Goal: Task Accomplishment & Management: Manage account settings

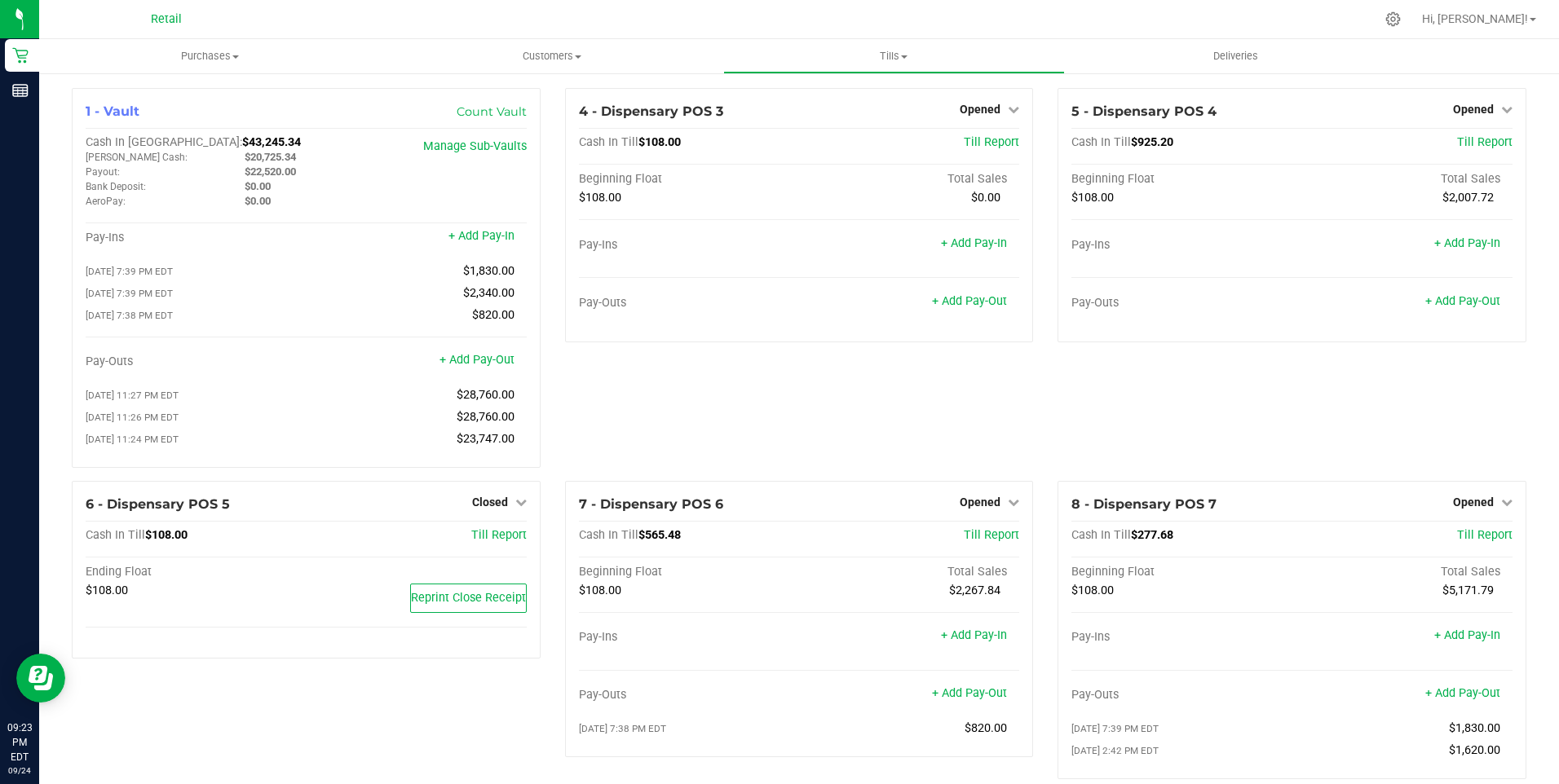
scroll to position [244, 0]
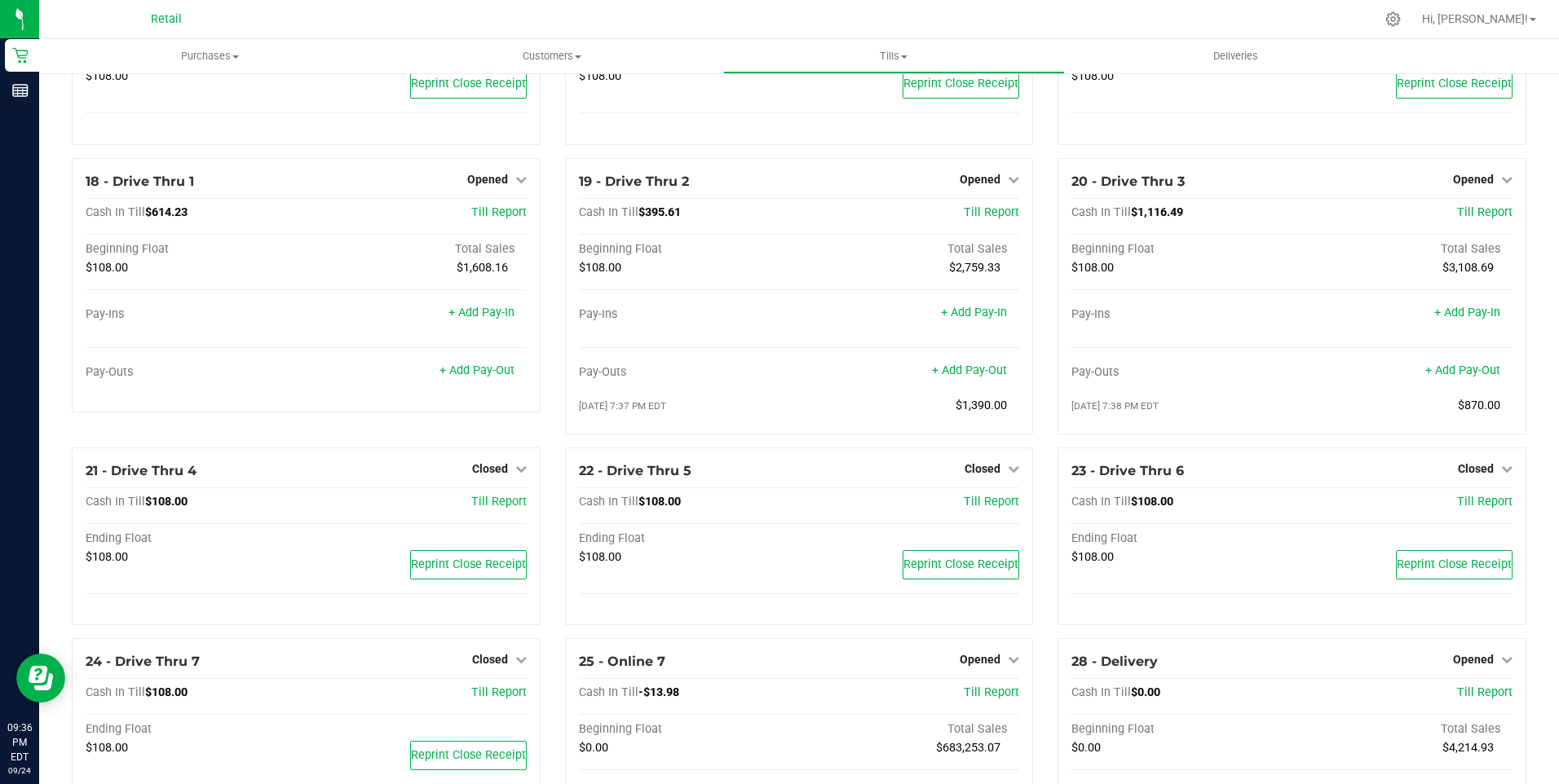
scroll to position [1292, 0]
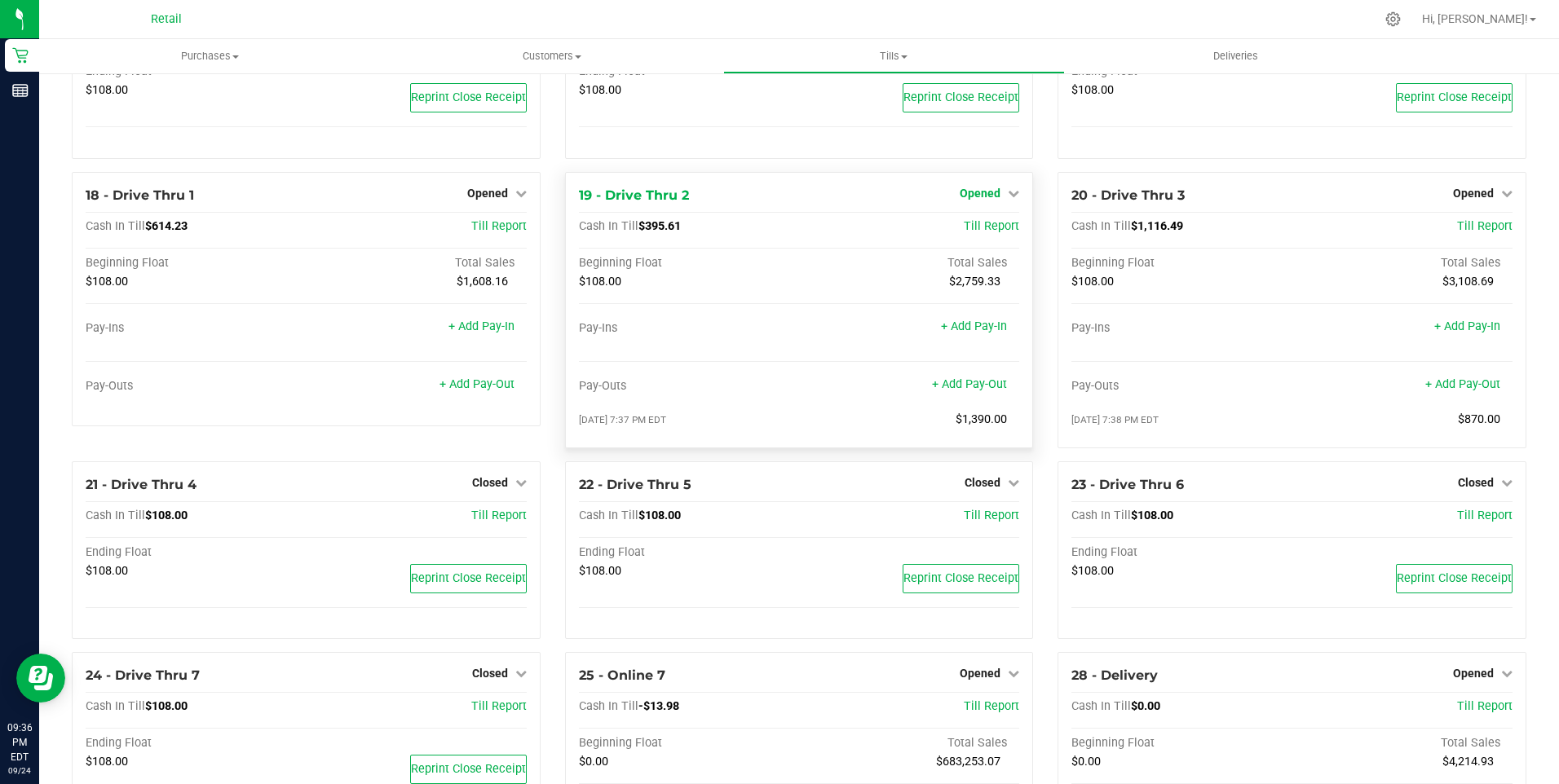
click at [982, 200] on span "Opened" at bounding box center [980, 194] width 41 height 13
click at [968, 233] on link "Close Till" at bounding box center [982, 226] width 44 height 13
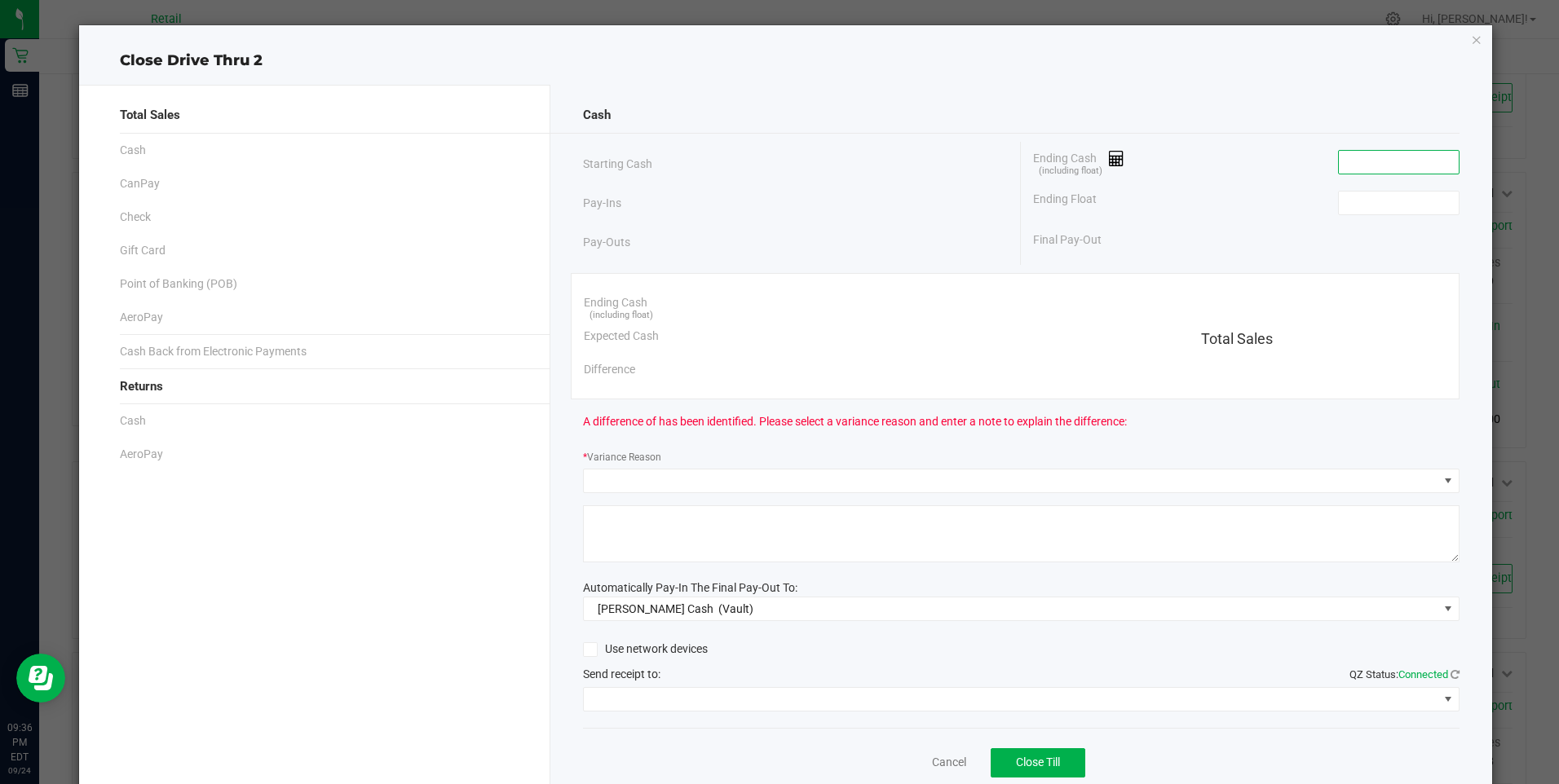
click at [1365, 168] on input at bounding box center [1398, 162] width 120 height 23
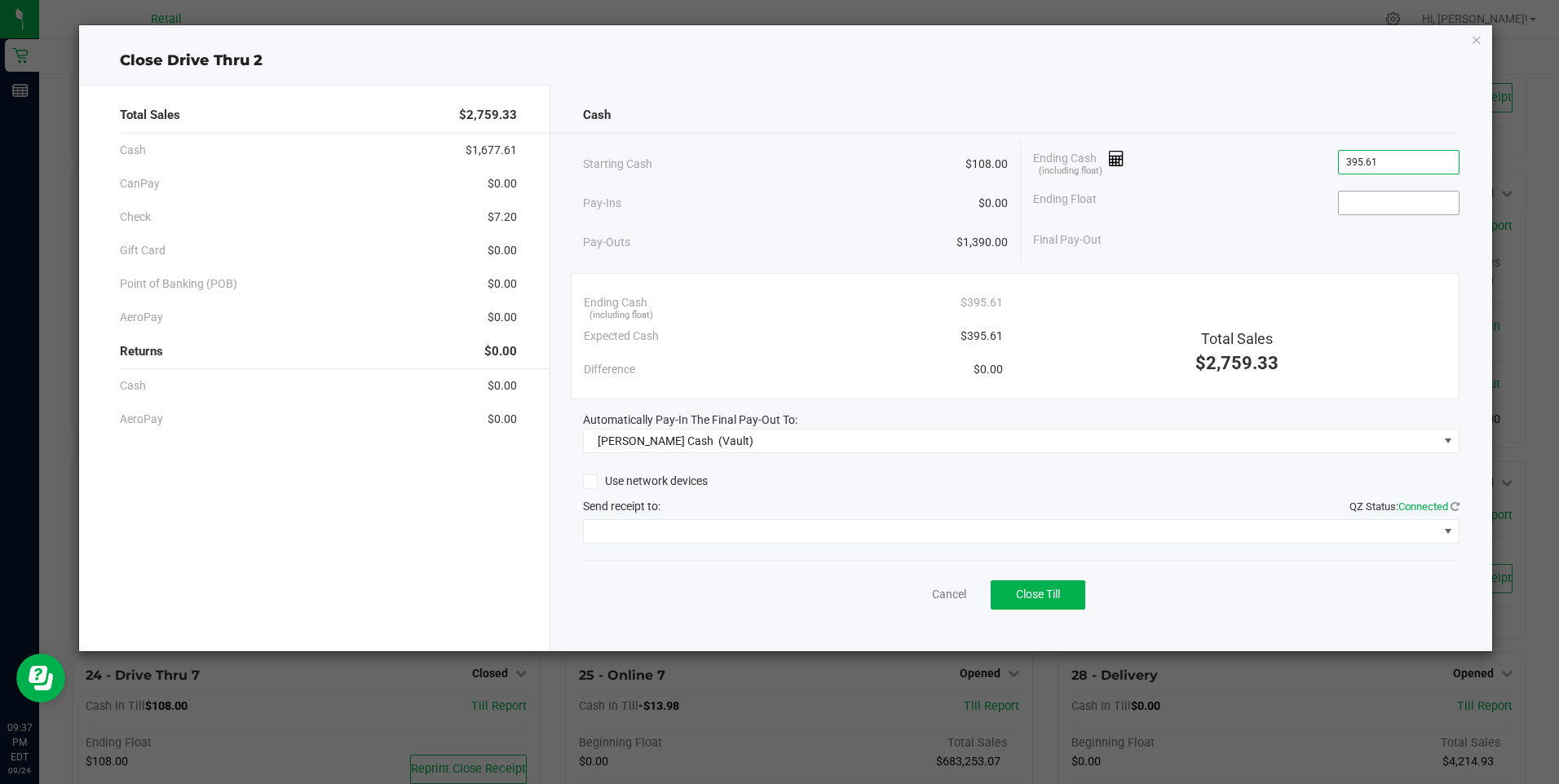
type input "$395.61"
click at [1374, 206] on input at bounding box center [1398, 203] width 120 height 23
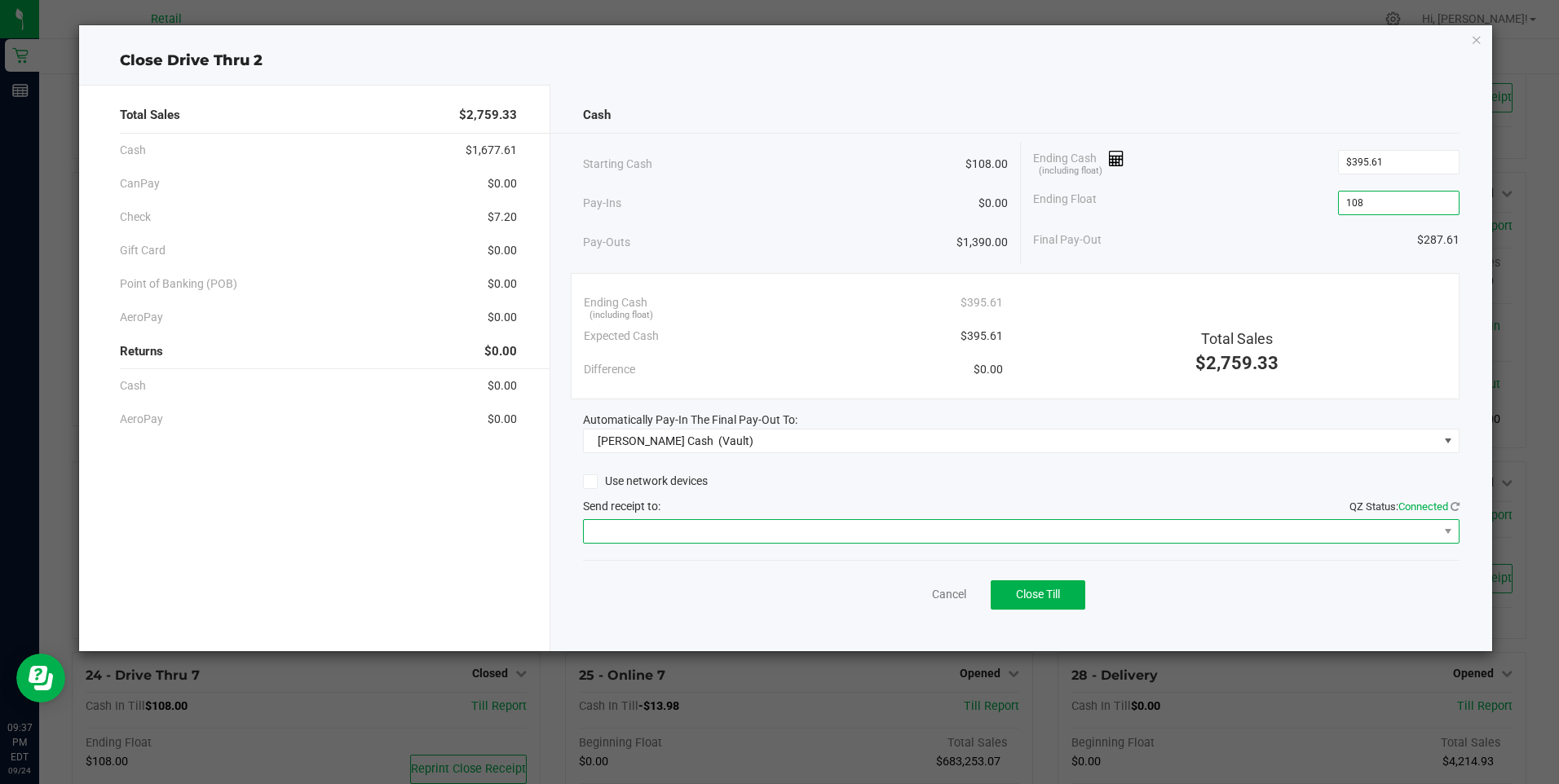
type input "$108.00"
click at [670, 523] on span at bounding box center [1011, 531] width 855 height 23
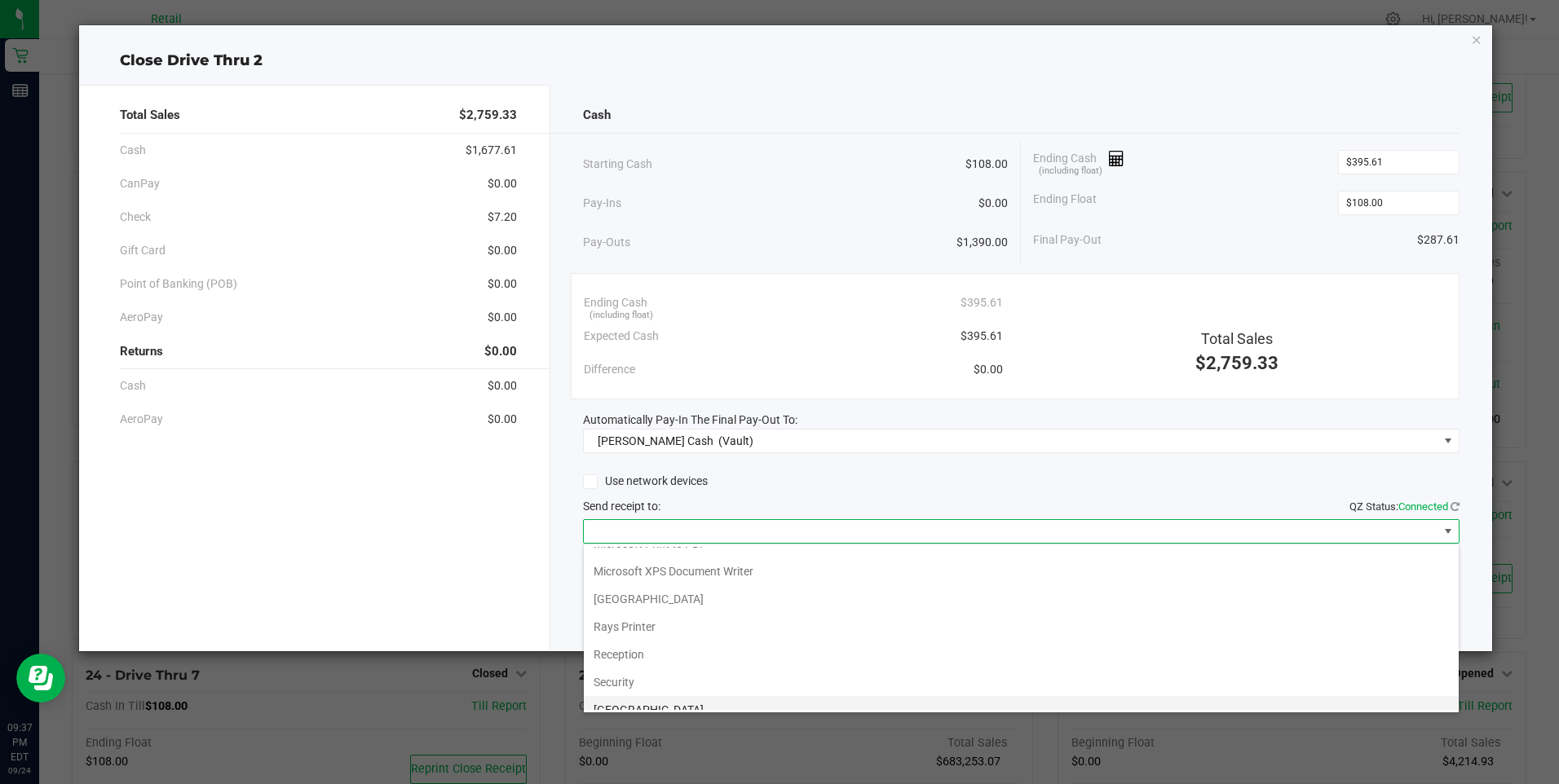
scroll to position [253, 0]
click at [694, 693] on Cutter "Star TSP143IIILAN Cutter" at bounding box center [1021, 696] width 875 height 28
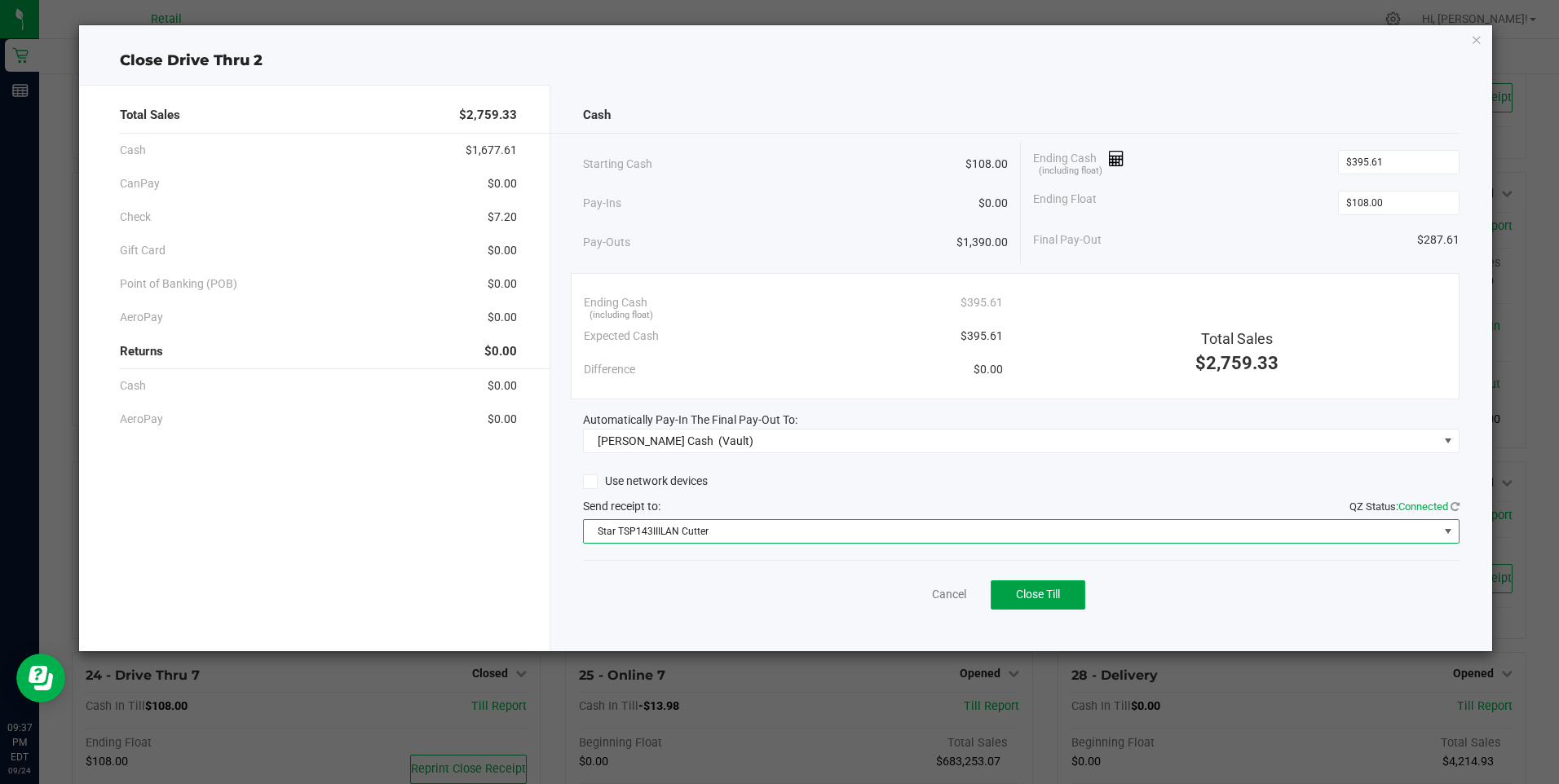
click at [1037, 590] on span "Close Till" at bounding box center [1038, 595] width 44 height 13
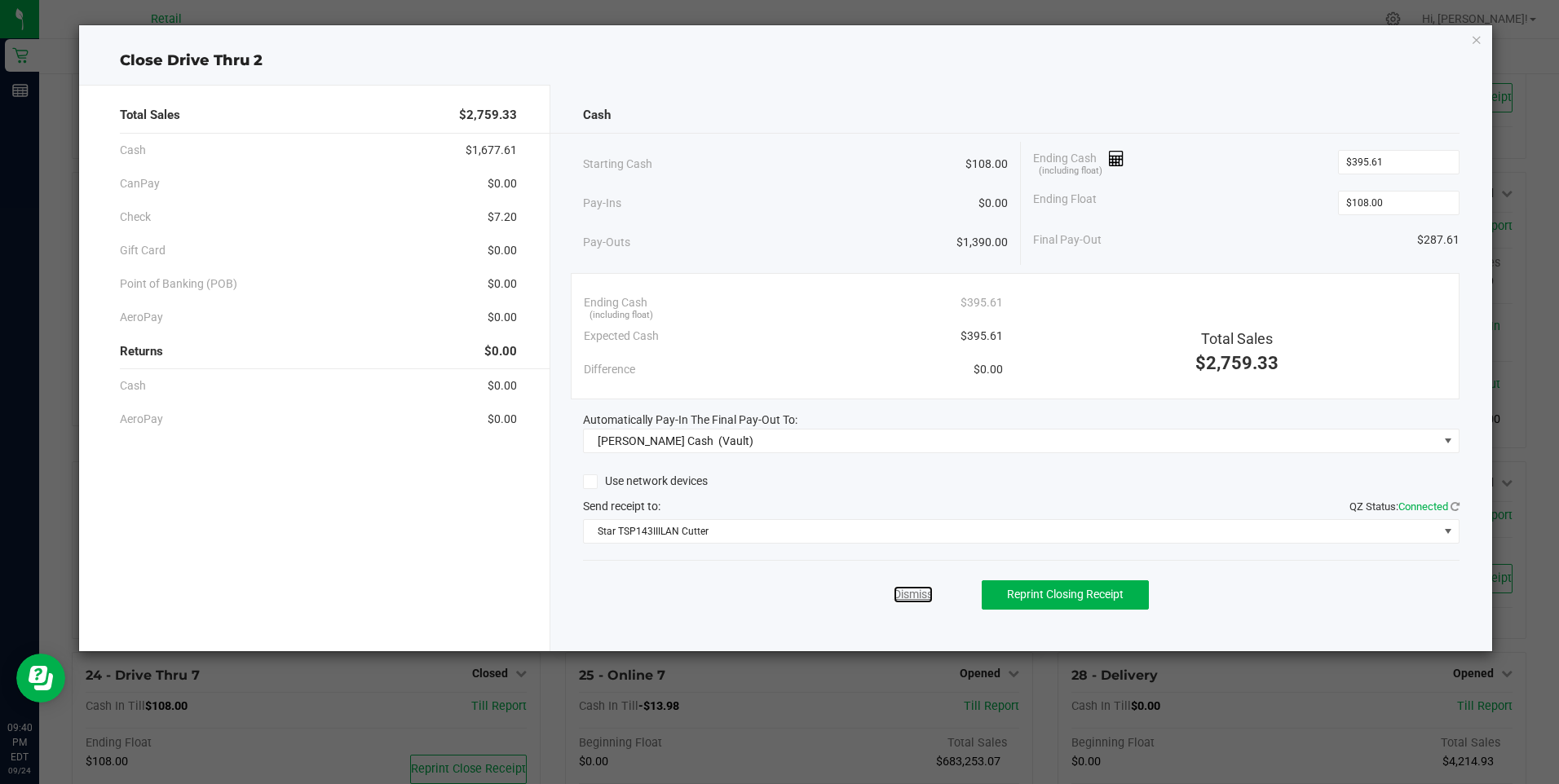
click at [914, 589] on link "Dismiss" at bounding box center [914, 595] width 39 height 17
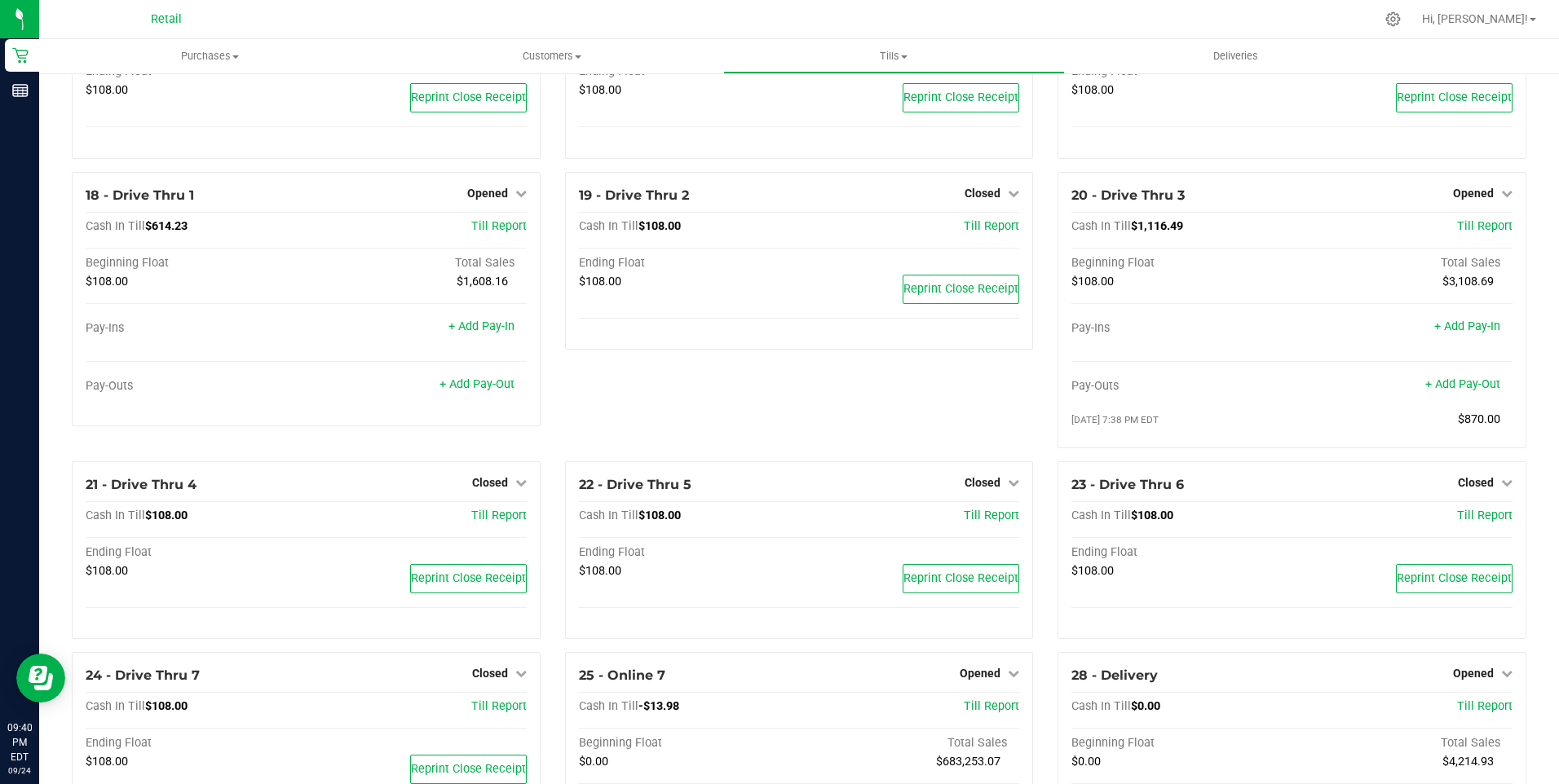
click at [546, 421] on div "18 - Drive Thru 1 Opened Close Till Cash In Till $614.23 Till Report Beginning …" at bounding box center [306, 317] width 493 height 289
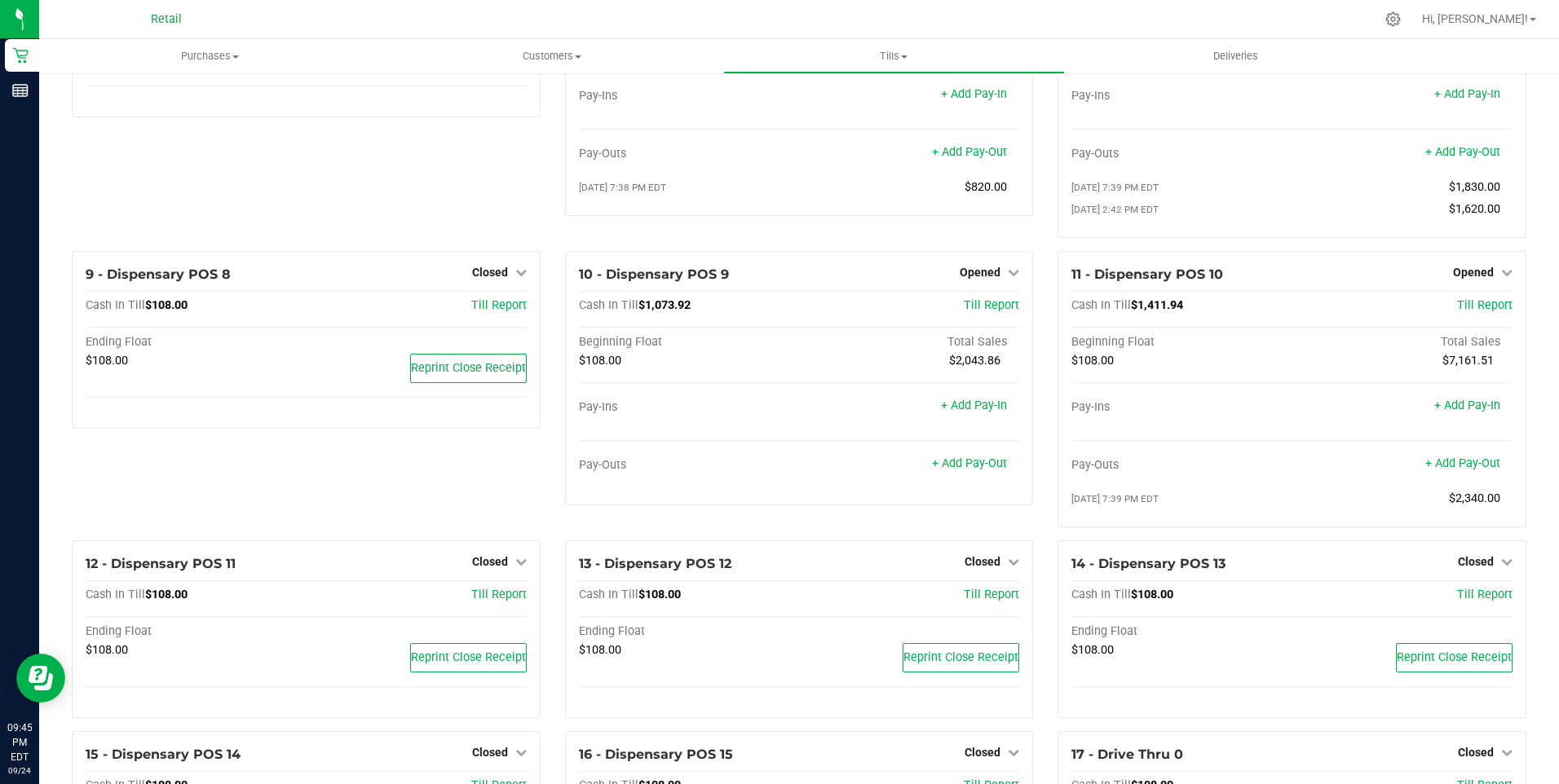
scroll to position [571, 0]
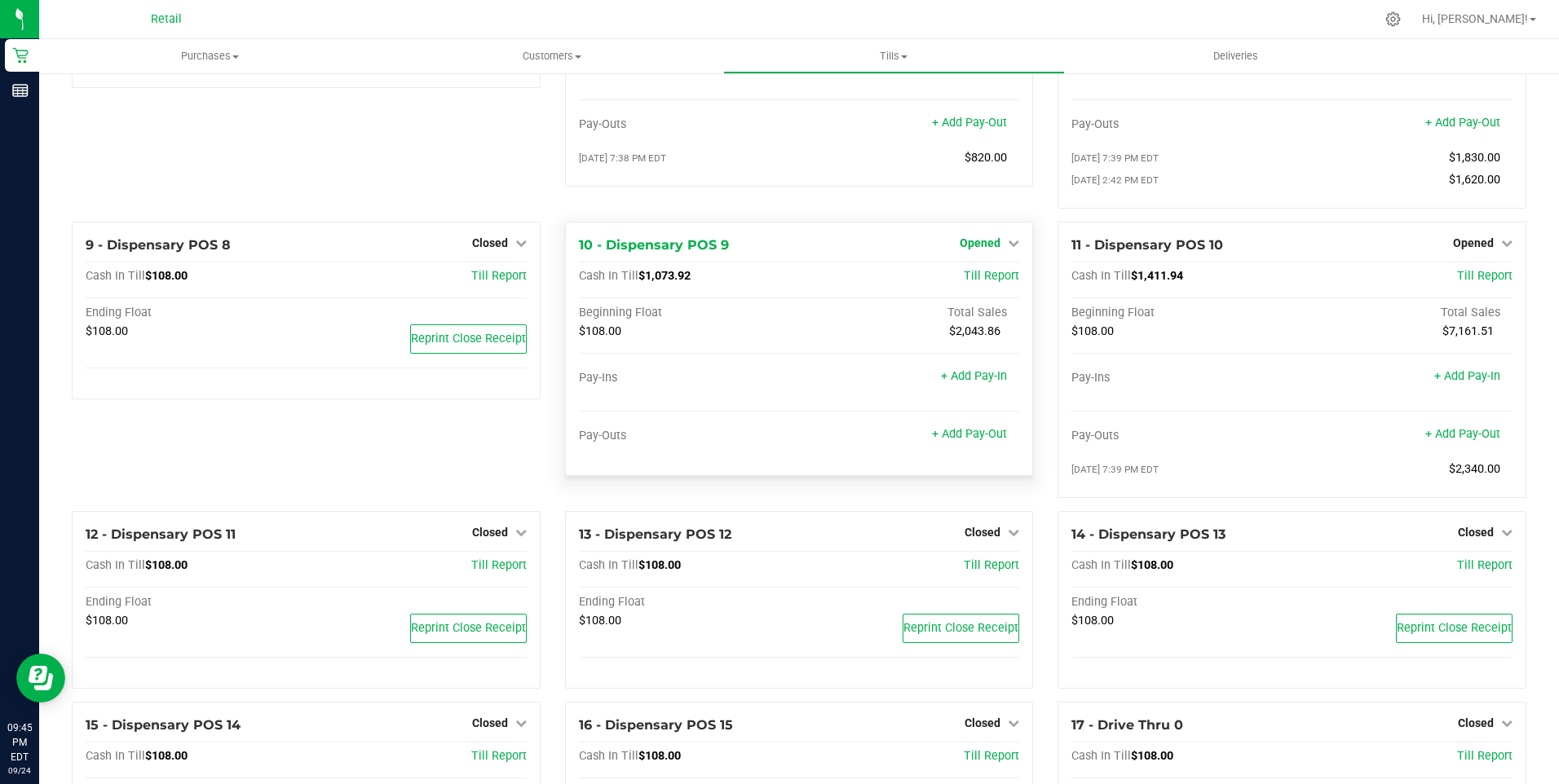
click at [978, 249] on span "Opened" at bounding box center [980, 243] width 41 height 13
click at [978, 283] on link "Close Till" at bounding box center [982, 276] width 44 height 13
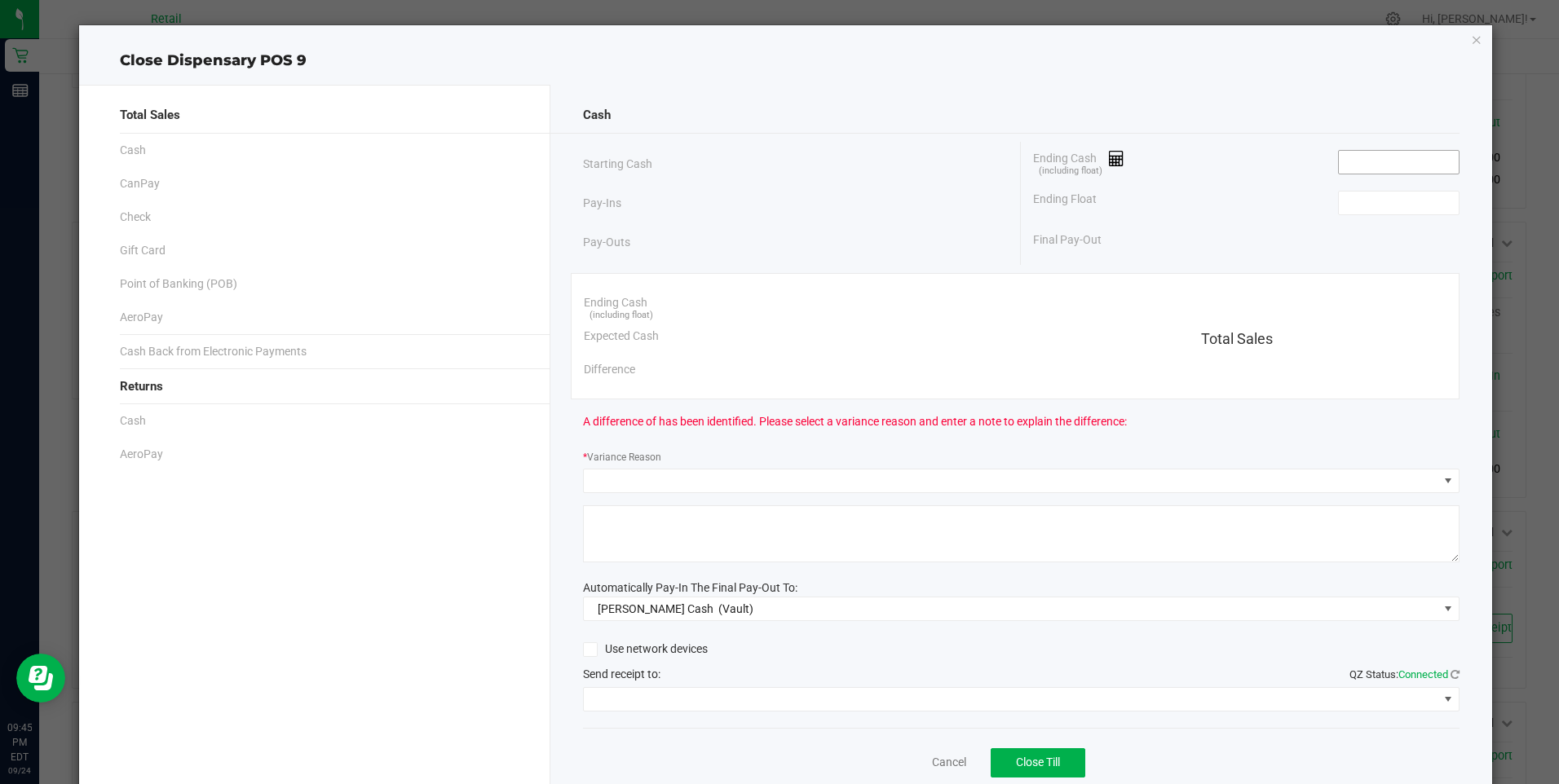
click at [1338, 158] on input at bounding box center [1398, 162] width 120 height 23
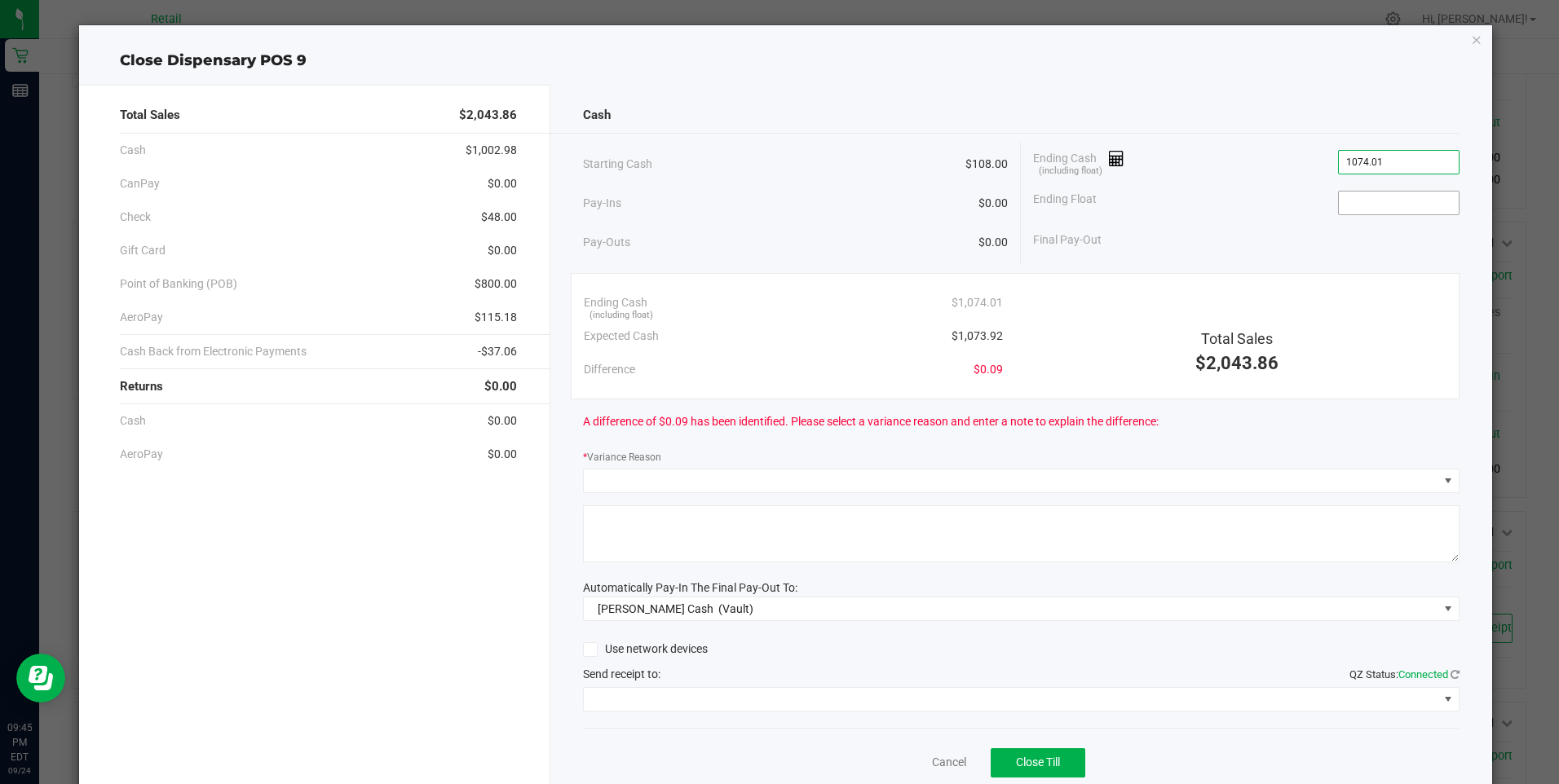
type input "$1,074.01"
click at [1379, 208] on input at bounding box center [1398, 203] width 120 height 23
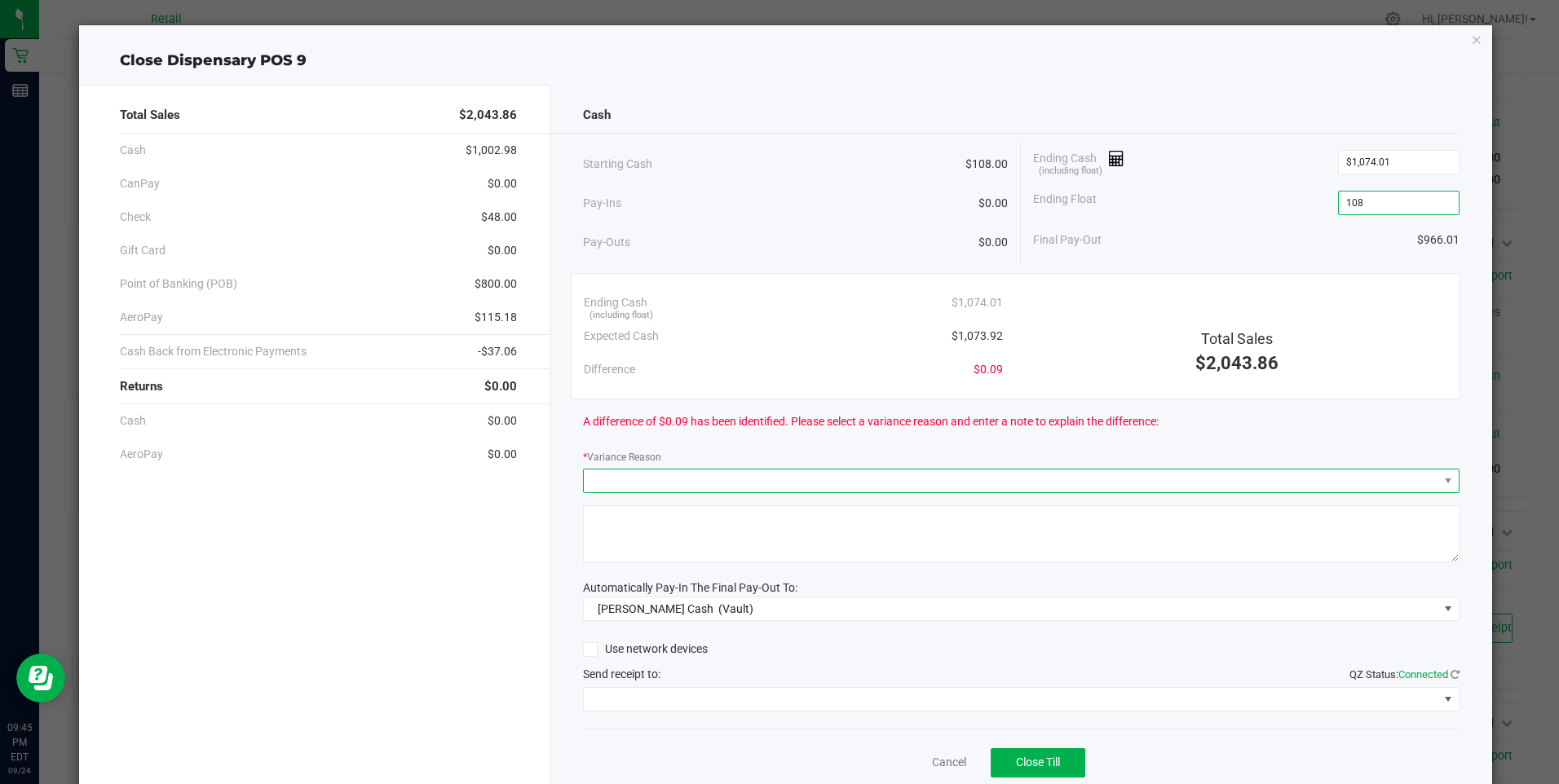
type input "$108.00"
click at [596, 482] on span at bounding box center [1011, 481] width 855 height 23
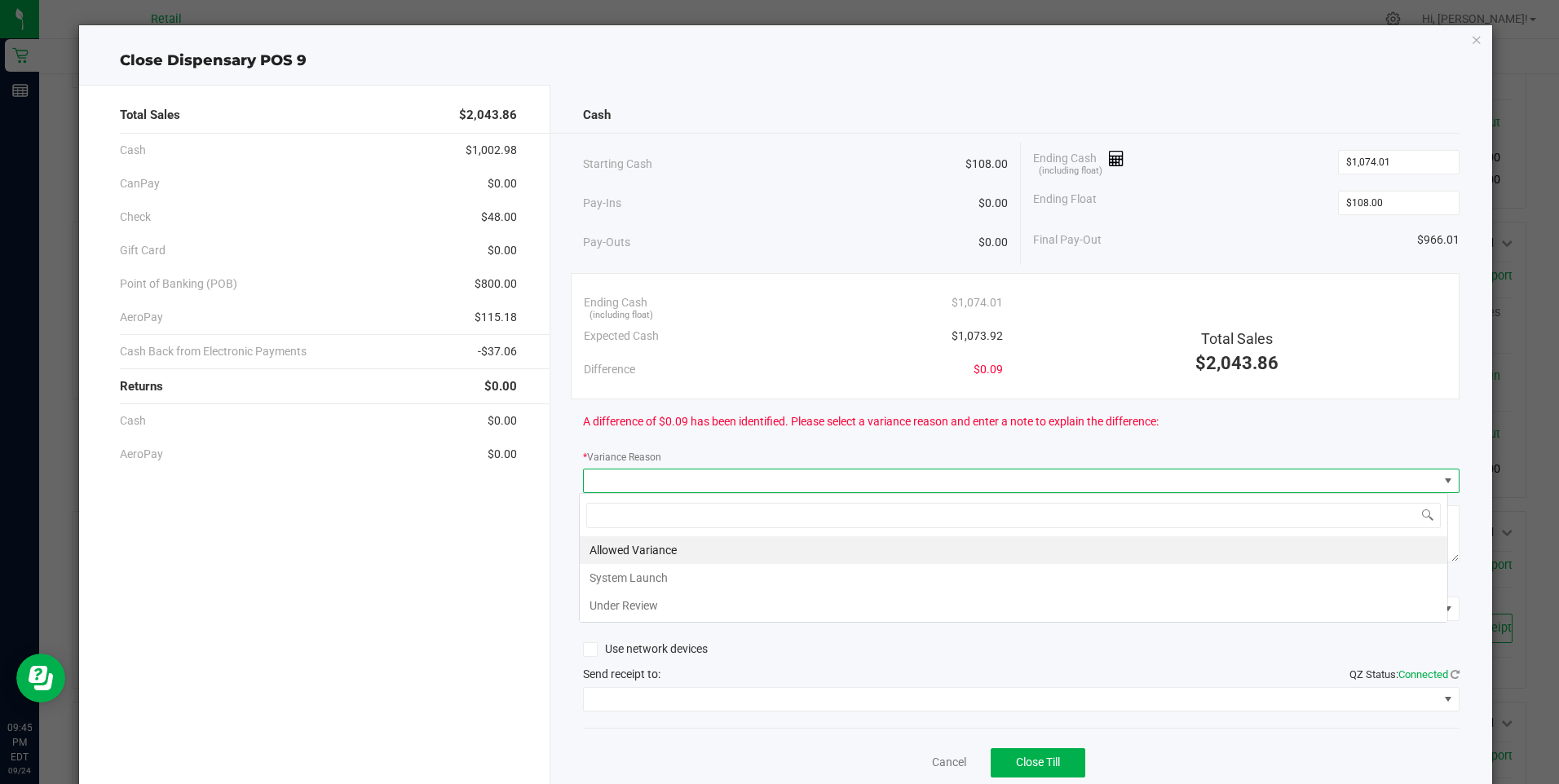
scroll to position [25, 869]
click at [602, 549] on li "Allowed Variance" at bounding box center [1014, 550] width 868 height 28
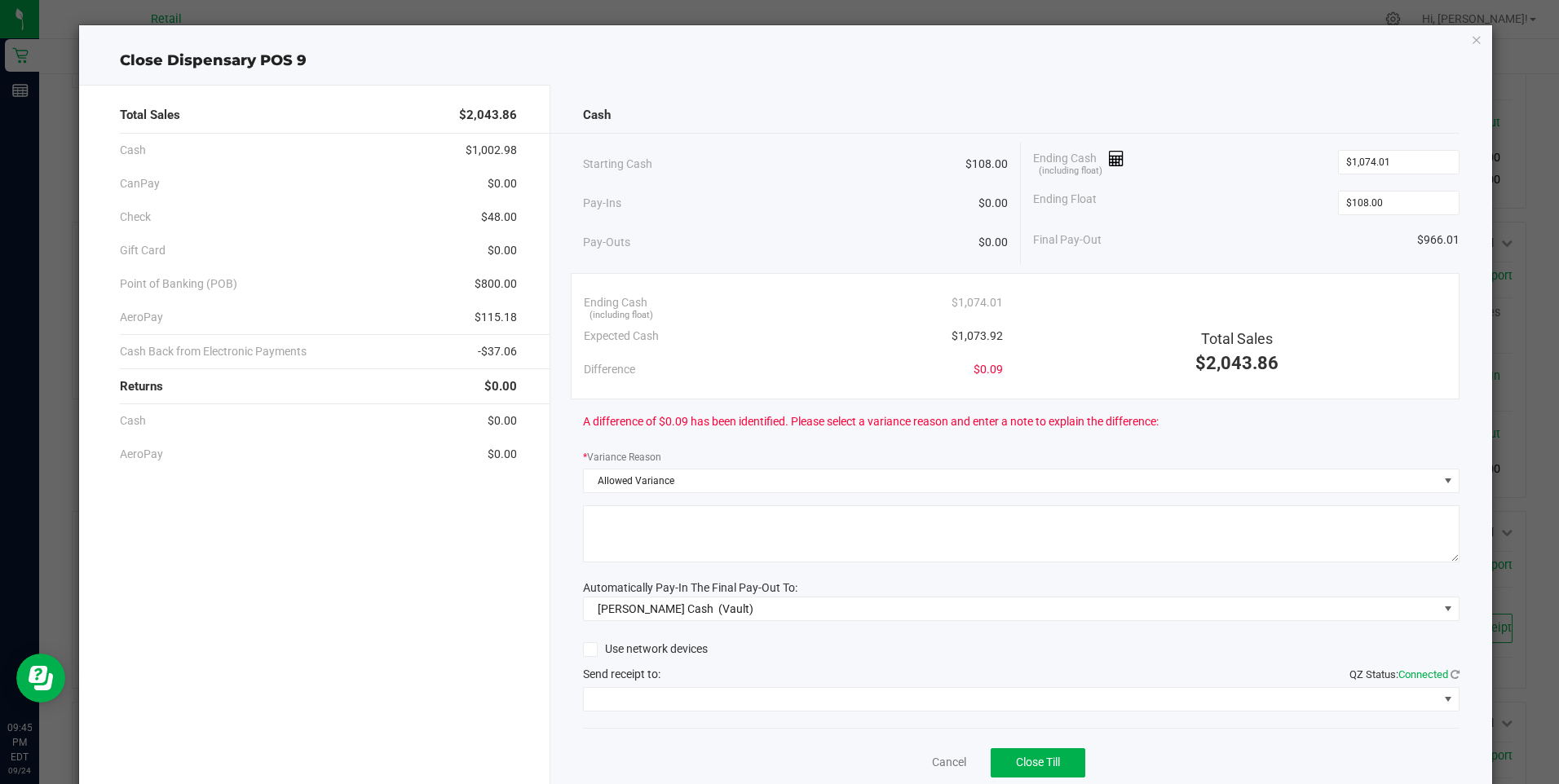
click at [602, 549] on textarea at bounding box center [1021, 534] width 877 height 57
type textarea "/"
drag, startPoint x: 683, startPoint y: 692, endPoint x: 675, endPoint y: 698, distance: 10.0
click at [679, 701] on span at bounding box center [1011, 700] width 855 height 23
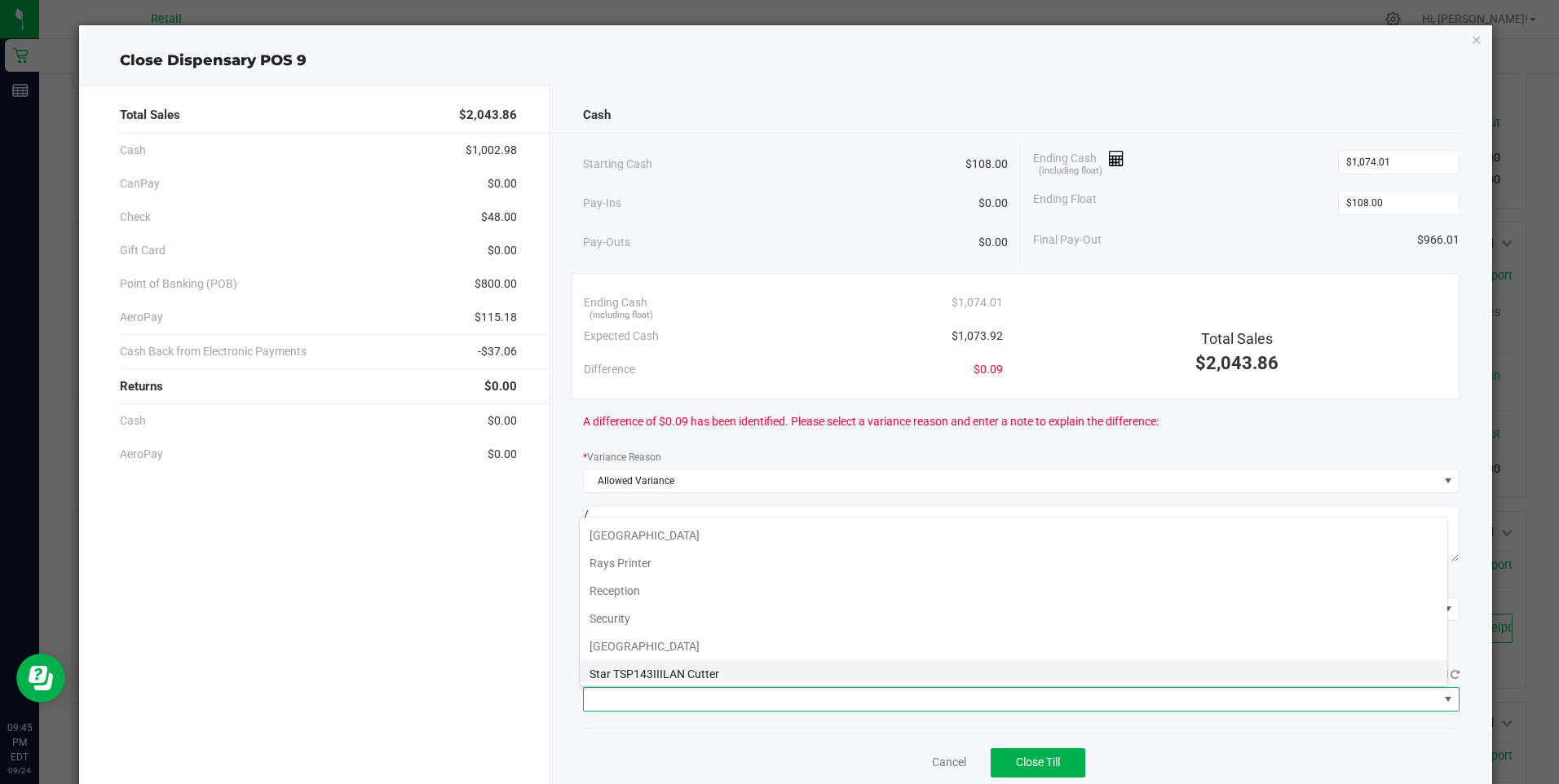
scroll to position [253, 0]
click at [681, 671] on Cutter "Star TSP143IIILAN Cutter" at bounding box center [1014, 669] width 868 height 28
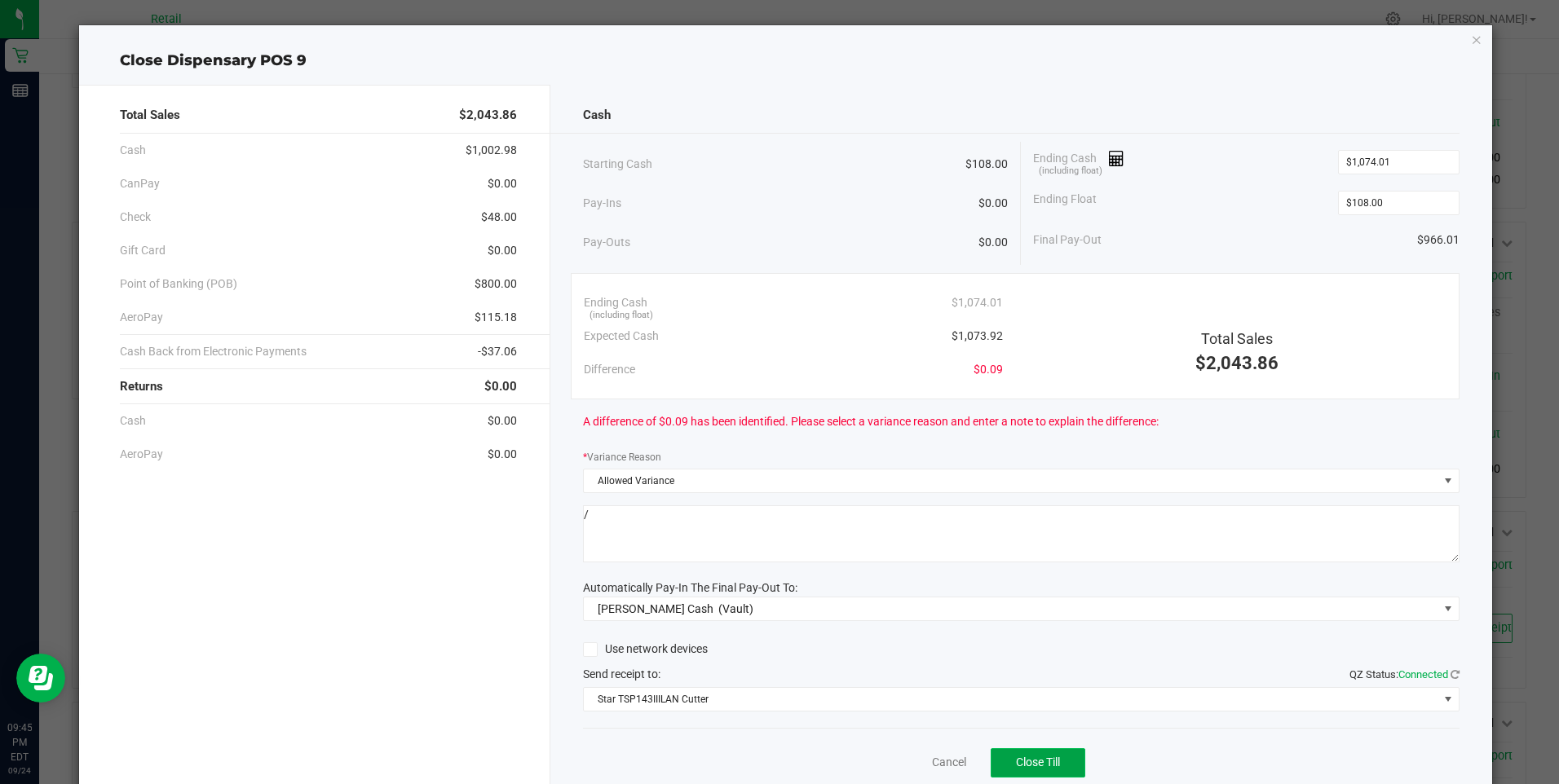
click at [1018, 766] on span "Close Till" at bounding box center [1038, 763] width 44 height 13
click at [904, 759] on link "Dismiss" at bounding box center [914, 763] width 39 height 17
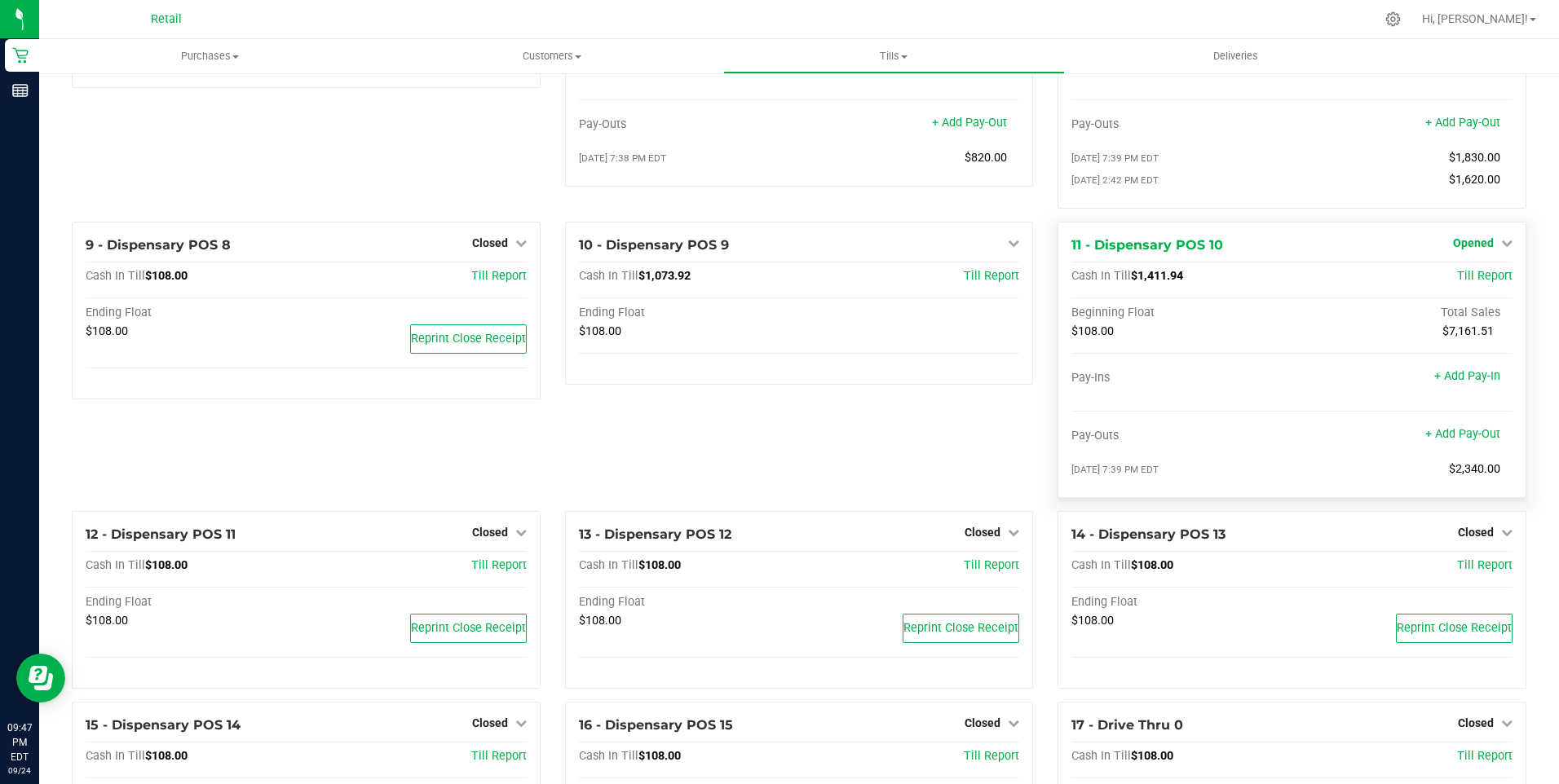
click at [1455, 249] on span "Opened" at bounding box center [1474, 243] width 41 height 13
click at [1438, 287] on div "Close Till" at bounding box center [1475, 276] width 121 height 21
click at [1453, 283] on link "Close Till" at bounding box center [1475, 276] width 44 height 13
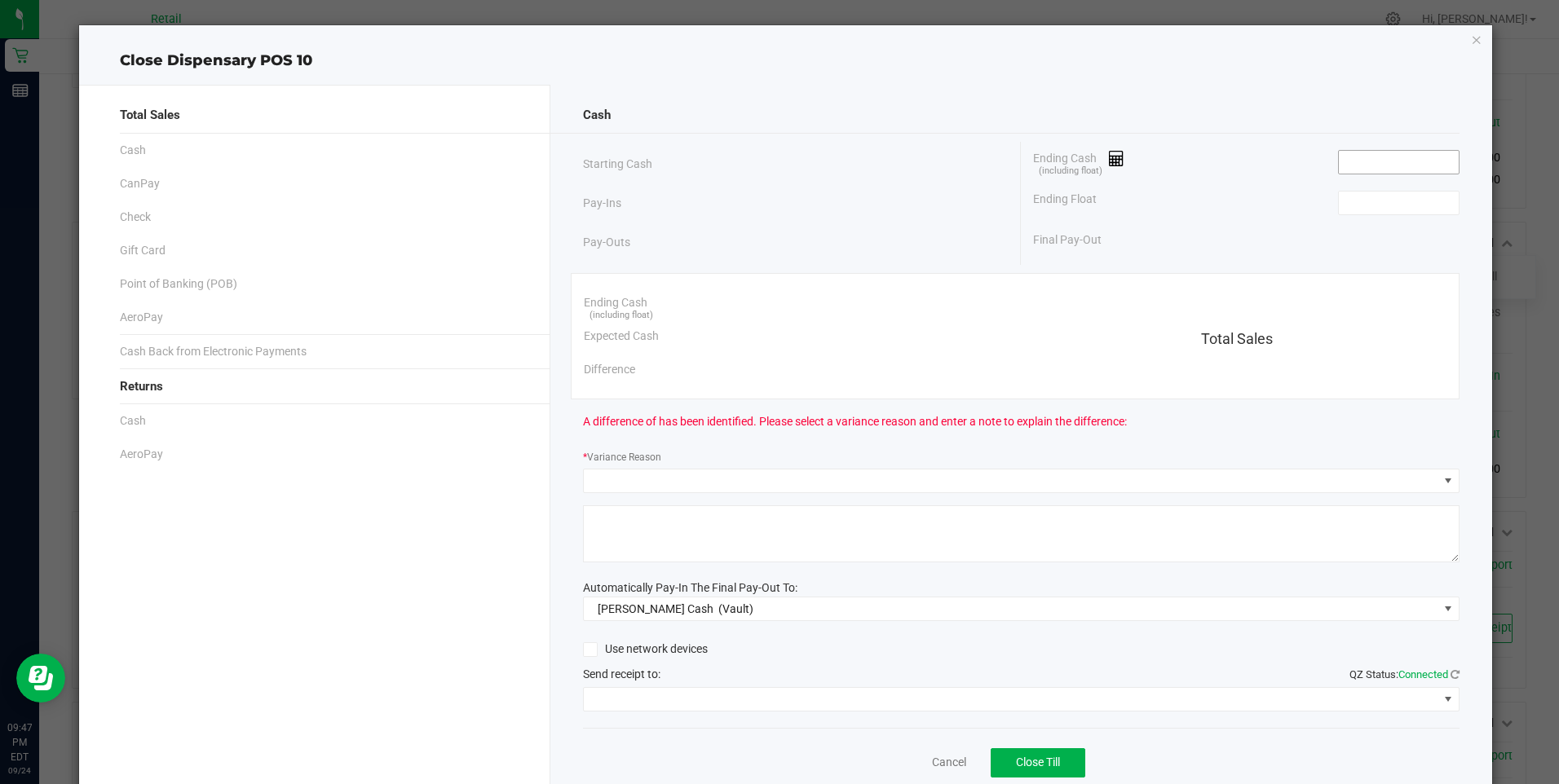
click at [1367, 166] on input at bounding box center [1398, 162] width 120 height 23
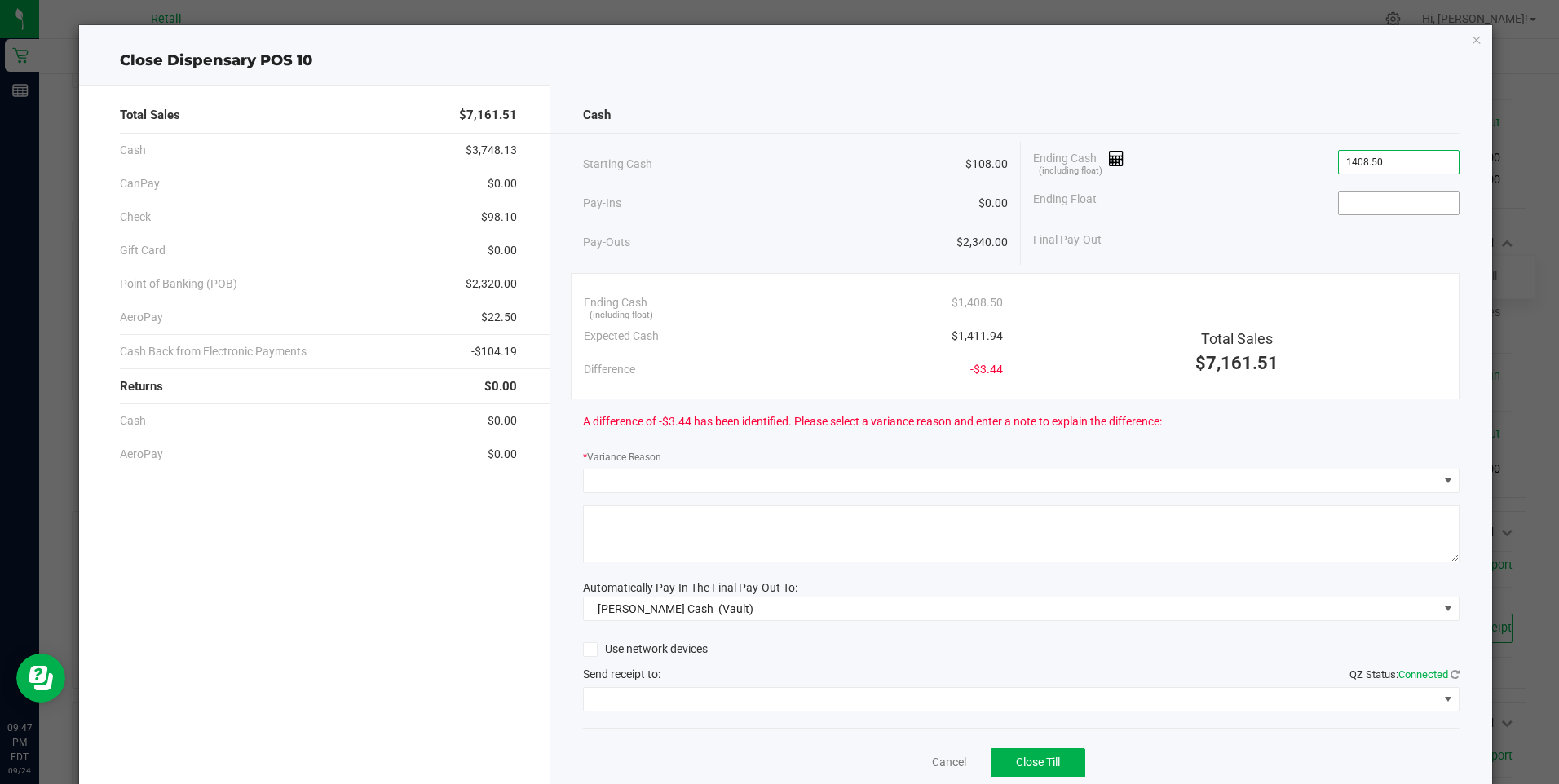
type input "$1,408.50"
click at [1373, 201] on input at bounding box center [1398, 203] width 120 height 23
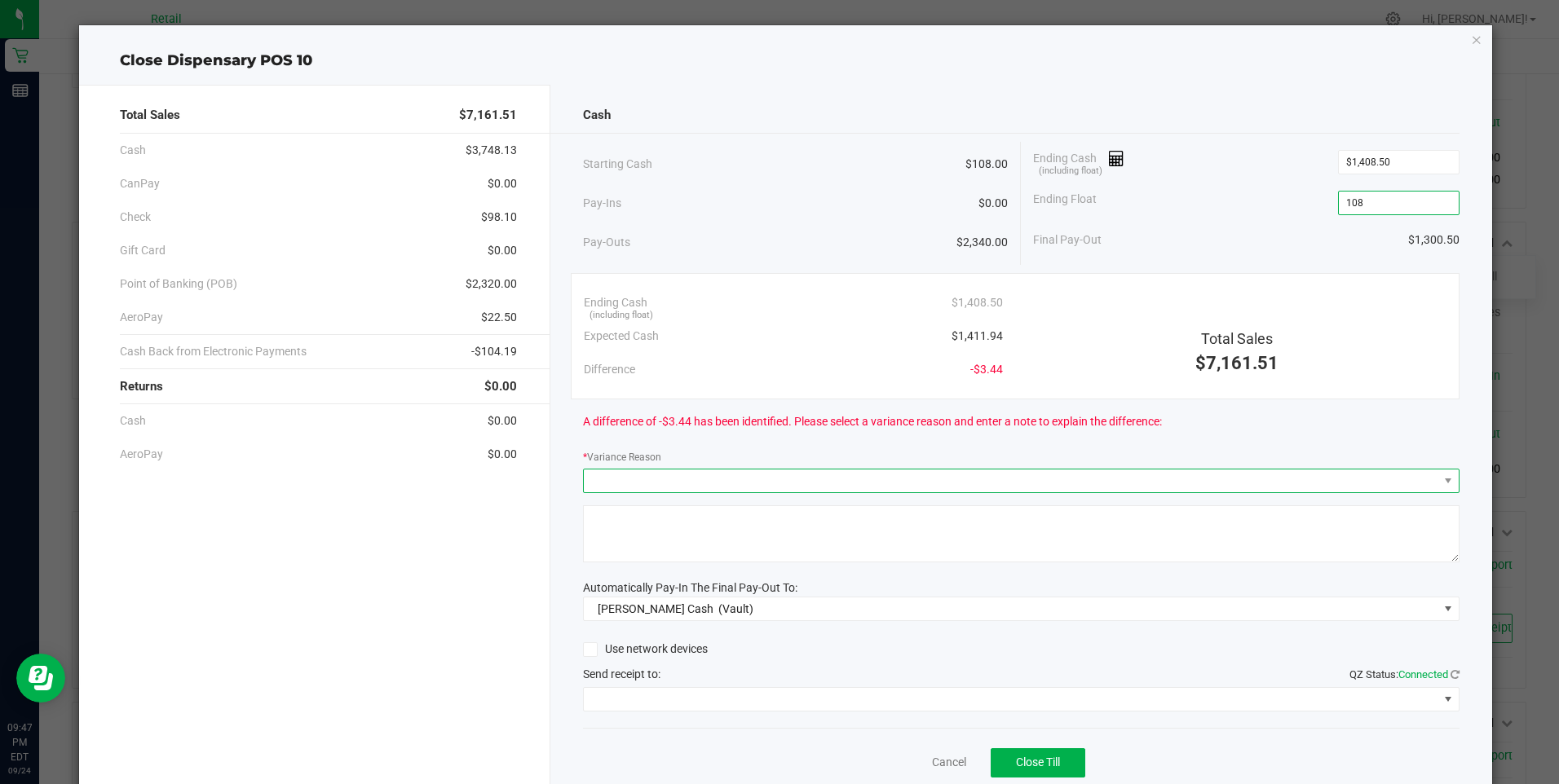
type input "$108.00"
click at [668, 480] on span at bounding box center [1011, 481] width 855 height 23
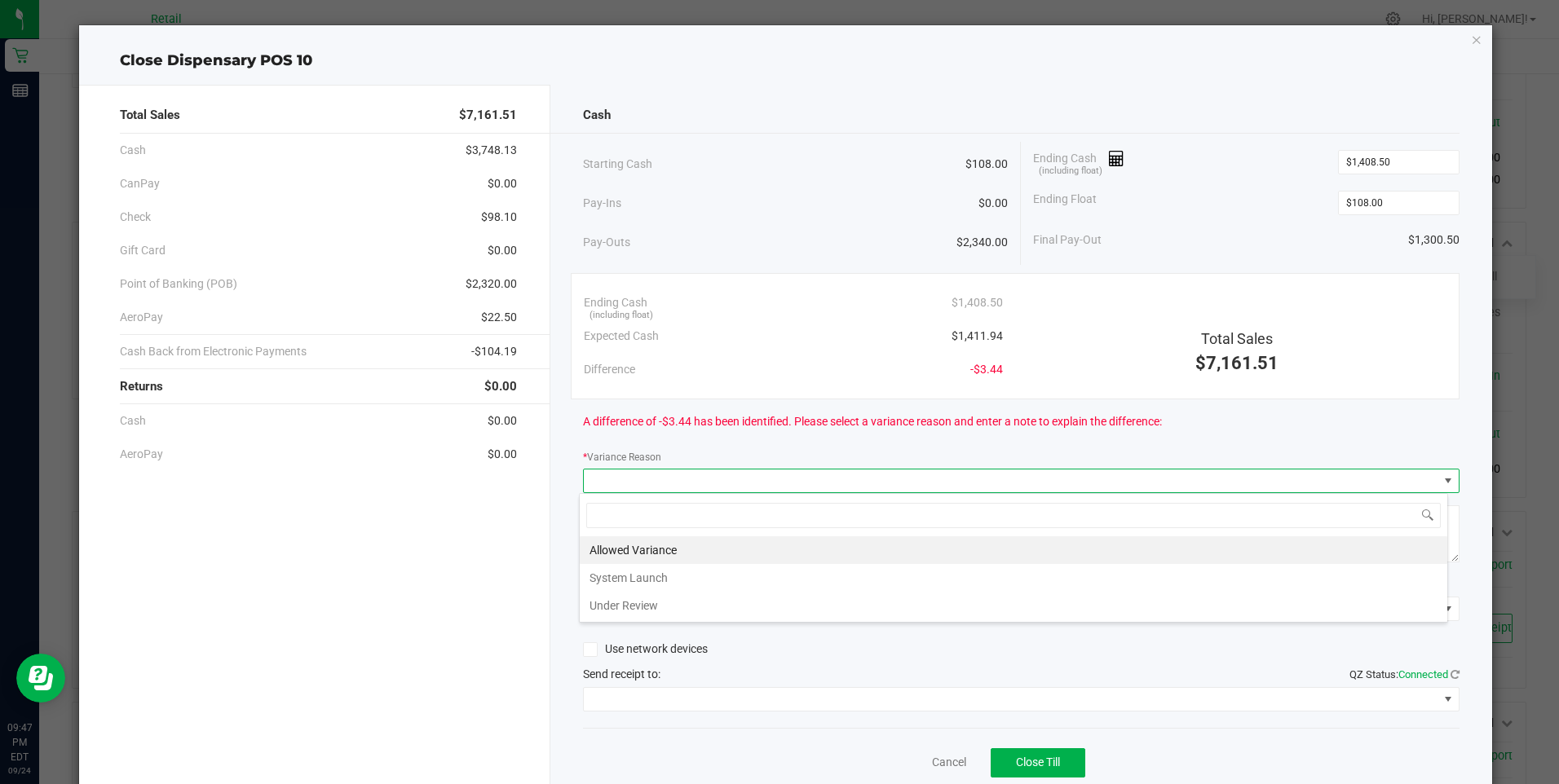
scroll to position [25, 869]
click at [627, 546] on li "Allowed Variance" at bounding box center [1014, 550] width 868 height 28
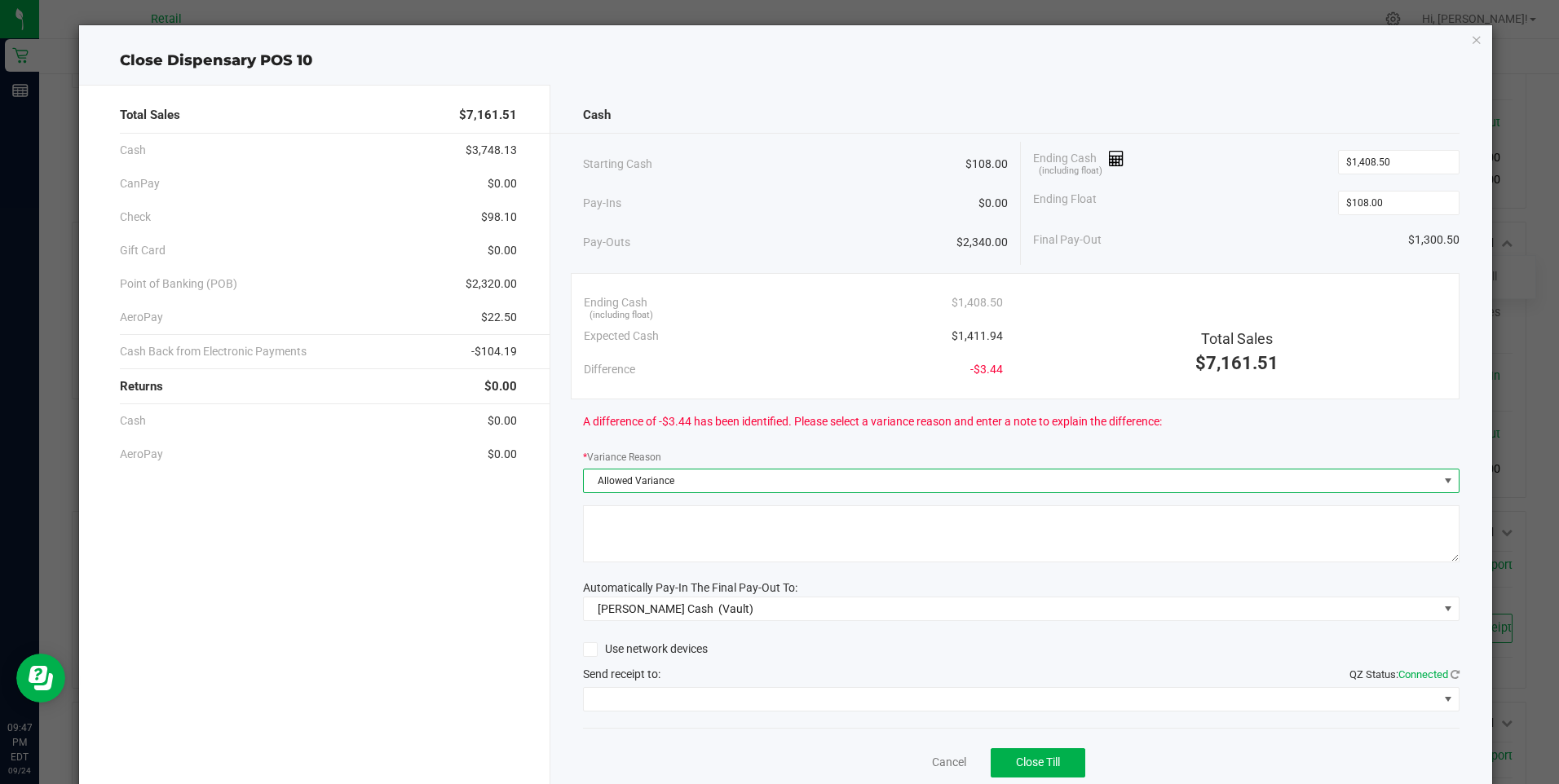
click at [627, 546] on textarea at bounding box center [1021, 534] width 877 height 57
type textarea "/"
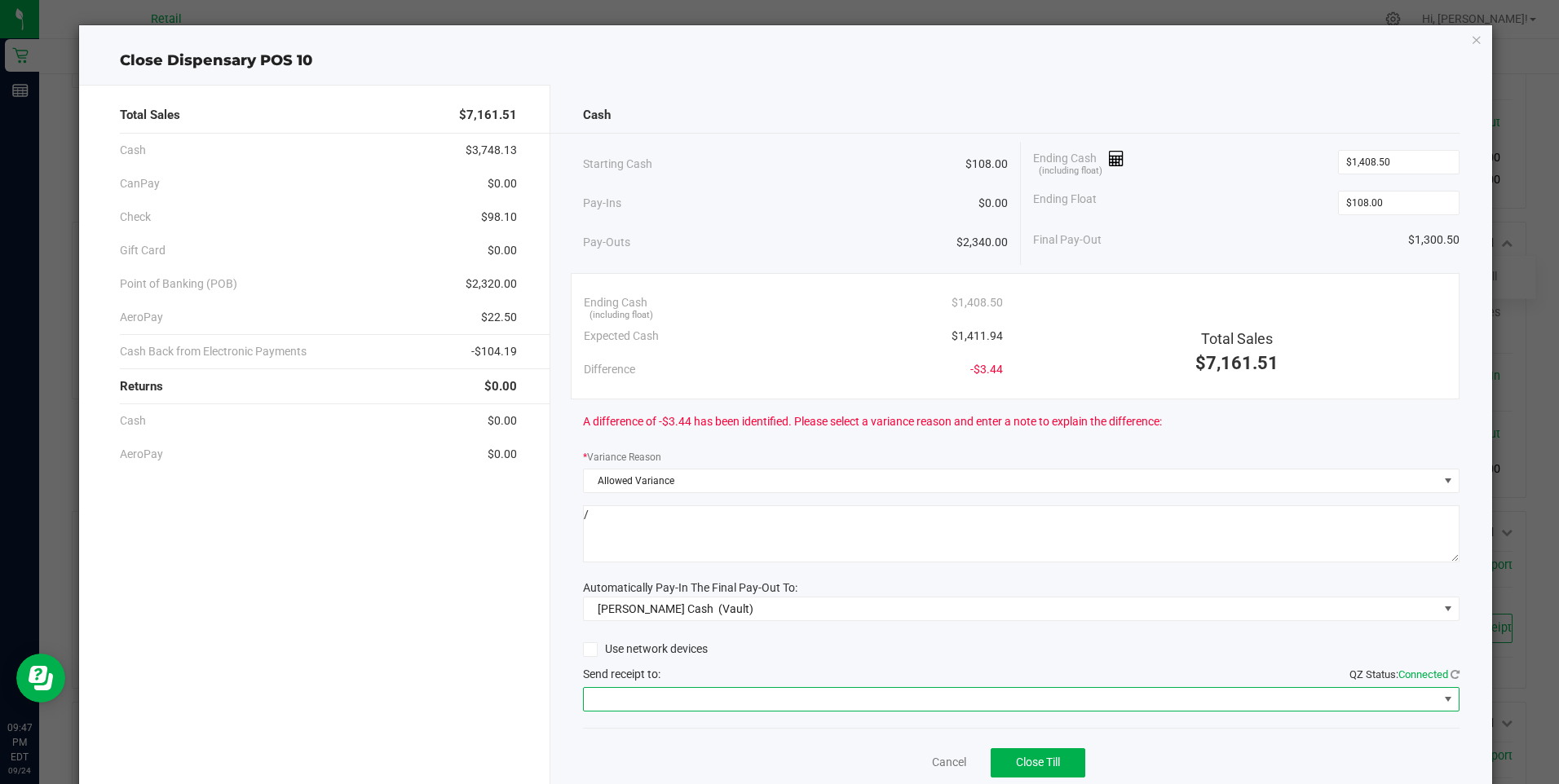
click at [659, 704] on span at bounding box center [1011, 700] width 855 height 23
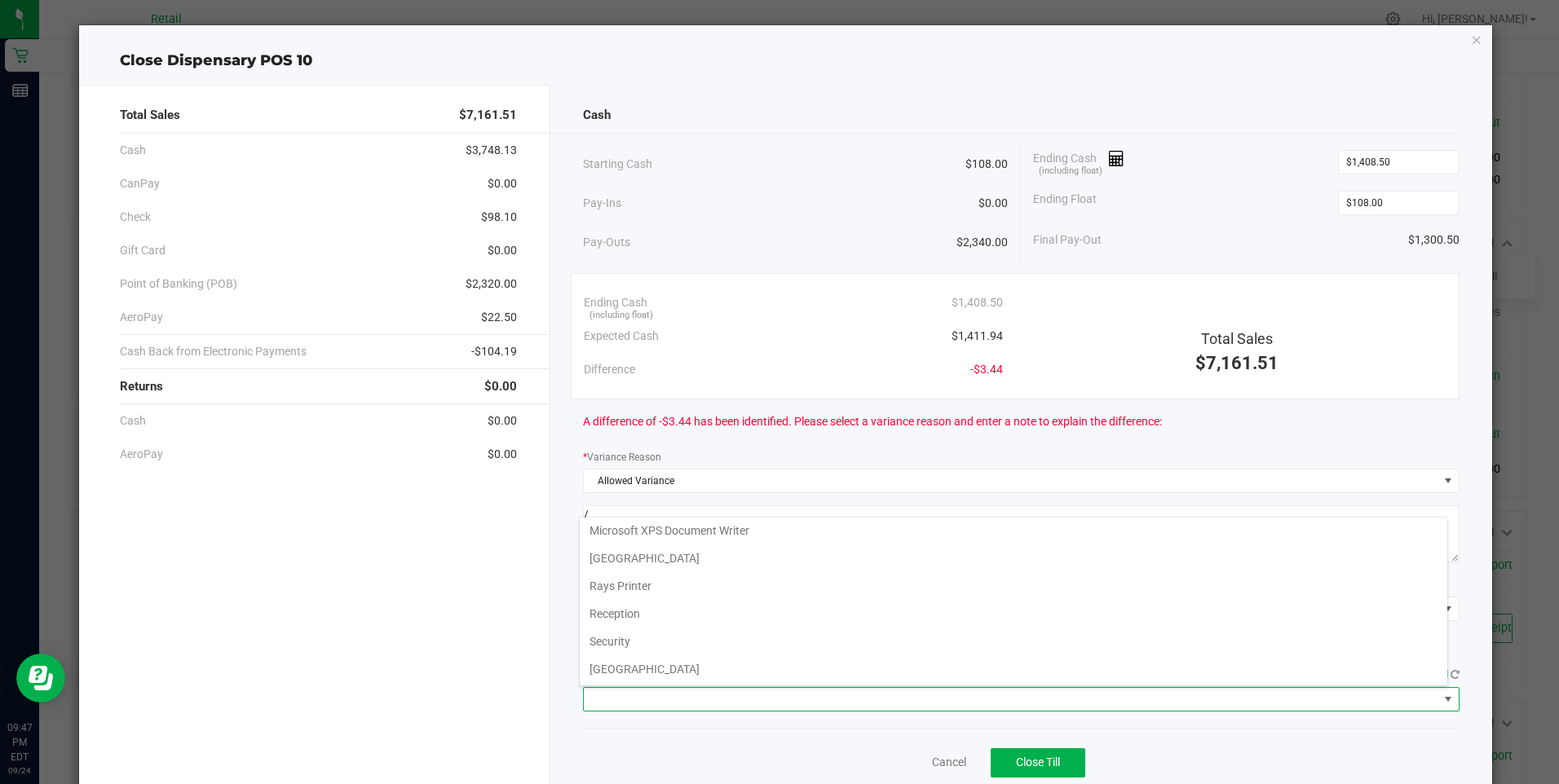
scroll to position [253, 0]
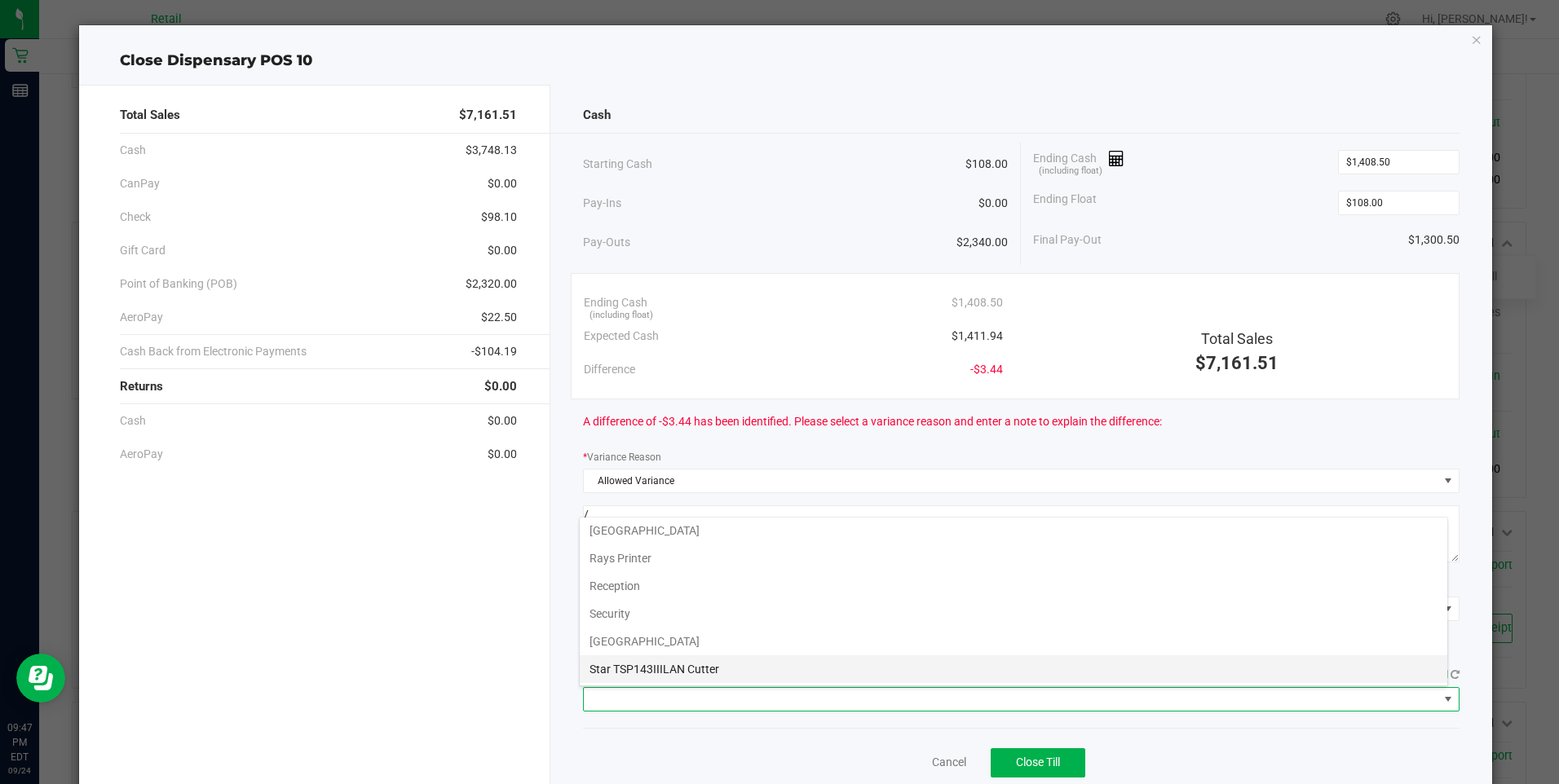
click at [688, 662] on Cutter "Star TSP143IIILAN Cutter" at bounding box center [1014, 669] width 868 height 28
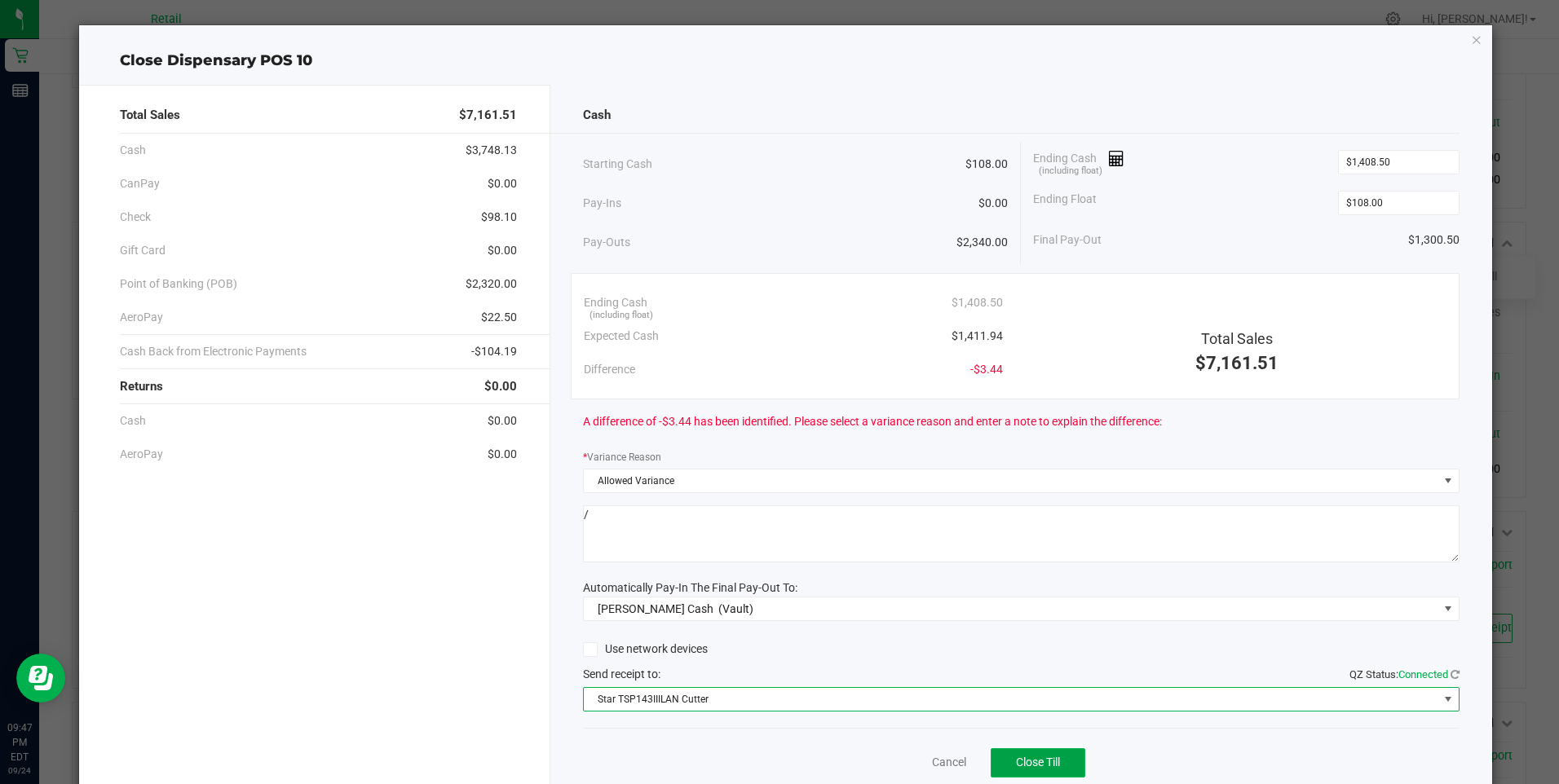
click at [1016, 760] on span "Close Till" at bounding box center [1038, 763] width 44 height 13
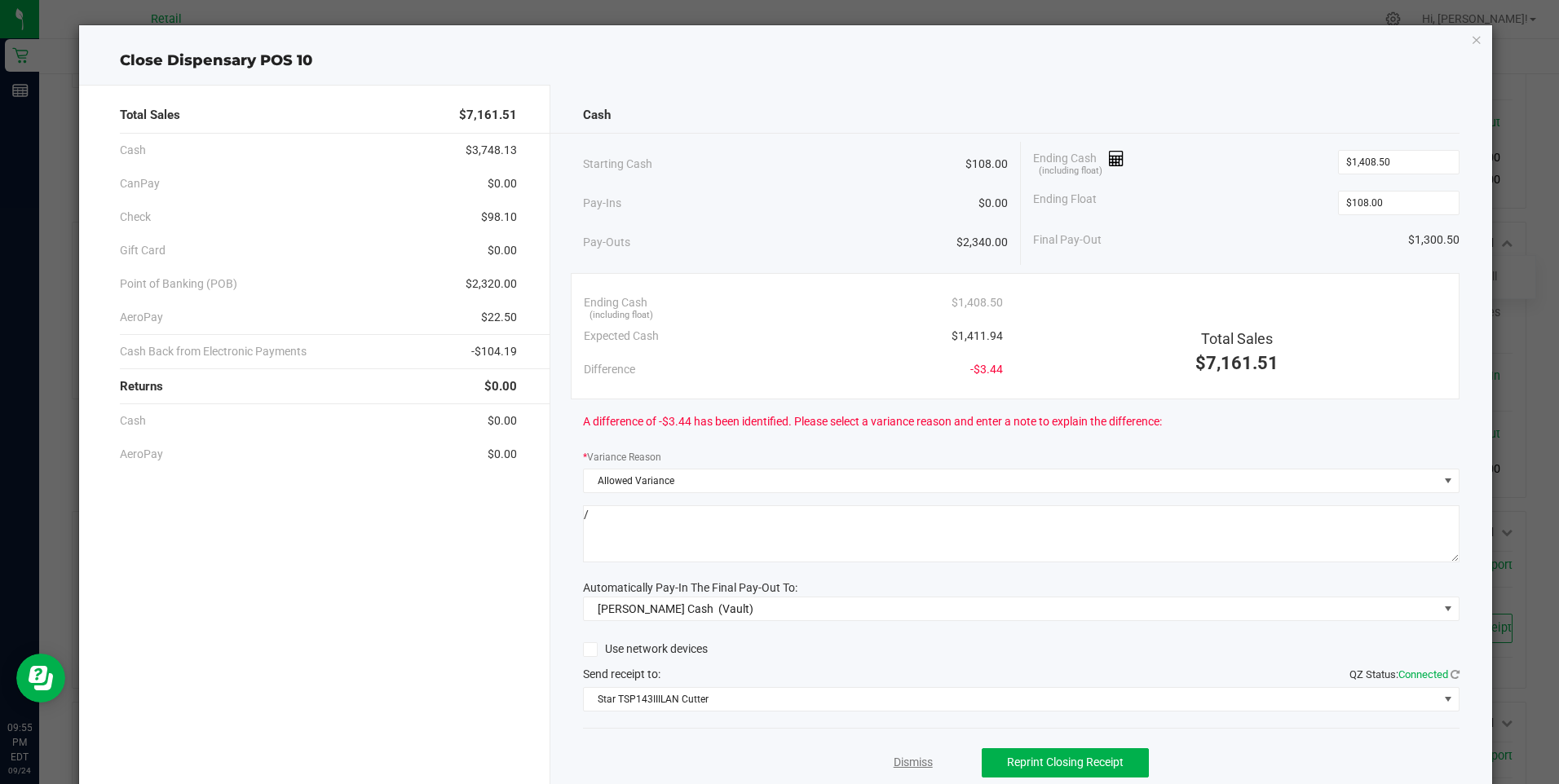
click at [896, 759] on link "Dismiss" at bounding box center [914, 763] width 39 height 17
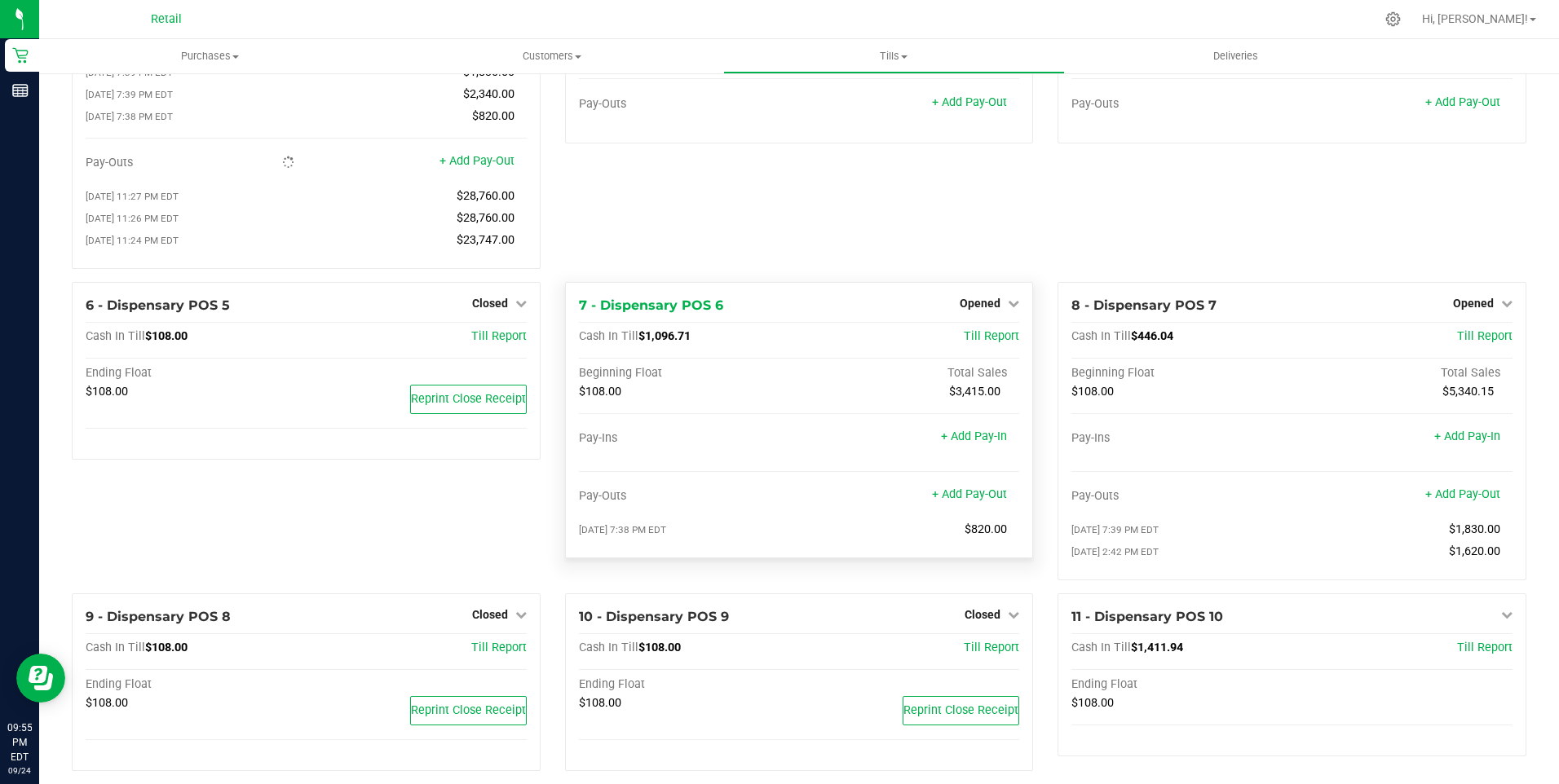
scroll to position [163, 0]
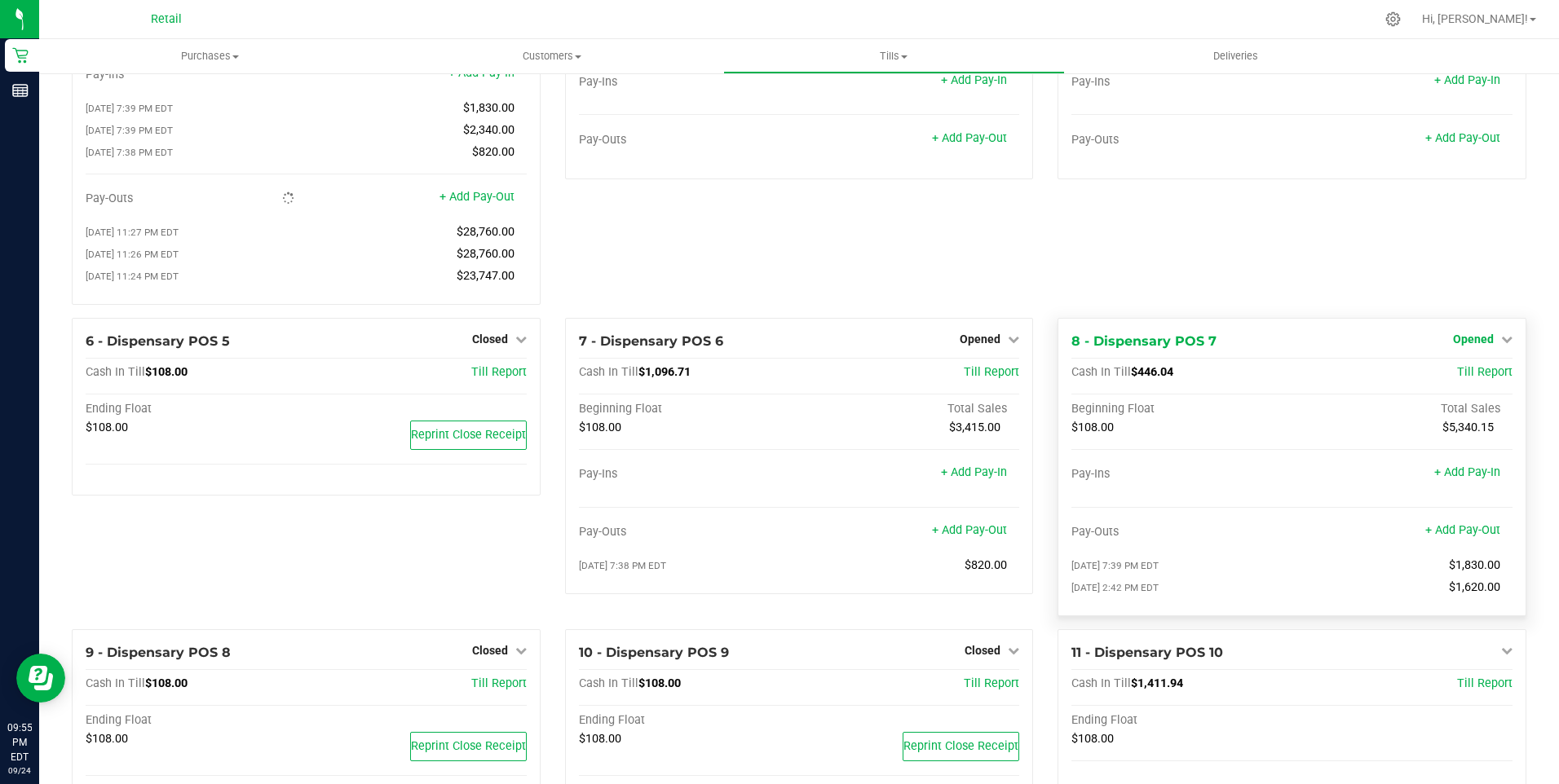
click at [1459, 344] on span "Opened" at bounding box center [1474, 340] width 41 height 13
click at [1453, 379] on link "Close Till" at bounding box center [1475, 372] width 44 height 13
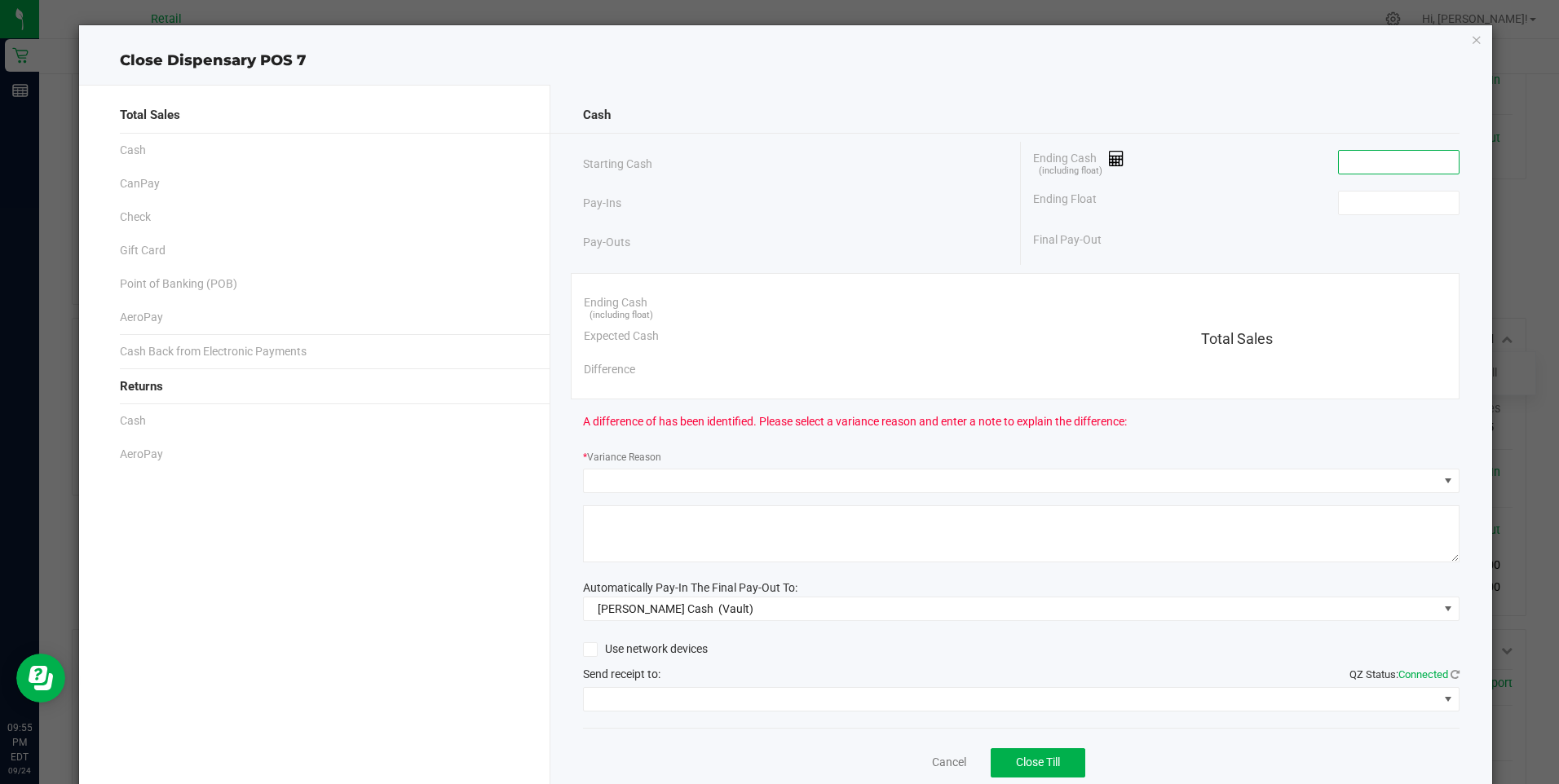
click at [1369, 160] on input at bounding box center [1398, 162] width 120 height 23
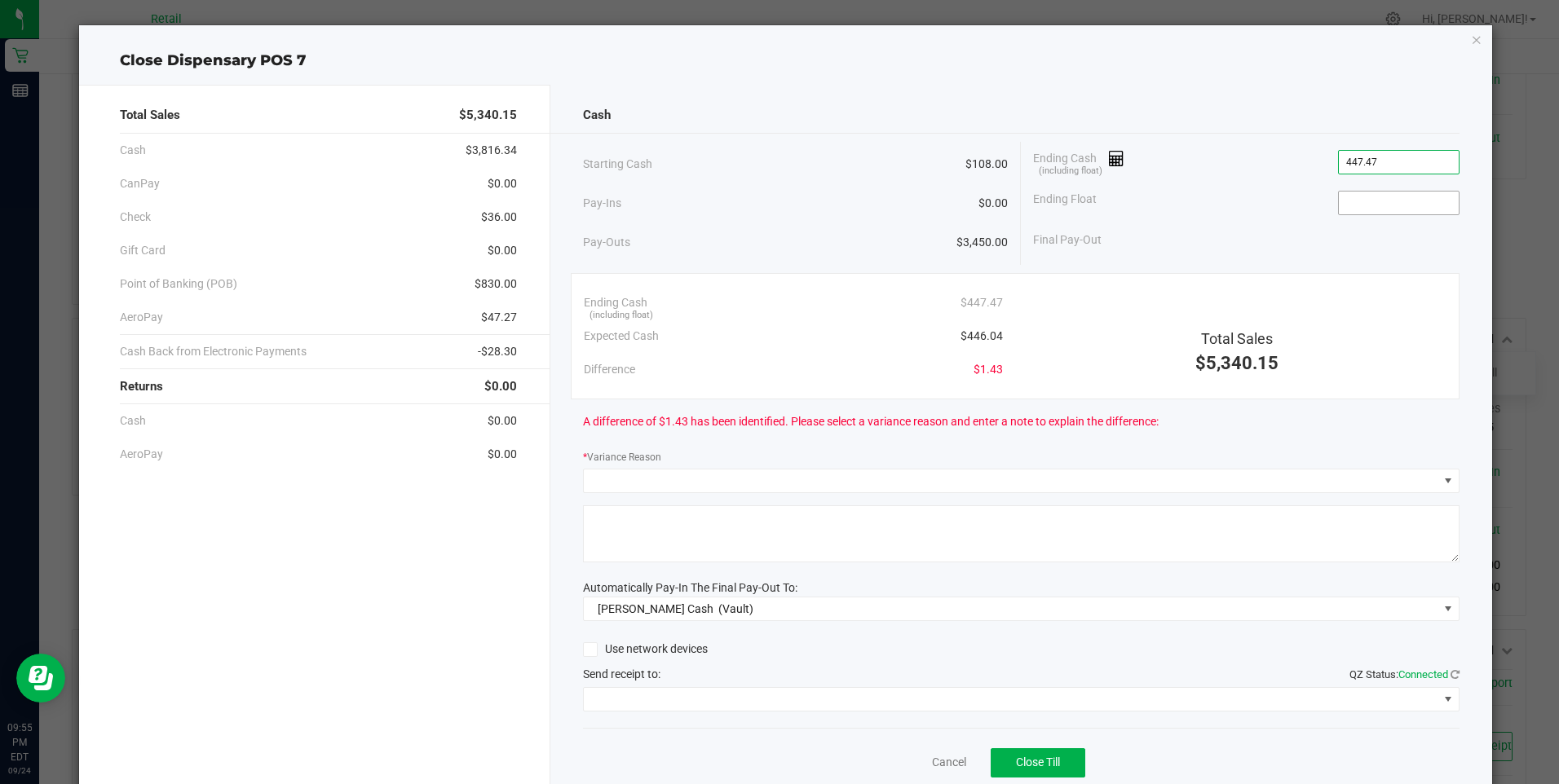
type input "$447.47"
click at [1388, 206] on input at bounding box center [1398, 203] width 120 height 23
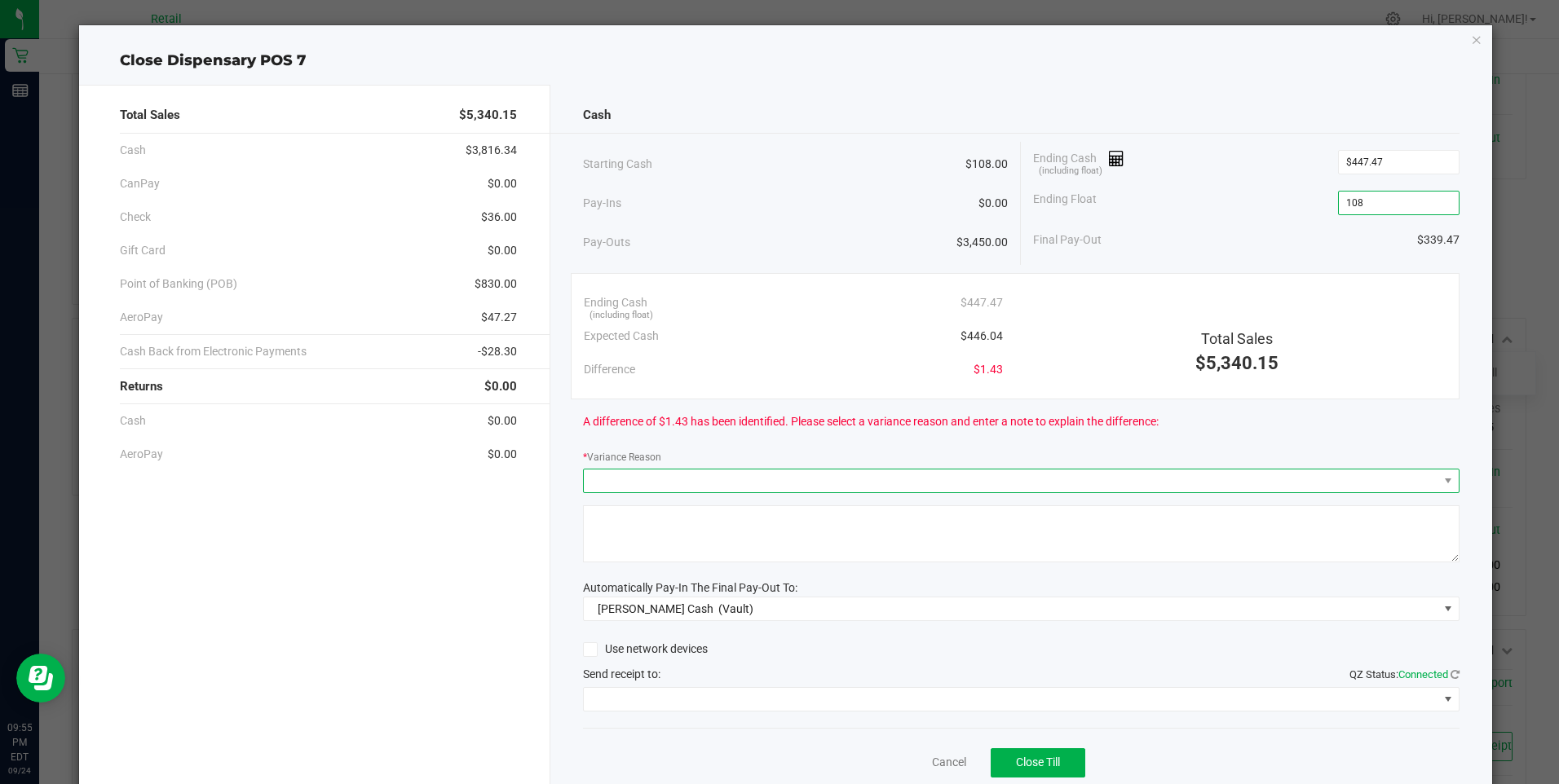
type input "$108.00"
click at [660, 480] on span at bounding box center [1011, 481] width 855 height 23
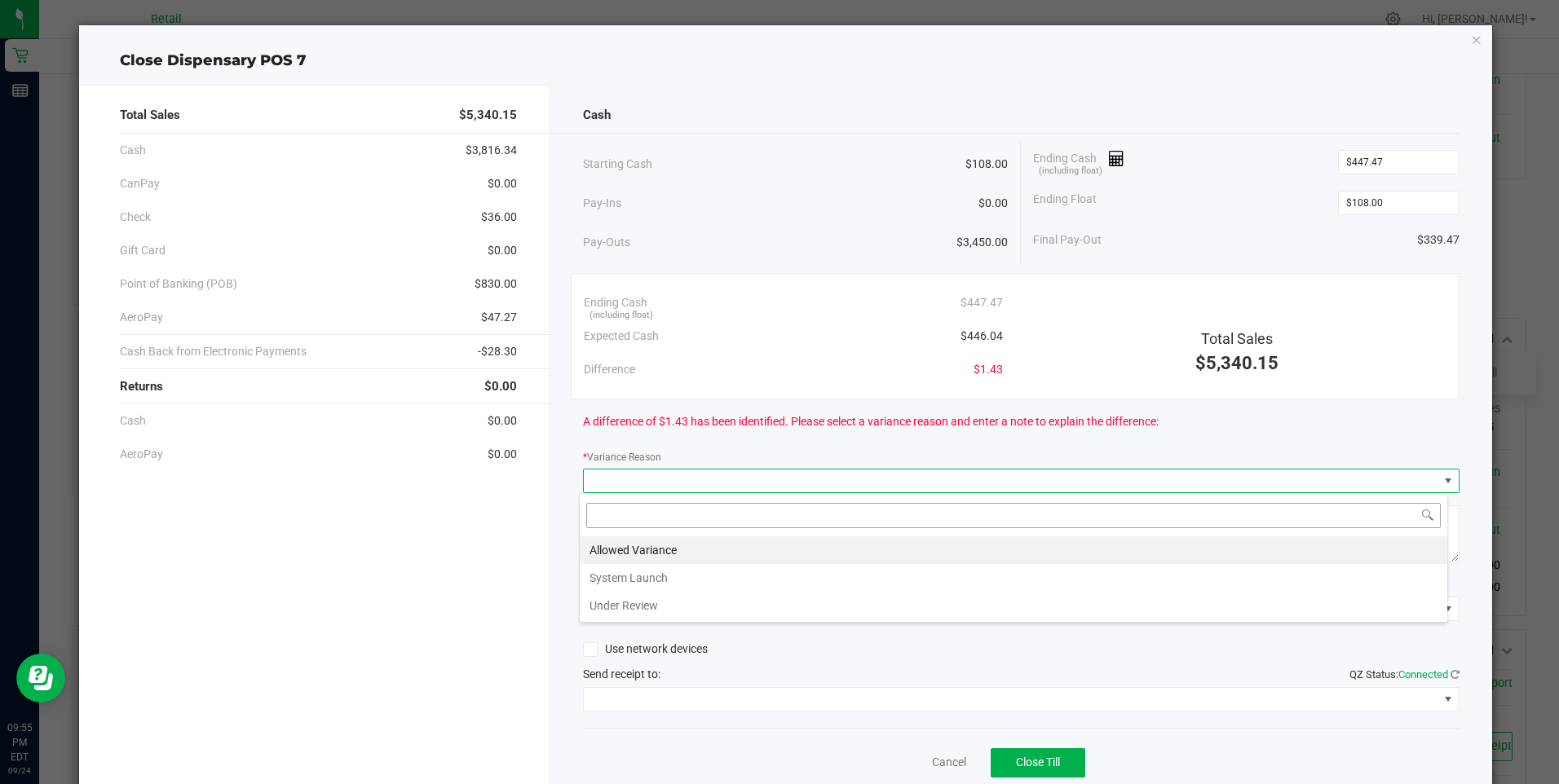
scroll to position [25, 869]
click at [636, 552] on li "Allowed Variance" at bounding box center [1014, 550] width 868 height 28
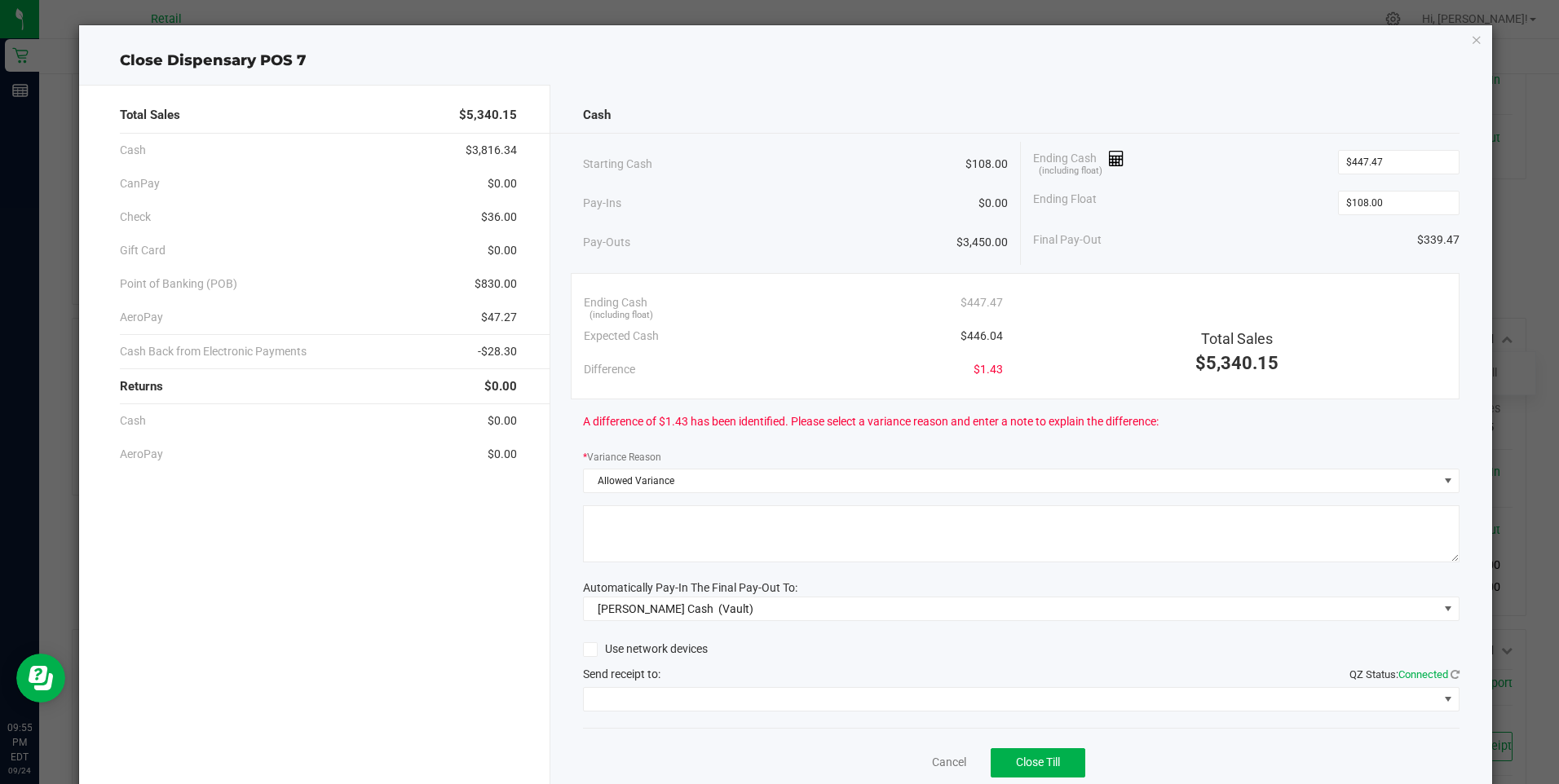
click at [636, 552] on textarea at bounding box center [1021, 534] width 877 height 57
type textarea "/"
click at [661, 691] on span at bounding box center [1011, 700] width 855 height 23
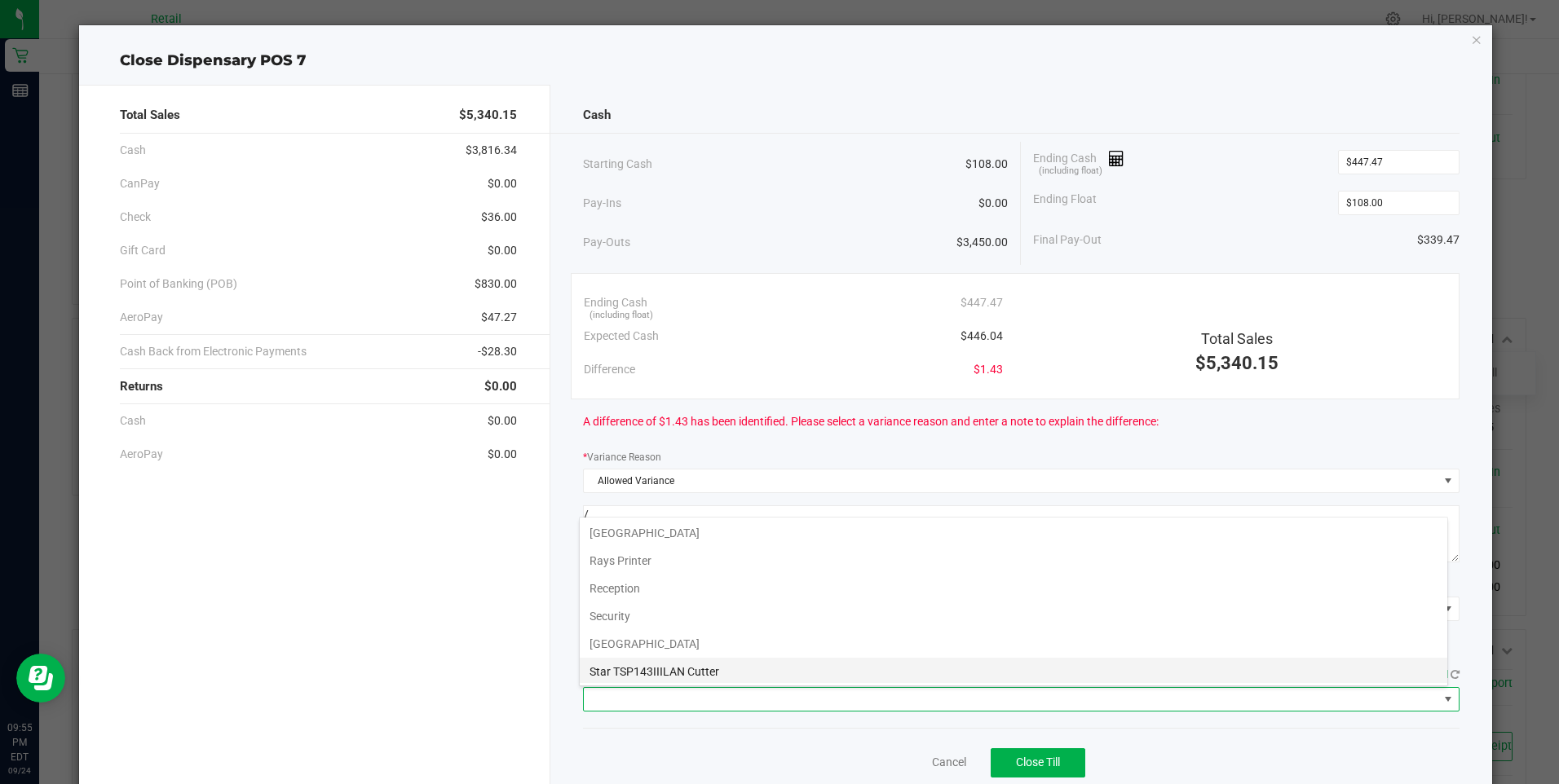
scroll to position [253, 0]
click at [681, 663] on Cutter "Star TSP143IIILAN Cutter" at bounding box center [1014, 669] width 868 height 28
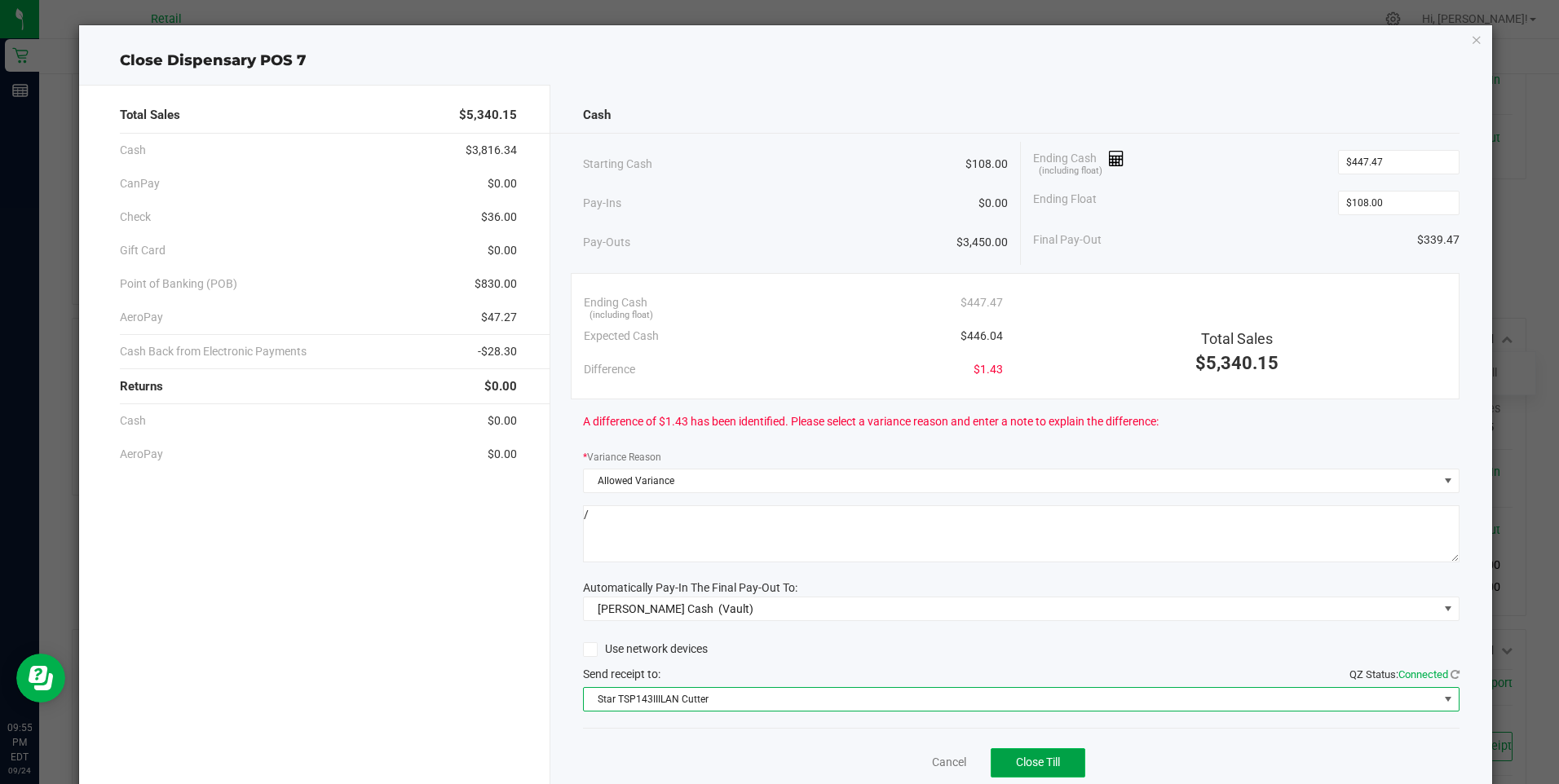
click at [1022, 765] on span "Close Till" at bounding box center [1038, 763] width 44 height 13
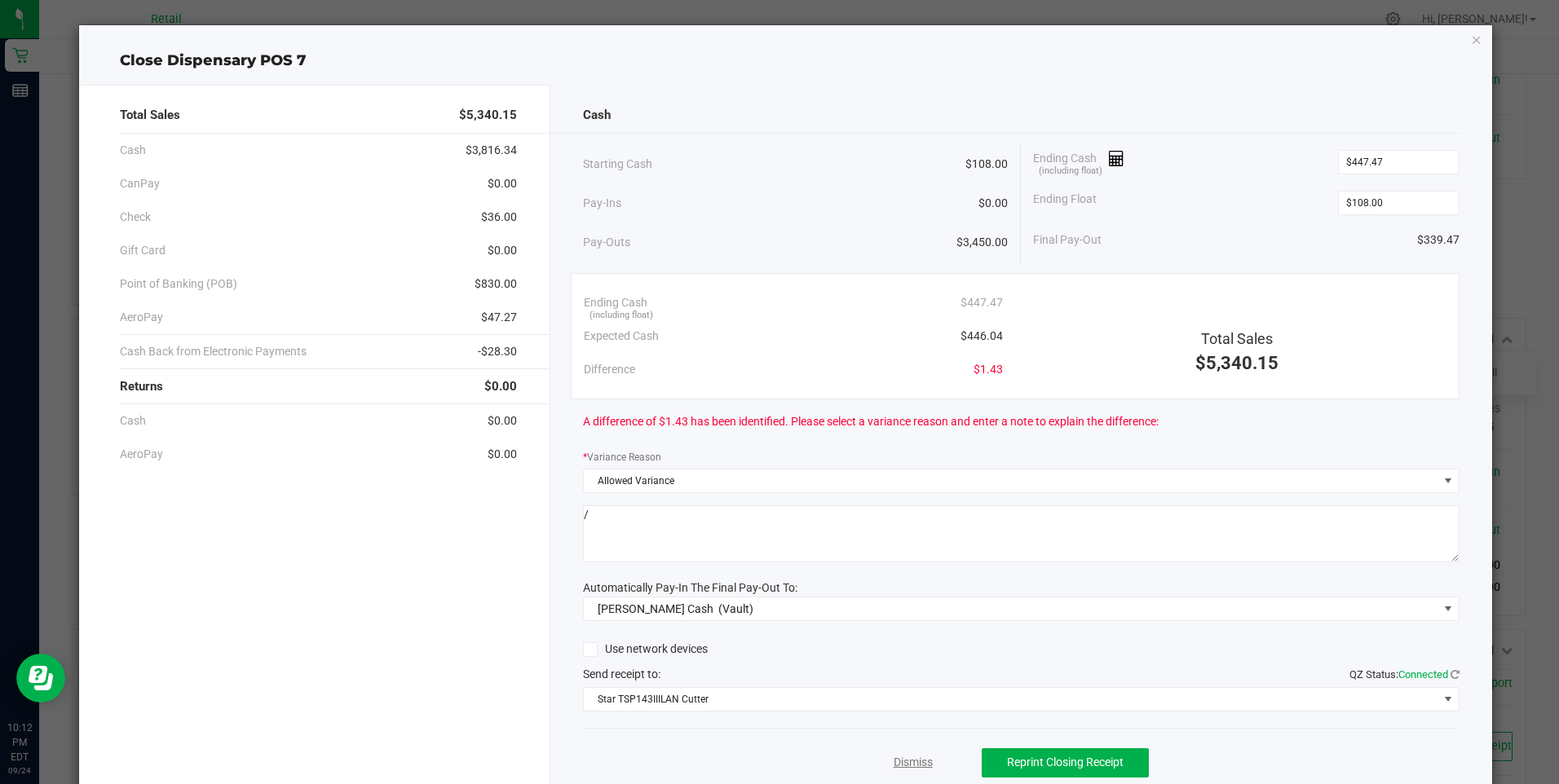
click at [909, 763] on link "Dismiss" at bounding box center [914, 763] width 39 height 17
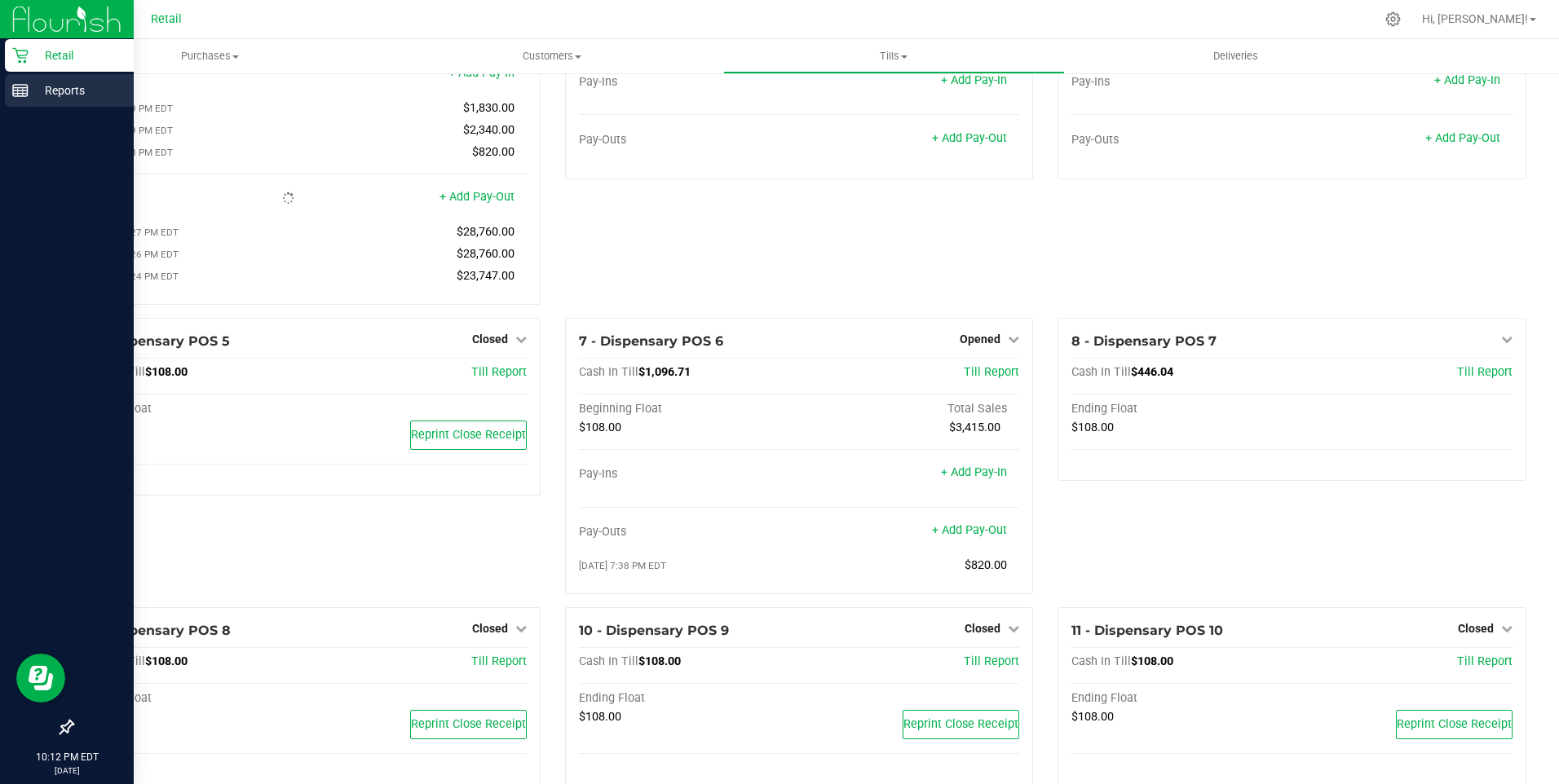
click at [30, 87] on p "Reports" at bounding box center [77, 90] width 98 height 20
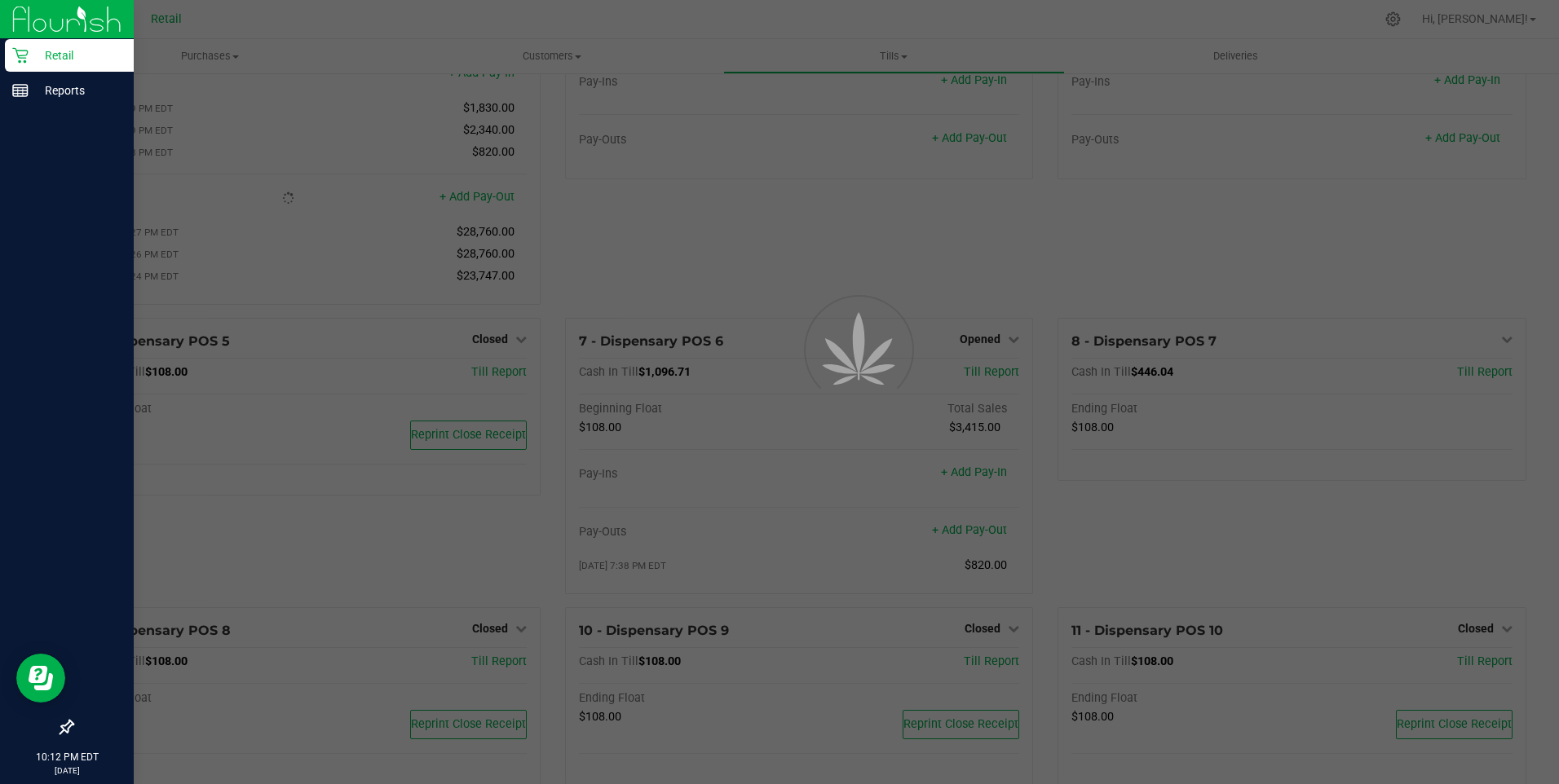
scroll to position [72, 0]
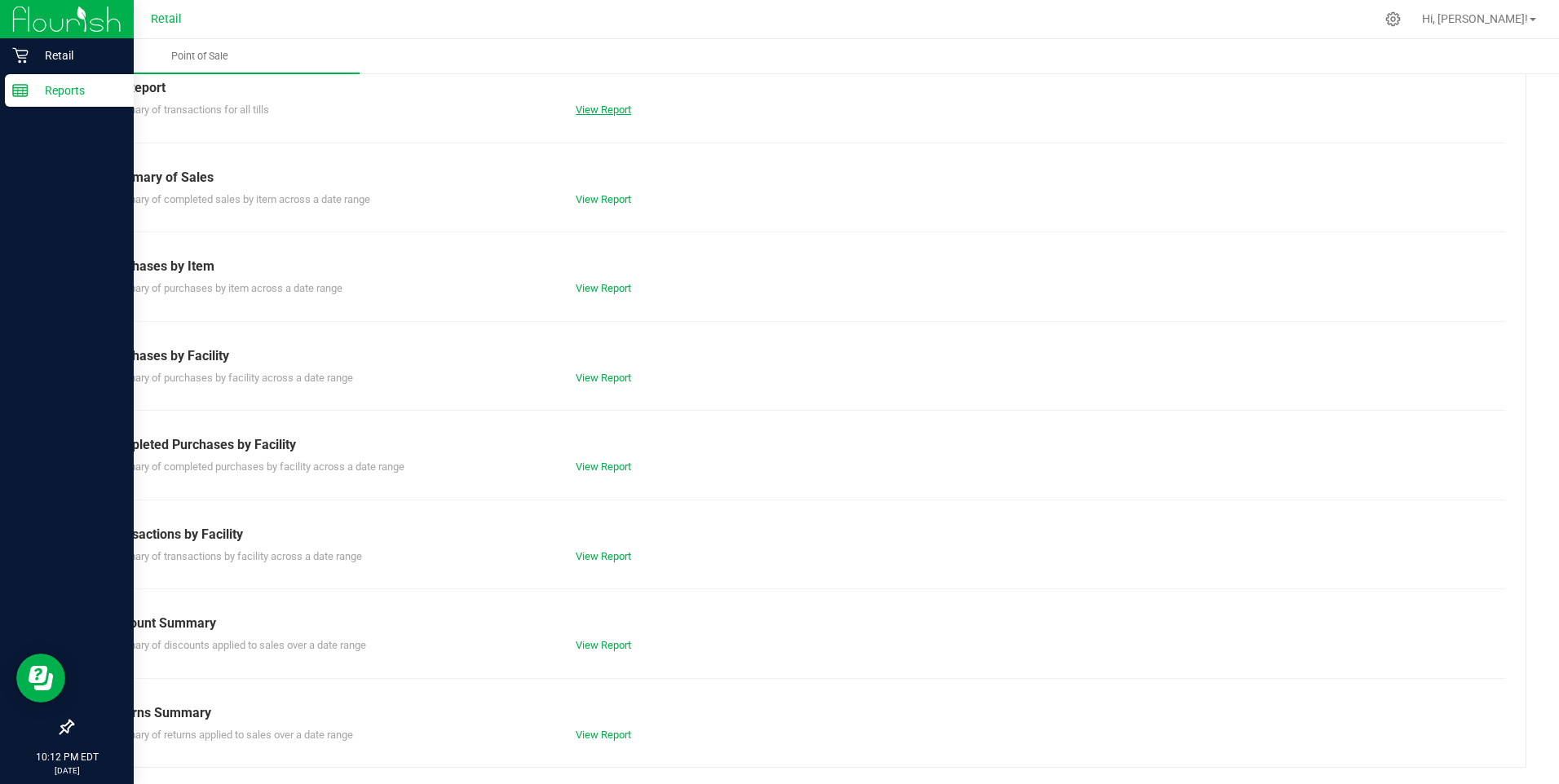
click at [602, 112] on link "View Report" at bounding box center [604, 109] width 56 height 12
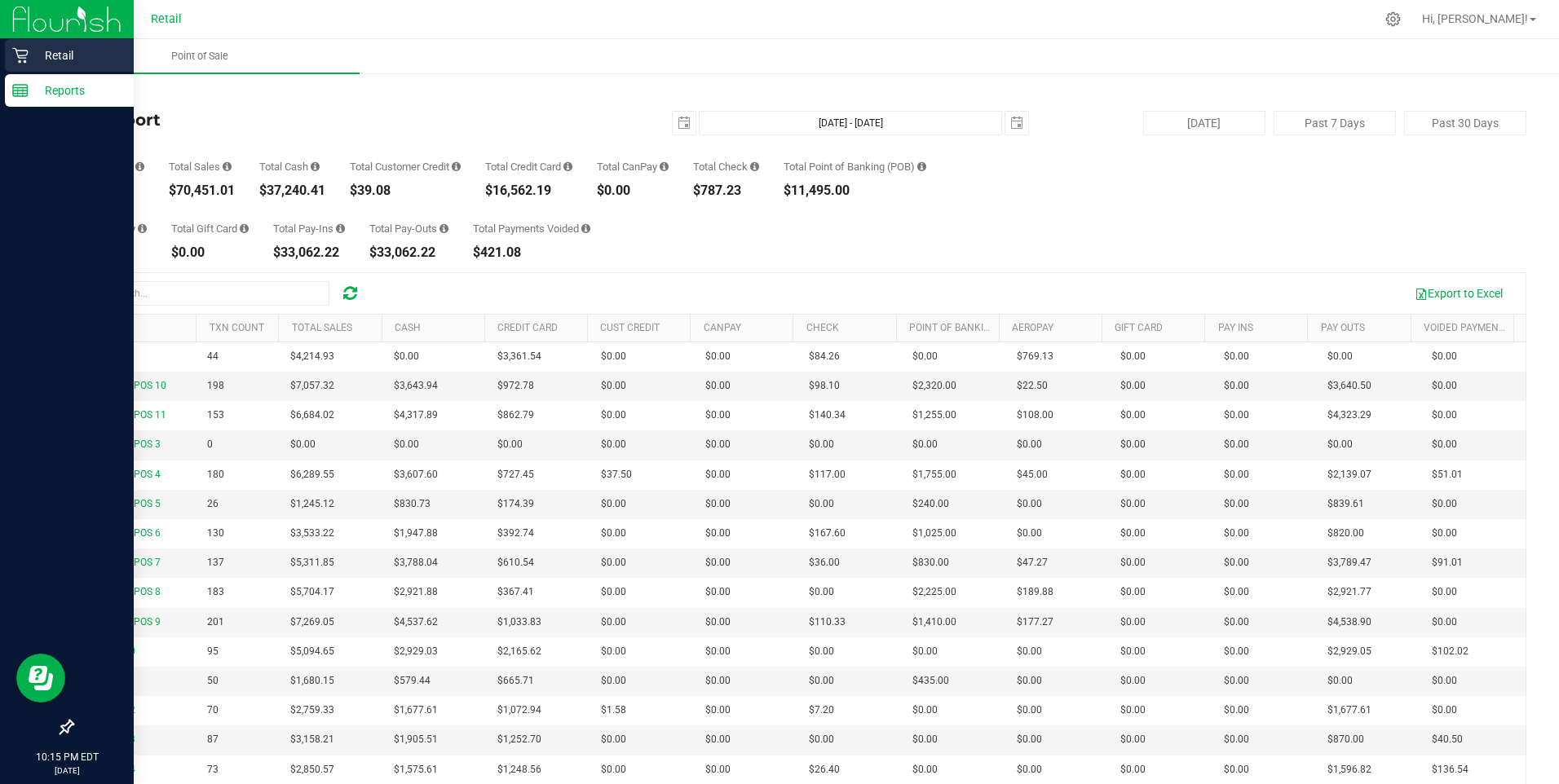
click at [35, 53] on p "Retail" at bounding box center [77, 56] width 98 height 20
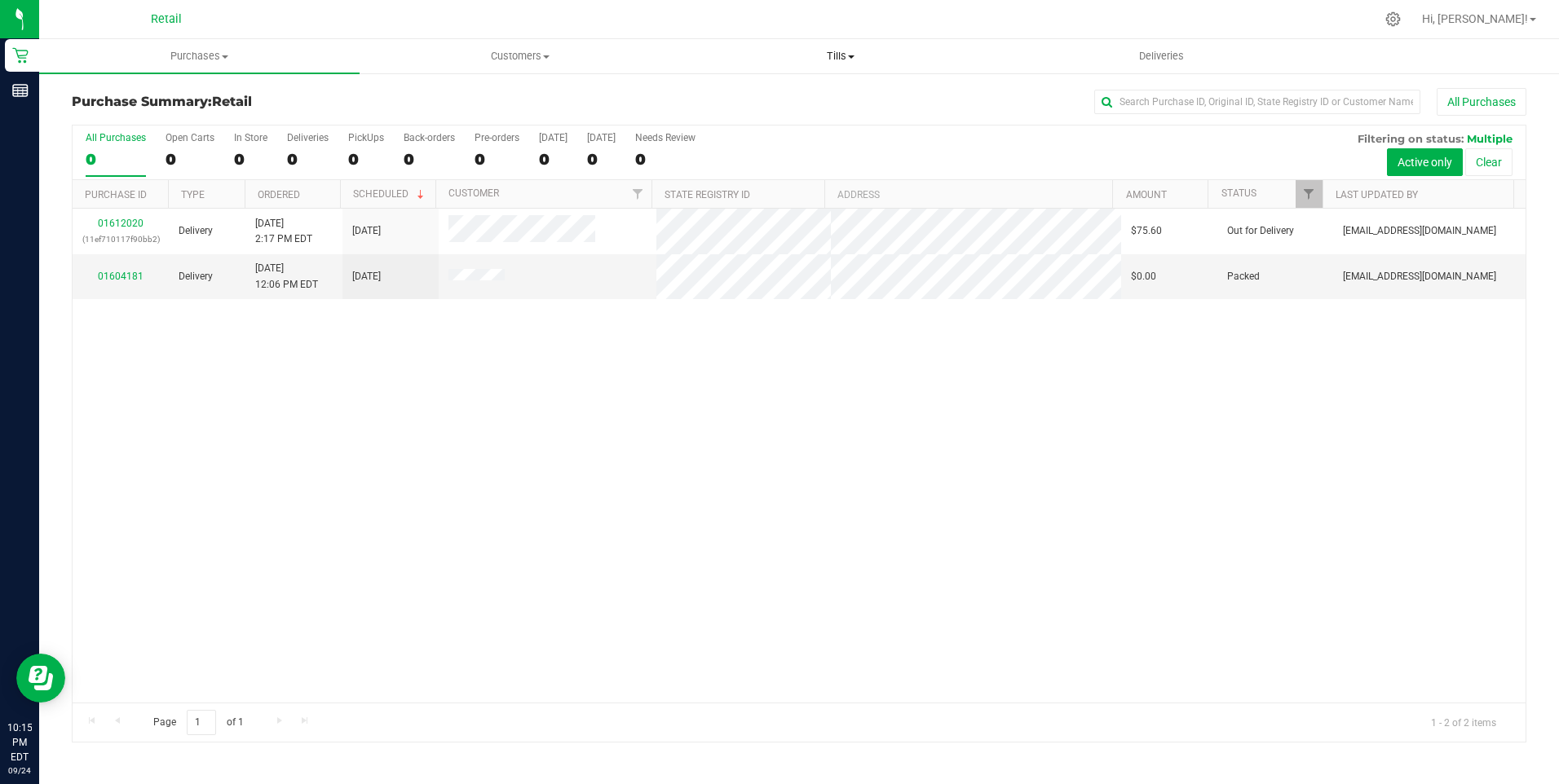
click at [841, 58] on span "Tills" at bounding box center [841, 57] width 319 height 15
click at [727, 101] on span "Manage tills" at bounding box center [736, 98] width 110 height 14
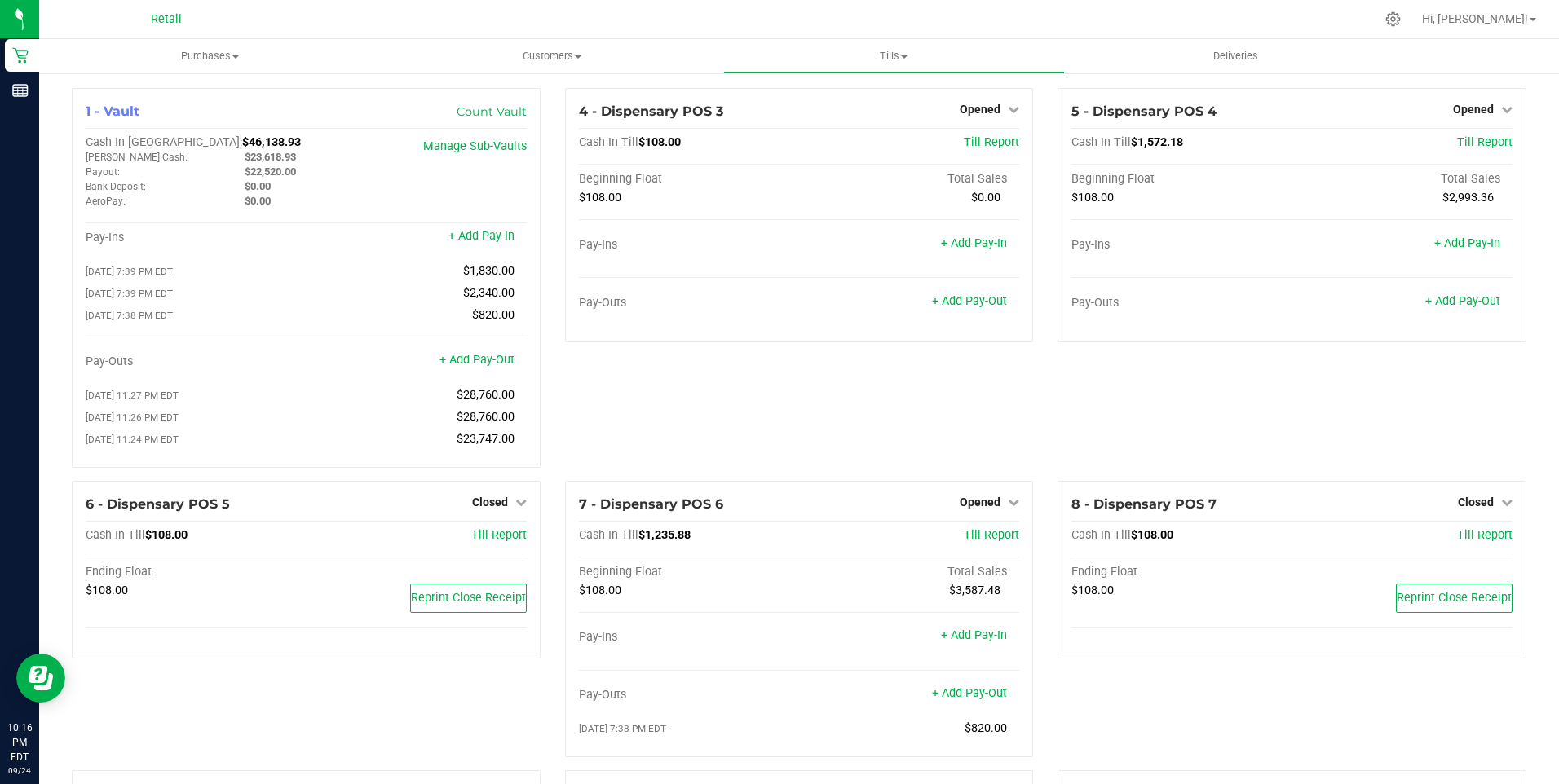
click at [553, 527] on div "7 - Dispensary POS 6 Opened Close Till Cash In Till $1,235.88 Till Report Begin…" at bounding box center [799, 626] width 493 height 289
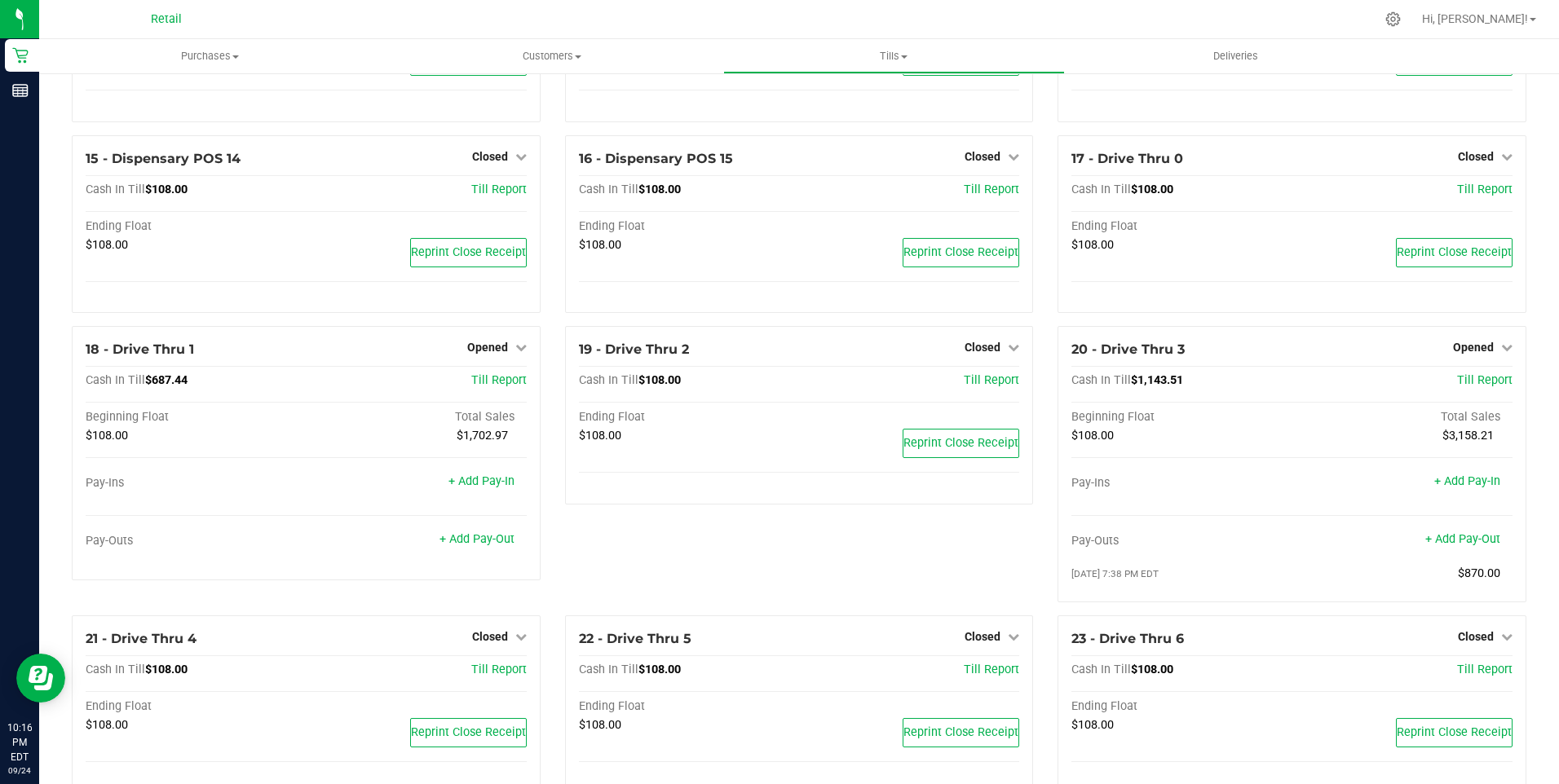
scroll to position [1060, 0]
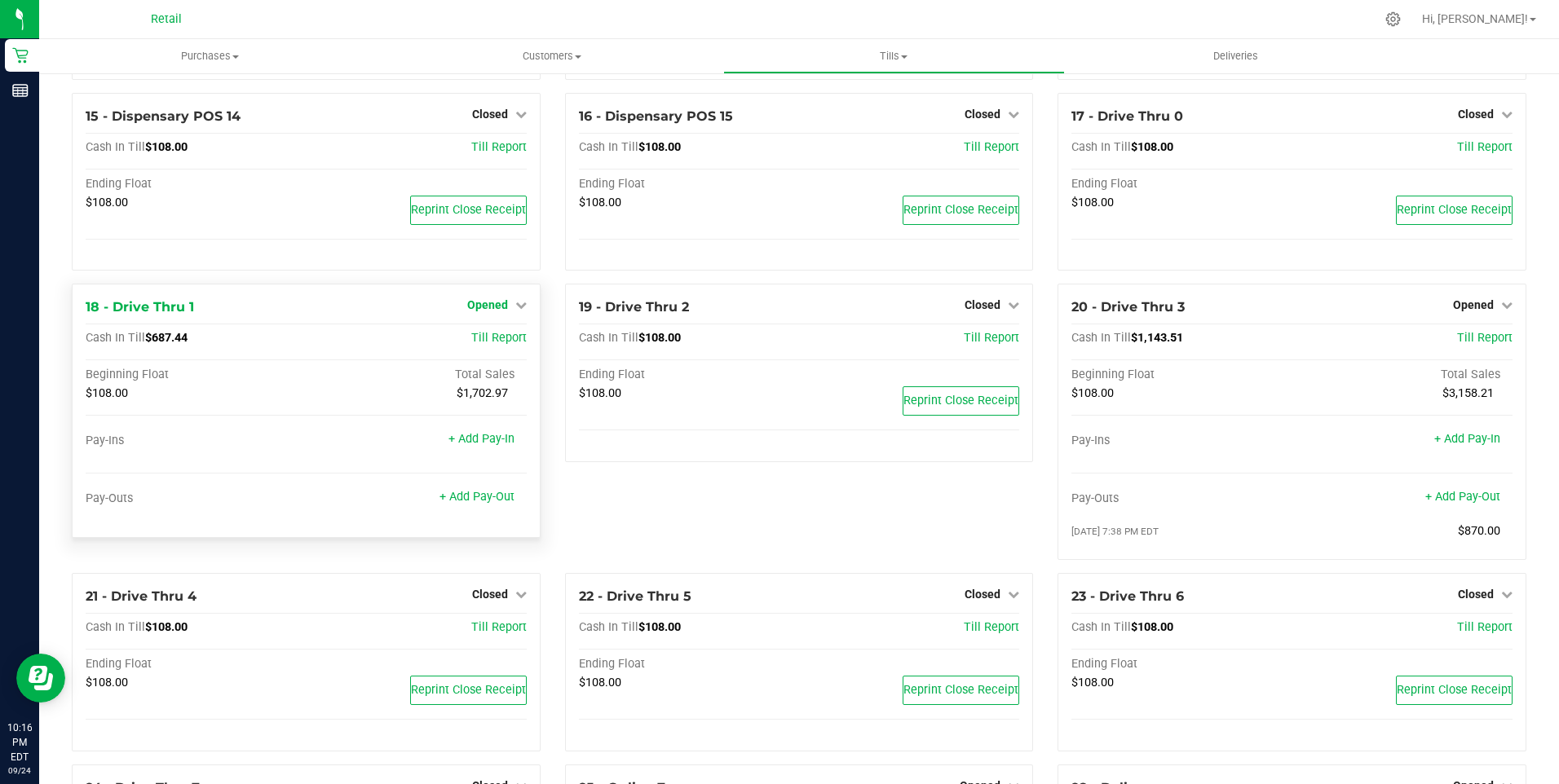
click at [485, 311] on span "Opened" at bounding box center [488, 305] width 41 height 13
click at [487, 346] on link "Close Till" at bounding box center [490, 340] width 44 height 13
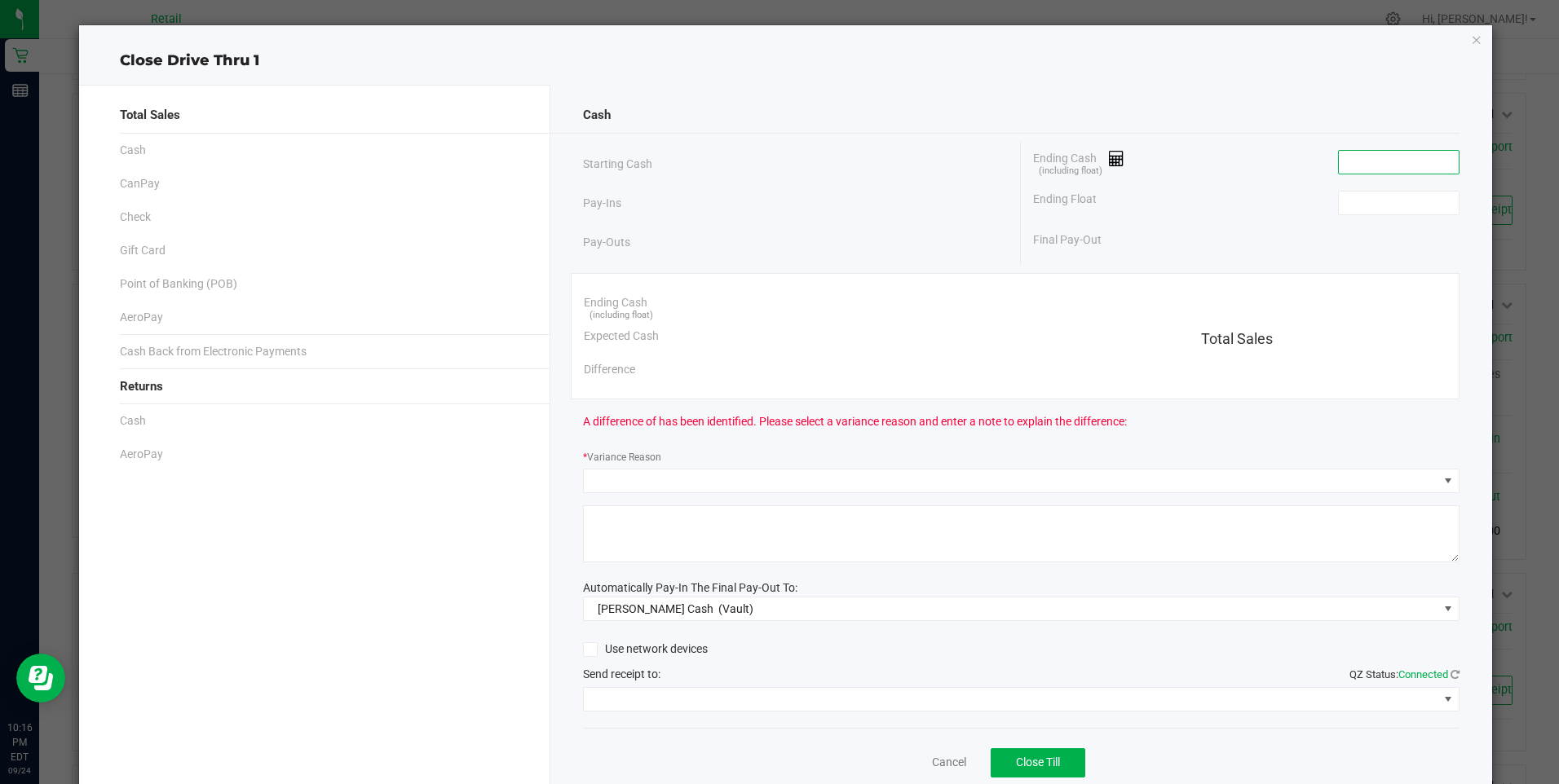
click at [1366, 166] on input at bounding box center [1398, 162] width 120 height 23
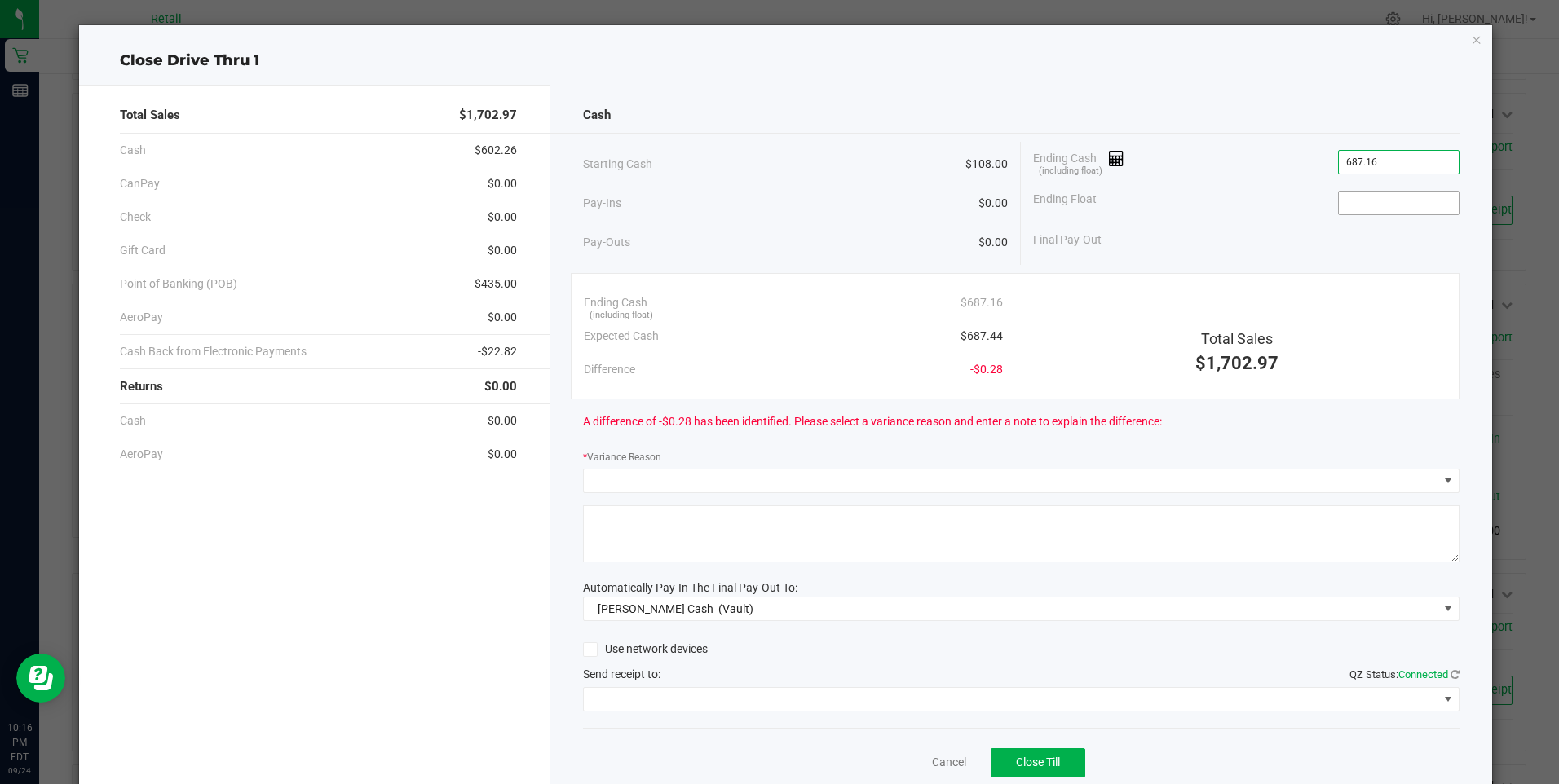
type input "$687.16"
click at [1349, 207] on input at bounding box center [1398, 203] width 120 height 23
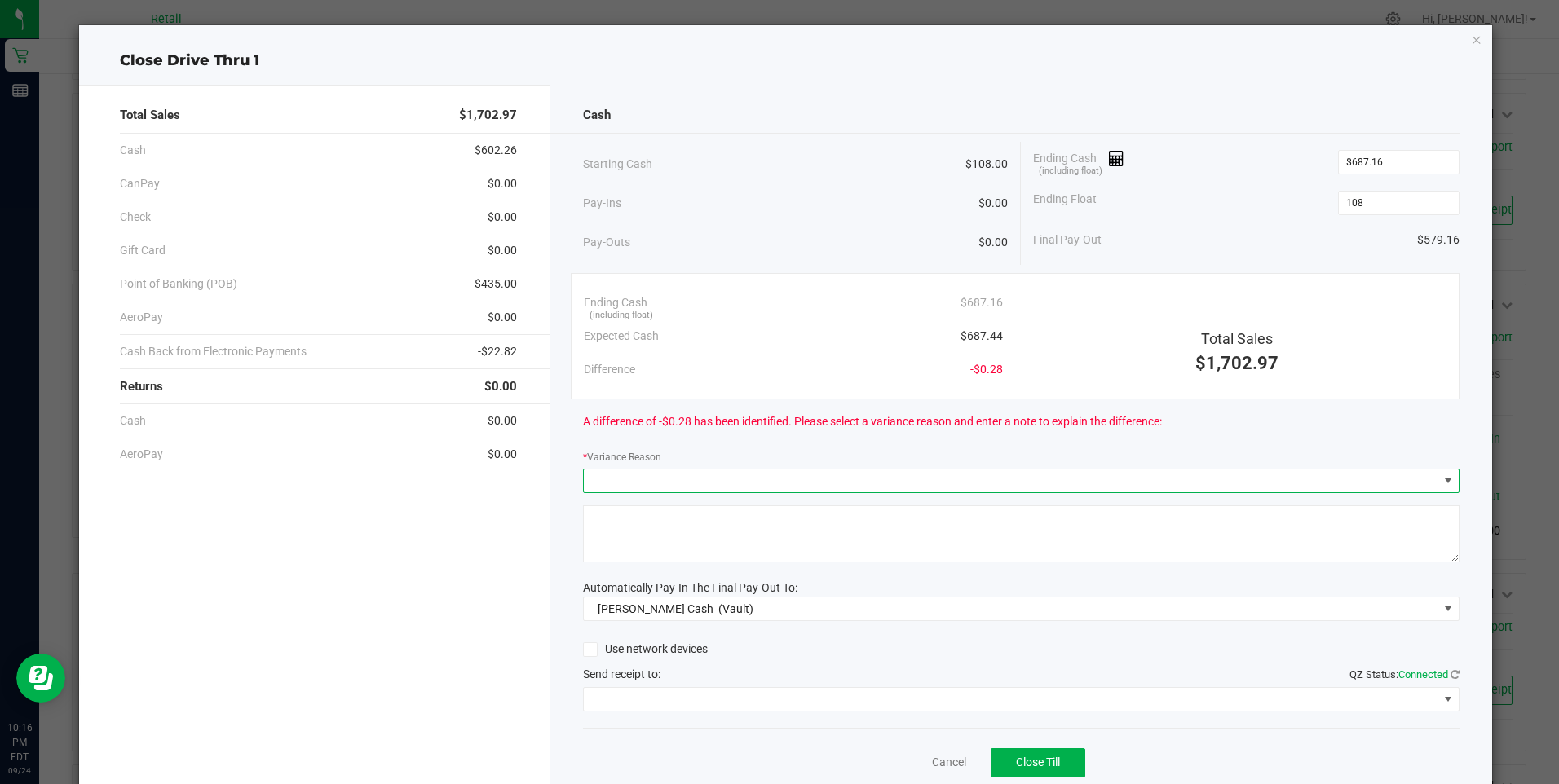
type input "$108.00"
click at [682, 481] on span at bounding box center [1011, 481] width 855 height 23
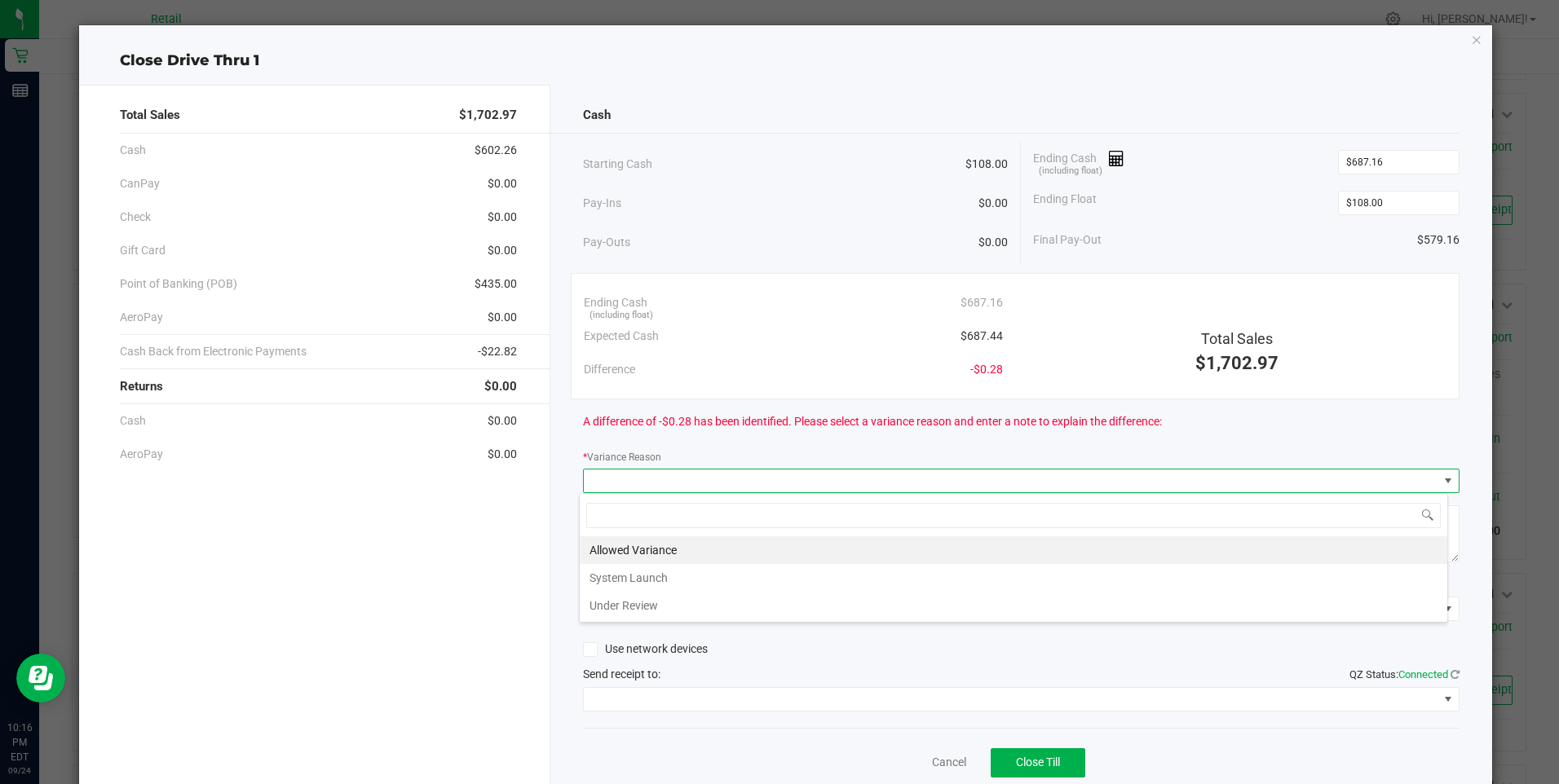
scroll to position [25, 869]
click at [637, 554] on li "Allowed Variance" at bounding box center [1014, 550] width 868 height 28
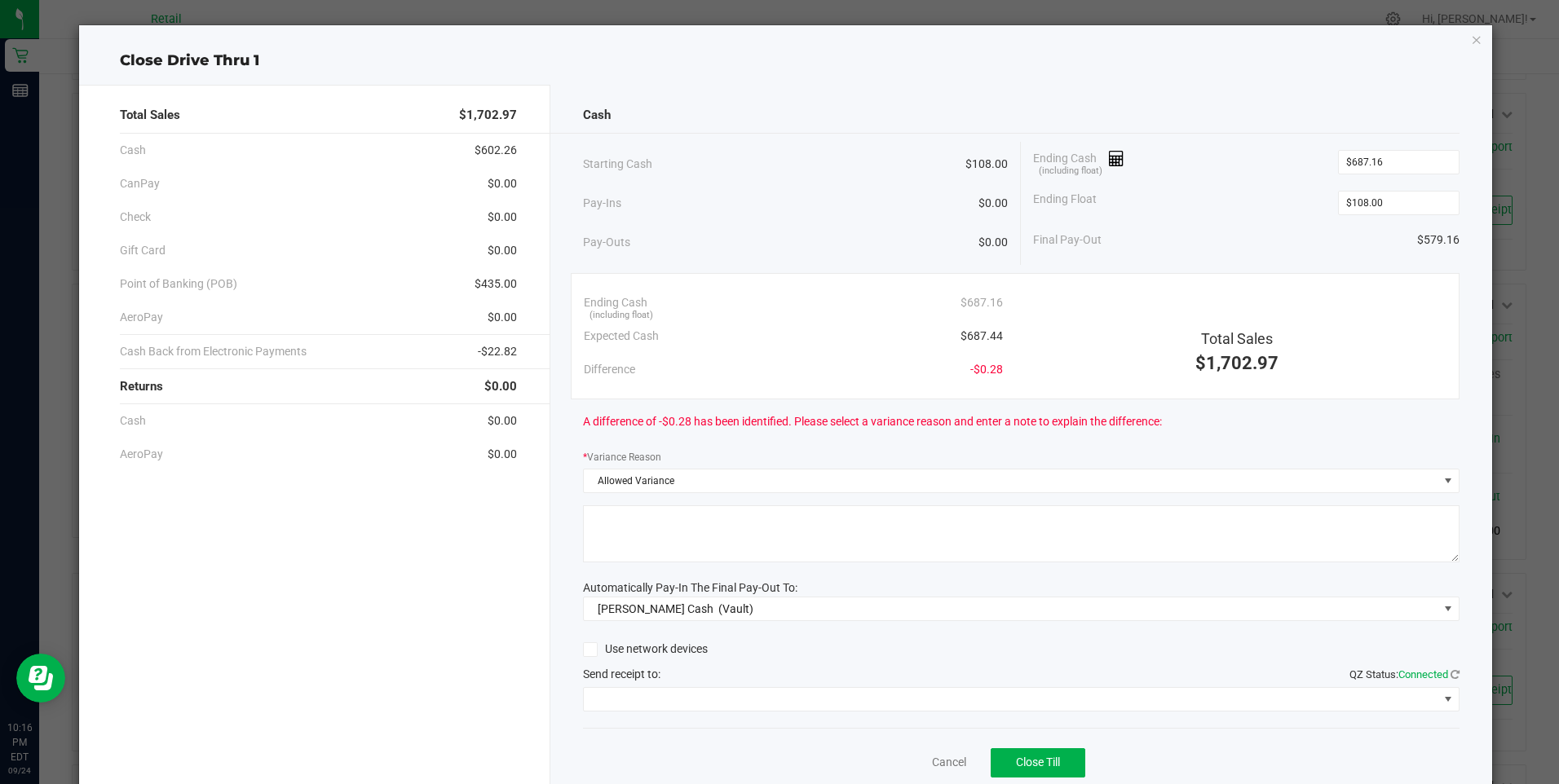
click at [638, 545] on textarea at bounding box center [1021, 534] width 877 height 57
type textarea "/"
click at [689, 700] on span at bounding box center [1011, 700] width 855 height 23
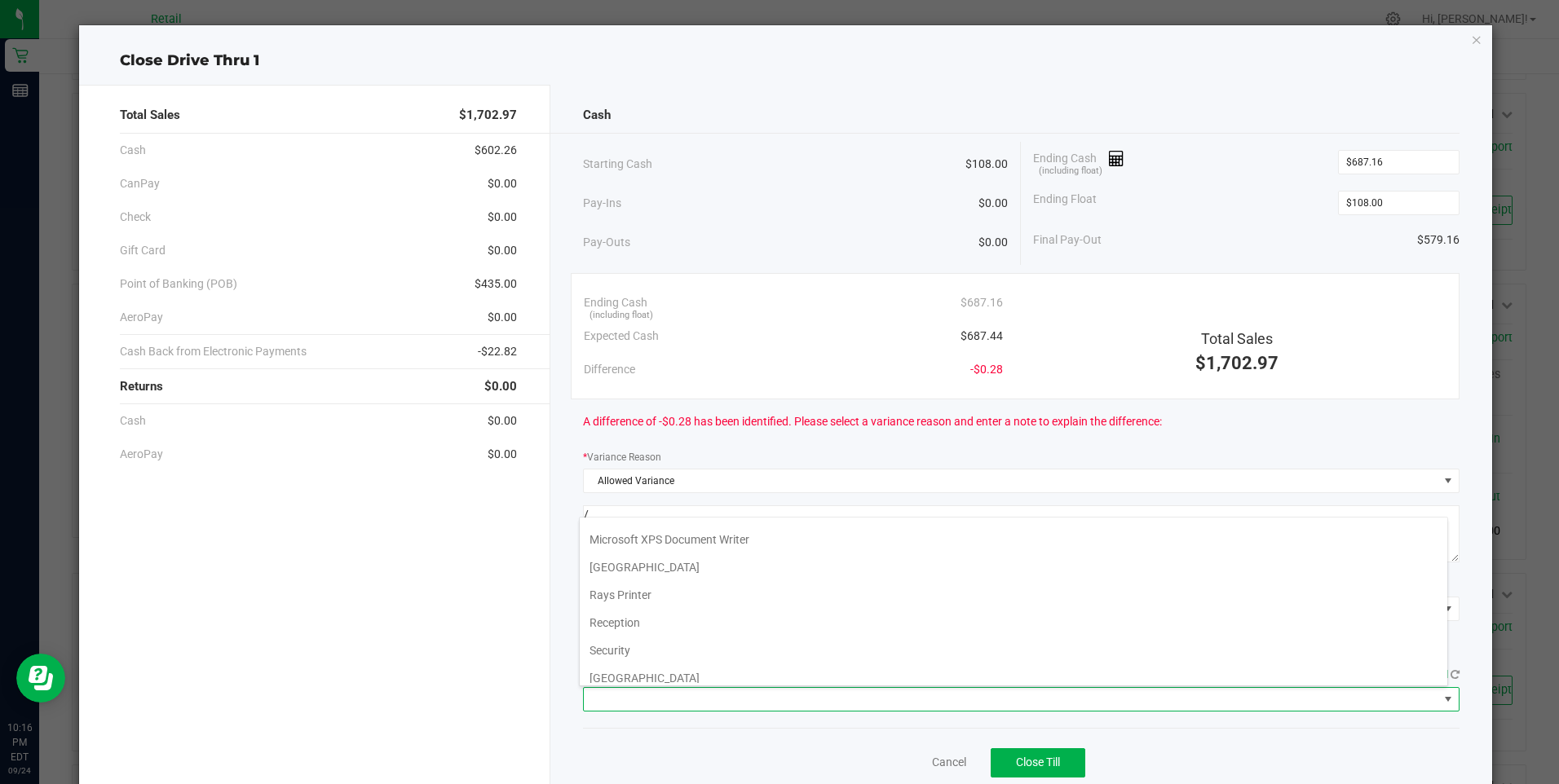
scroll to position [253, 0]
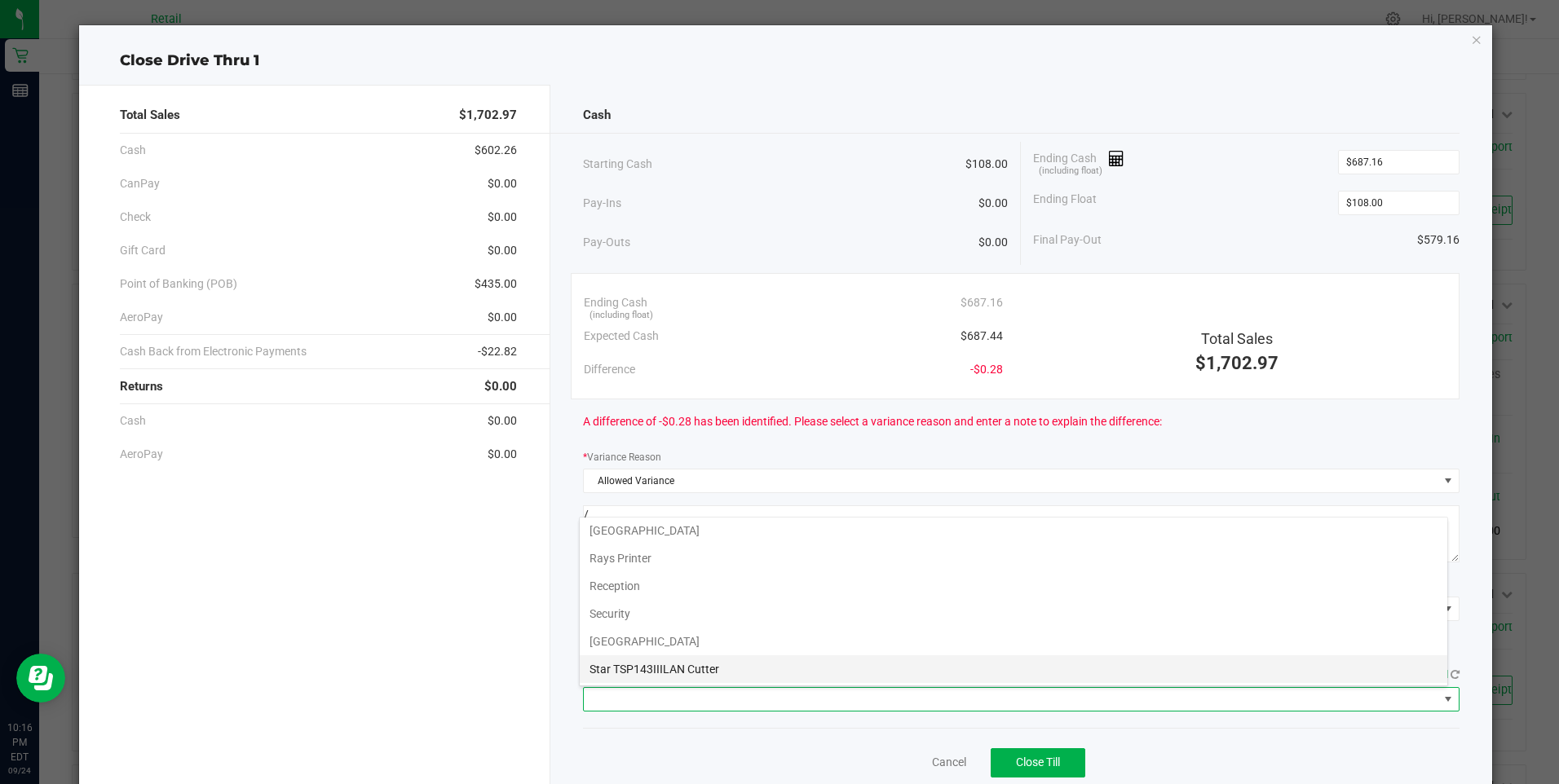
click at [715, 673] on Cutter "Star TSP143IIILAN Cutter" at bounding box center [1014, 669] width 868 height 28
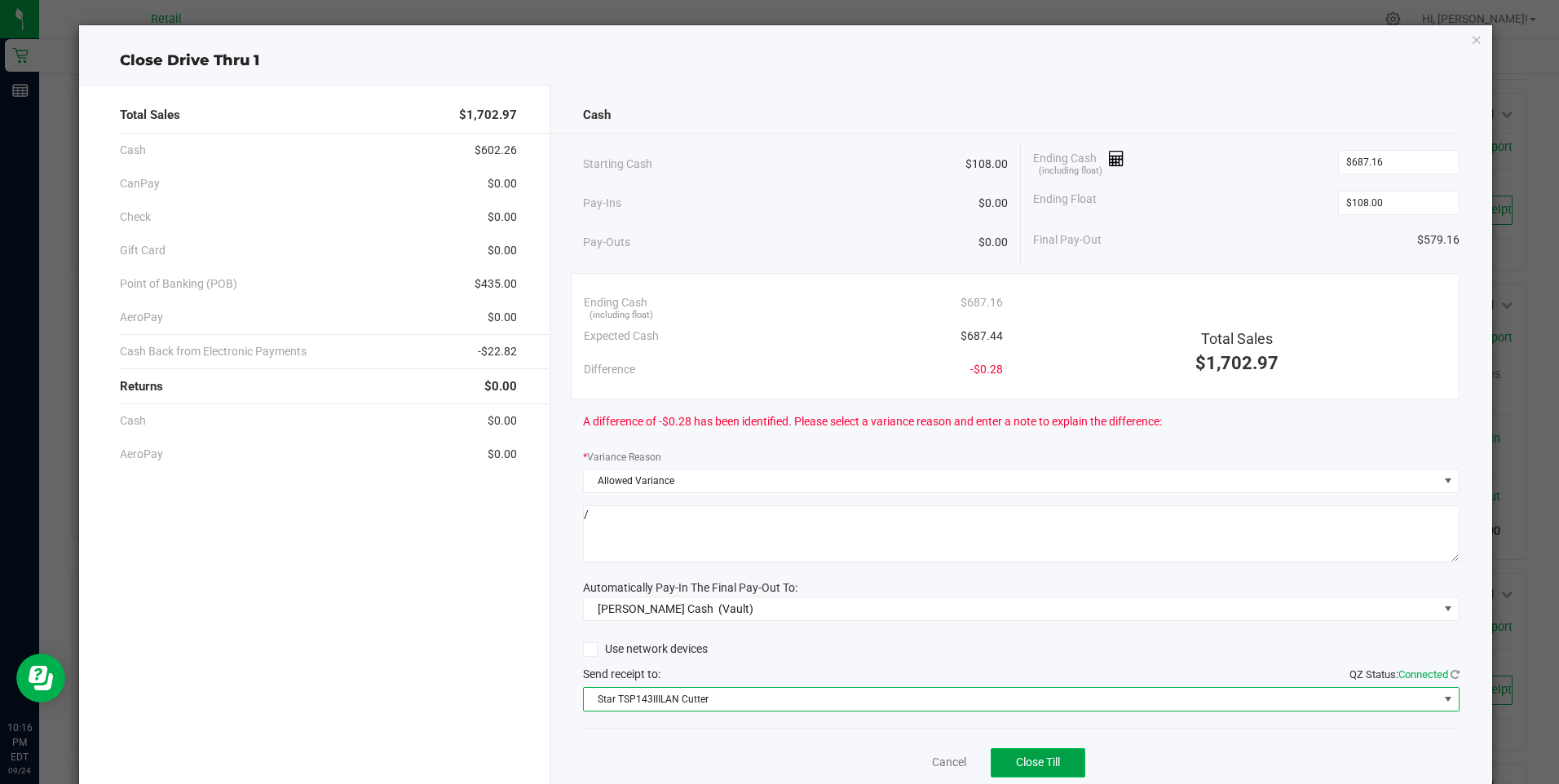
click at [1023, 763] on span "Close Till" at bounding box center [1038, 763] width 44 height 13
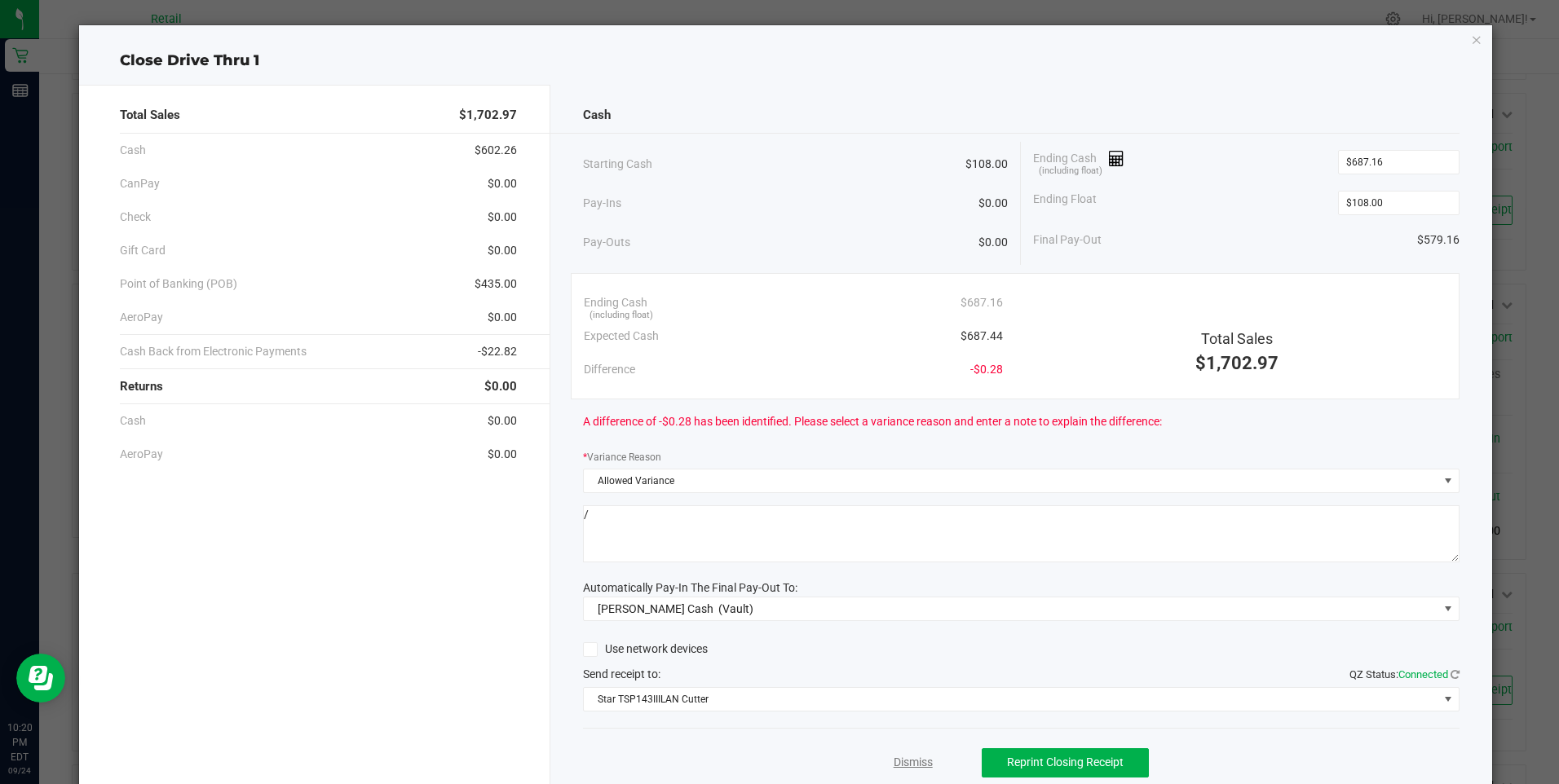
click at [914, 761] on link "Dismiss" at bounding box center [914, 763] width 39 height 17
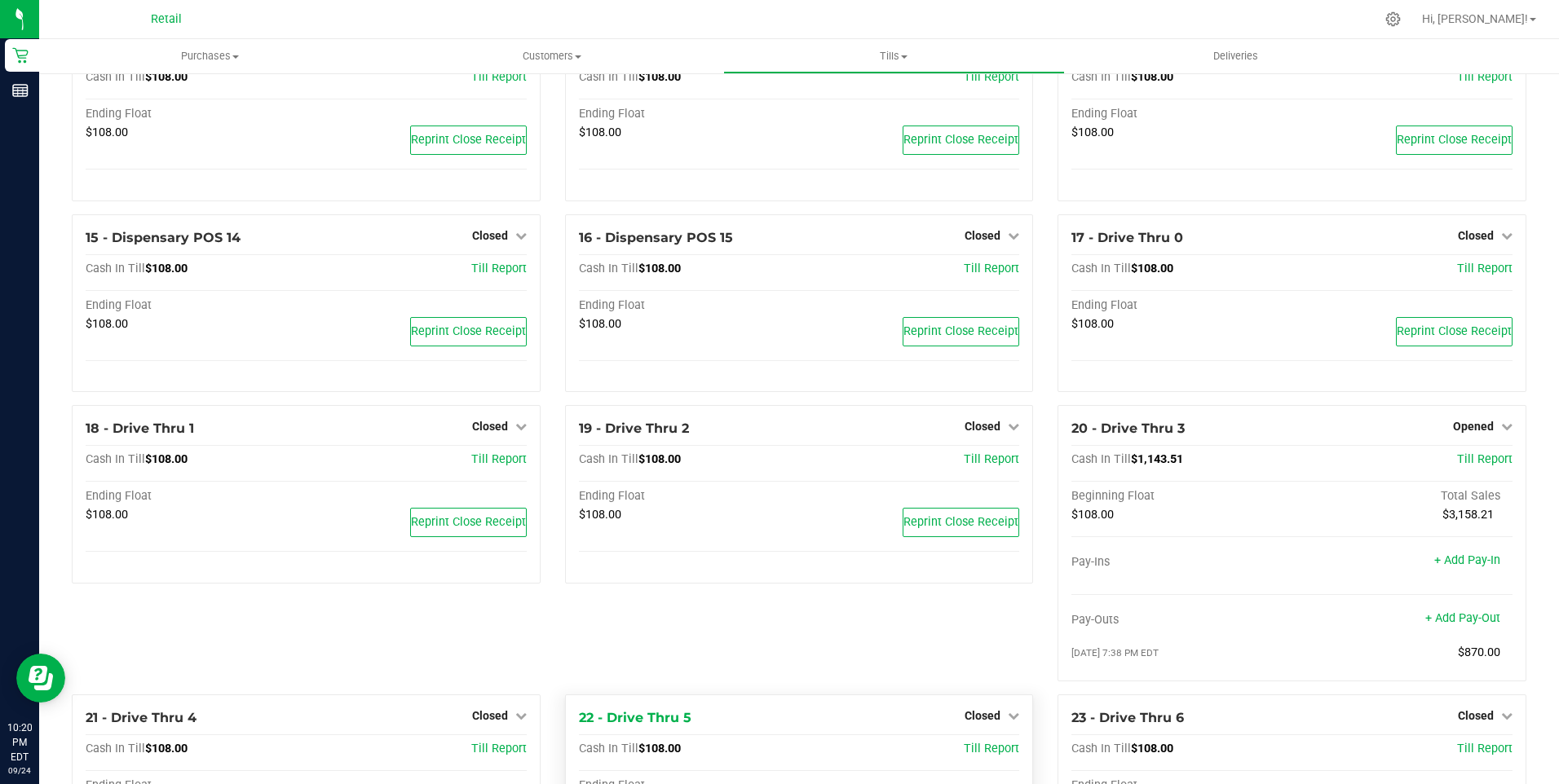
scroll to position [1223, 0]
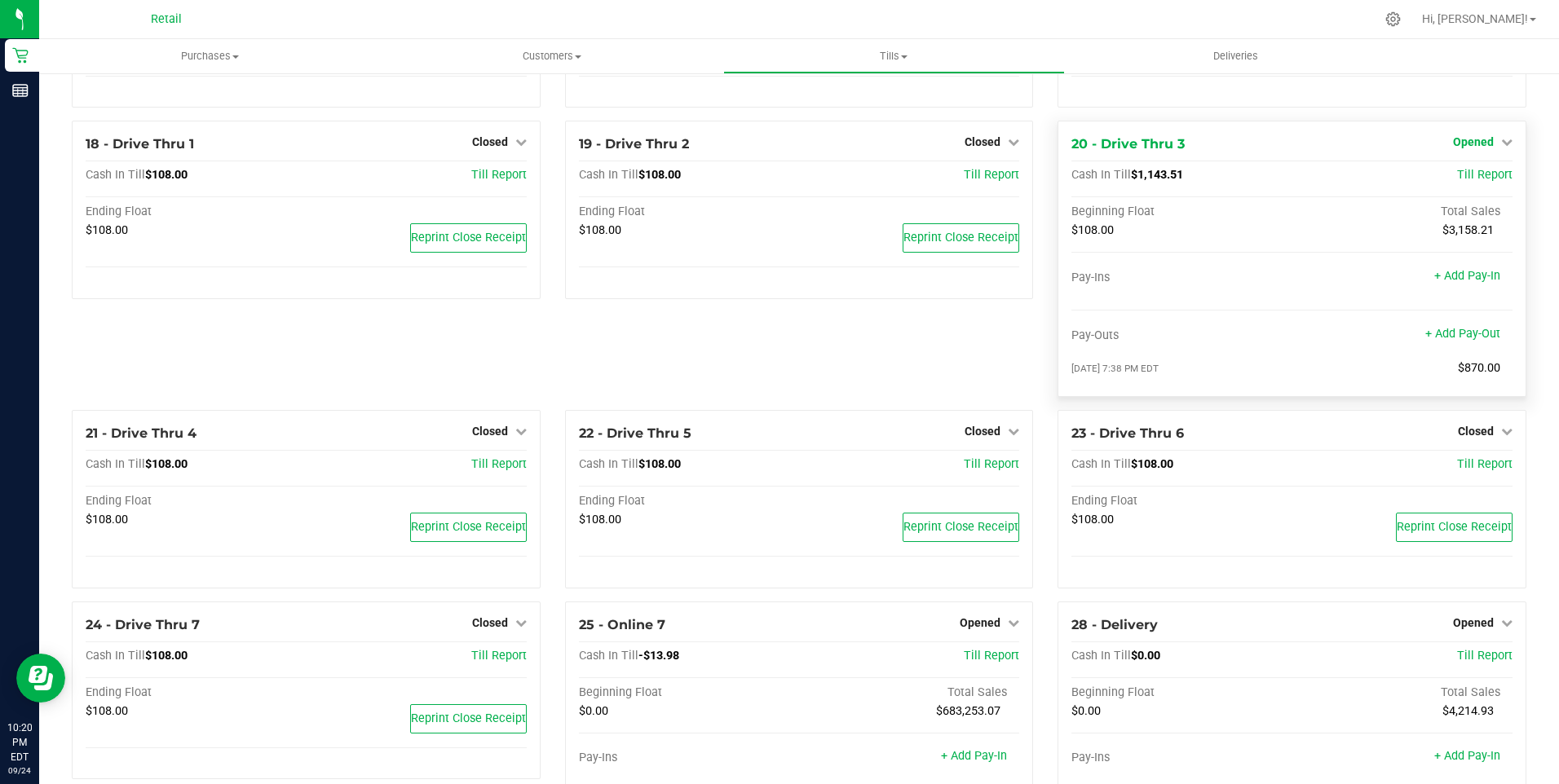
click at [1463, 148] on span "Opened" at bounding box center [1474, 142] width 41 height 13
click at [1468, 181] on link "Close Till" at bounding box center [1475, 176] width 44 height 13
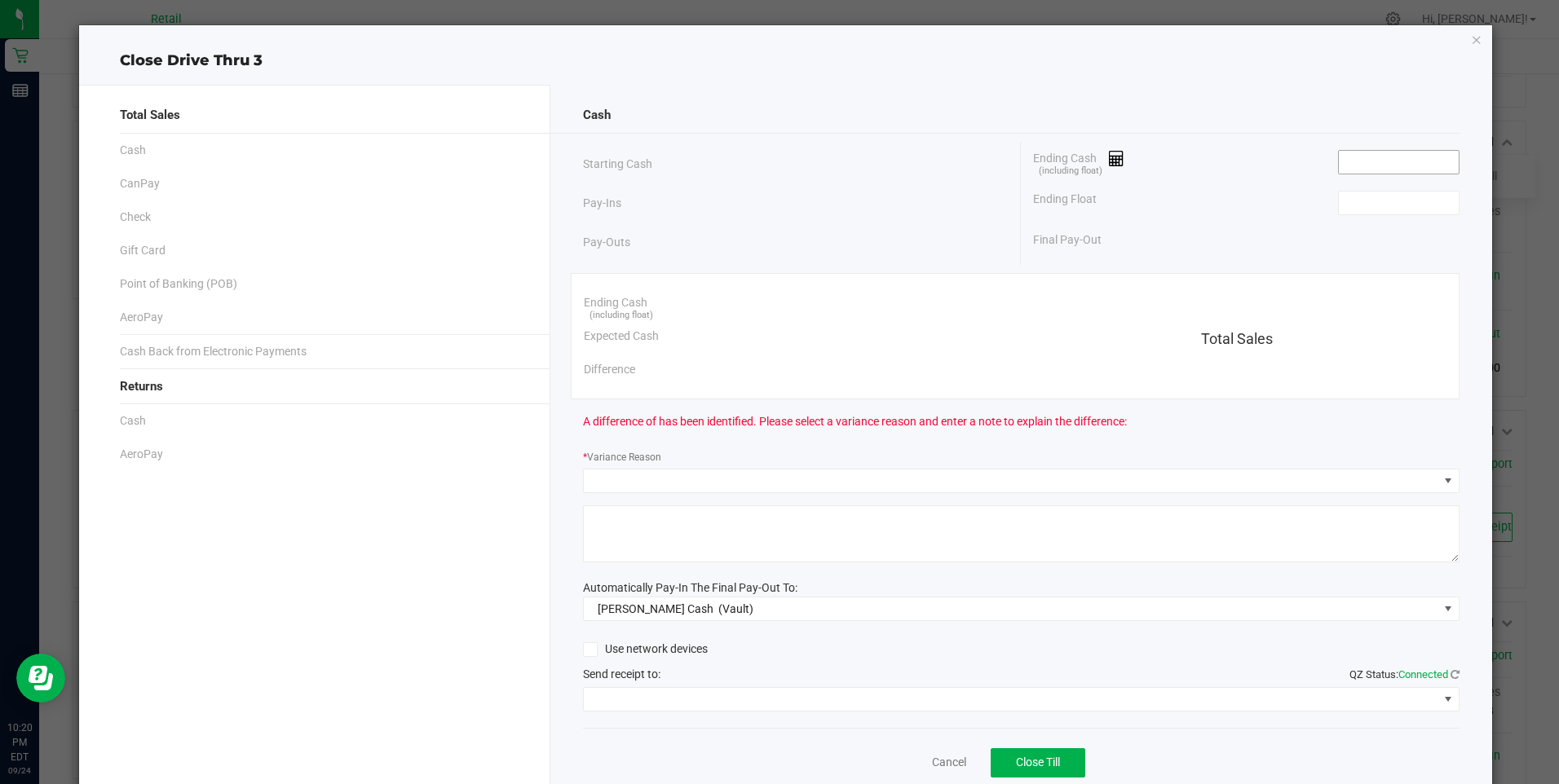
click at [1350, 157] on input at bounding box center [1398, 162] width 120 height 23
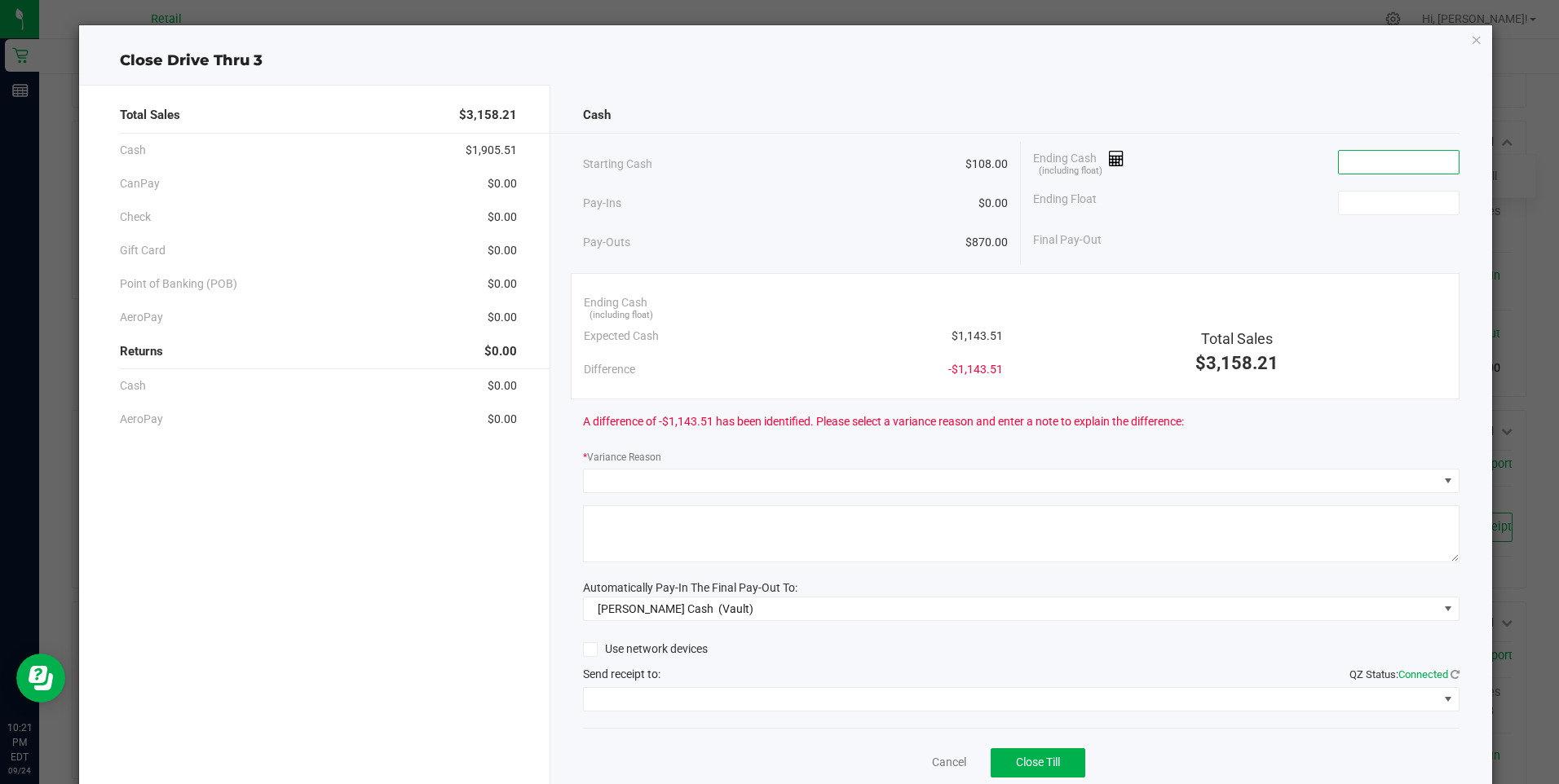
click at [1377, 159] on input at bounding box center [1398, 162] width 120 height 23
type input "$1,145.09"
click at [1338, 202] on input at bounding box center [1398, 203] width 120 height 23
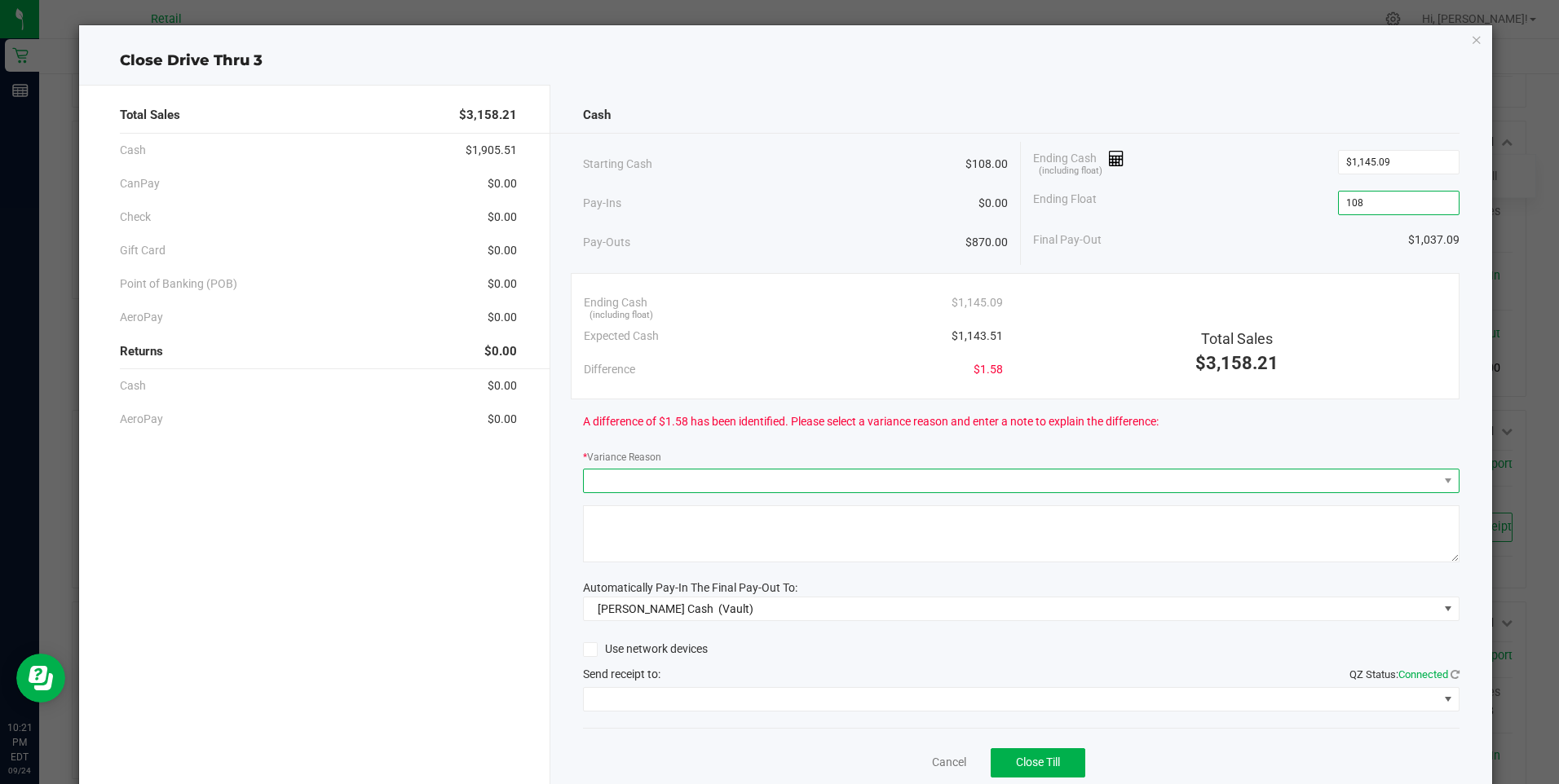
type input "$108.00"
click at [611, 489] on span at bounding box center [1011, 481] width 855 height 23
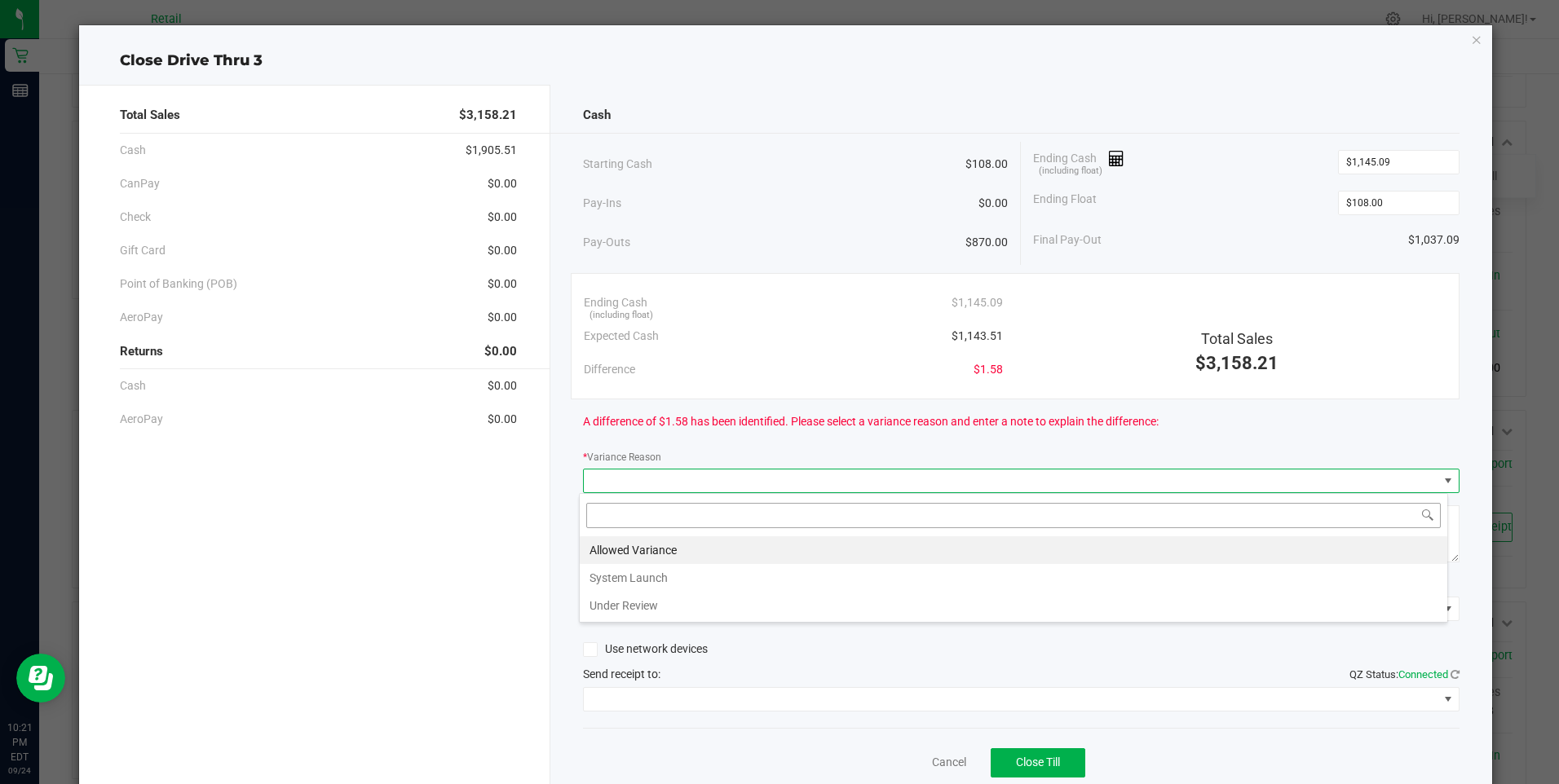
scroll to position [25, 869]
click at [610, 548] on li "Allowed Variance" at bounding box center [1014, 550] width 868 height 28
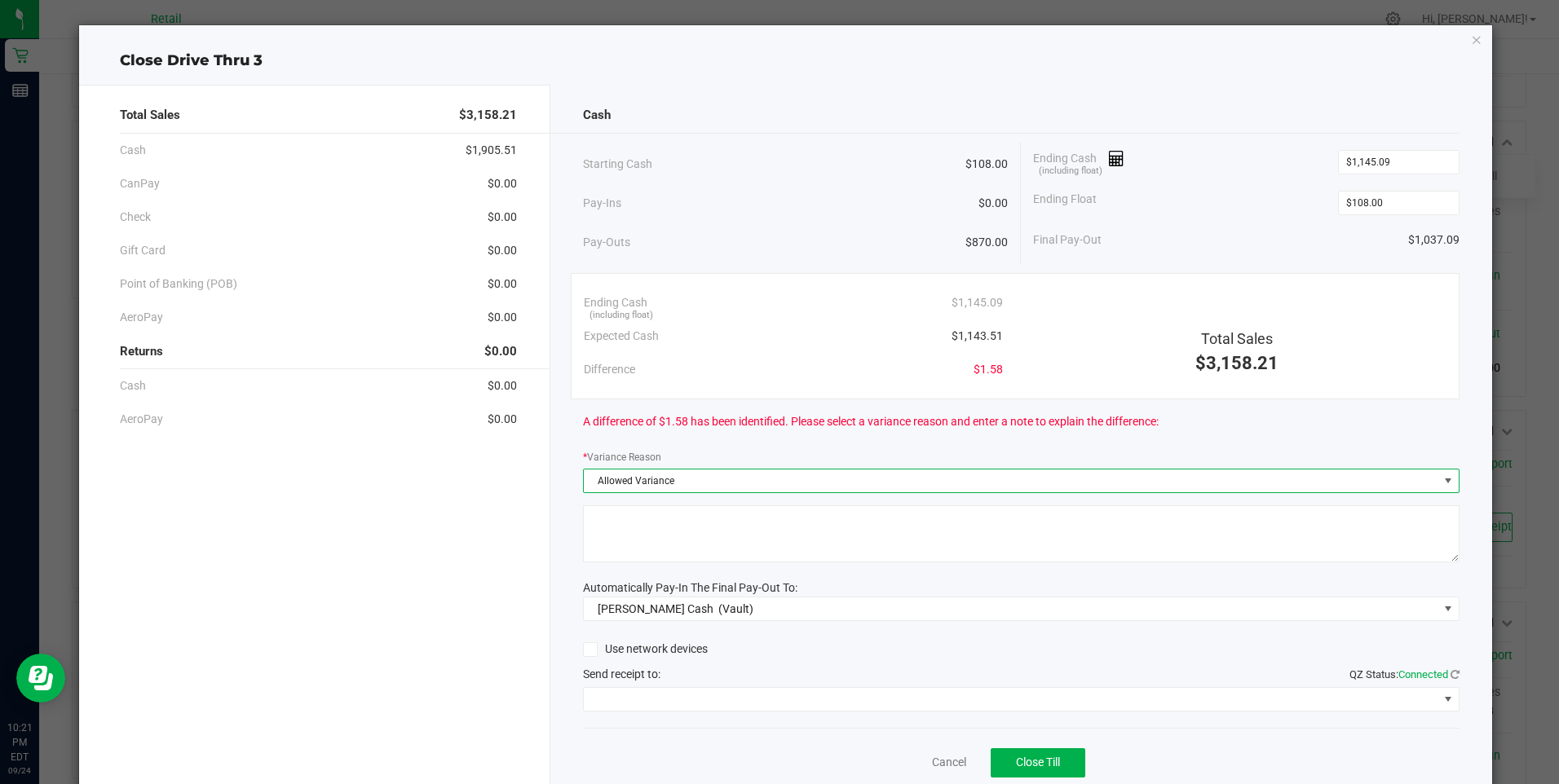
click at [610, 547] on textarea at bounding box center [1021, 534] width 877 height 57
type textarea "/"
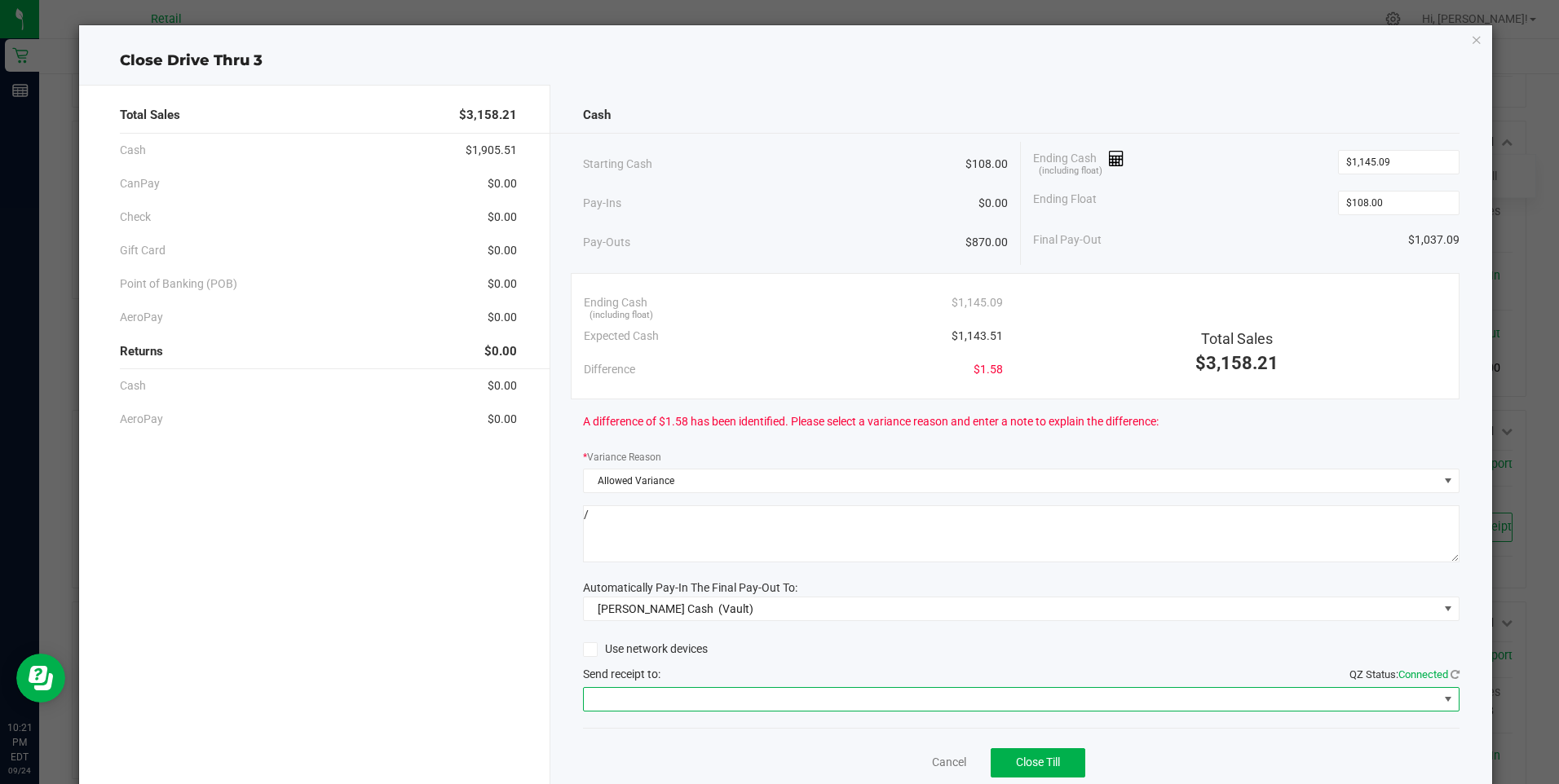
click at [683, 704] on span at bounding box center [1011, 700] width 855 height 23
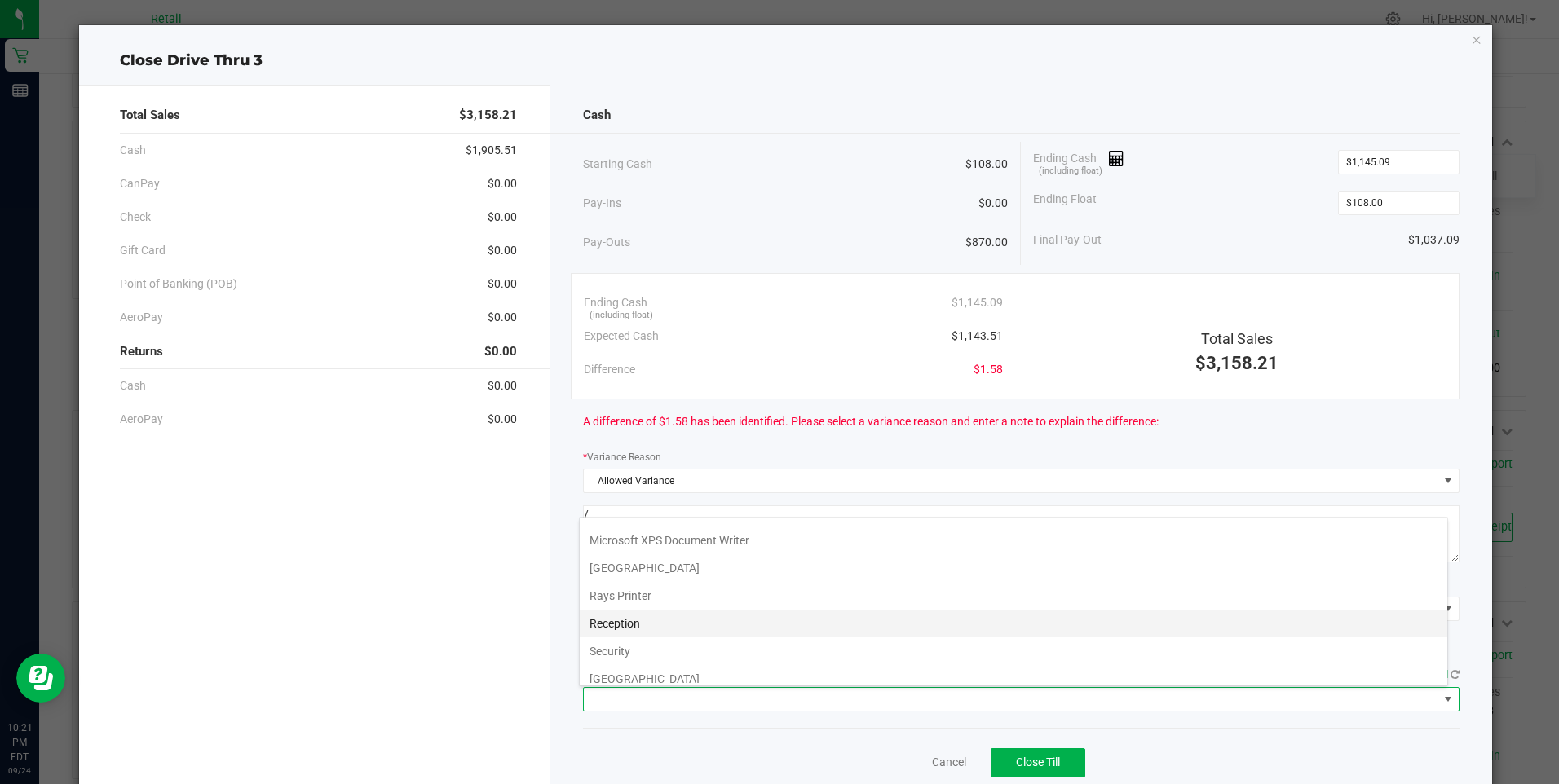
scroll to position [253, 0]
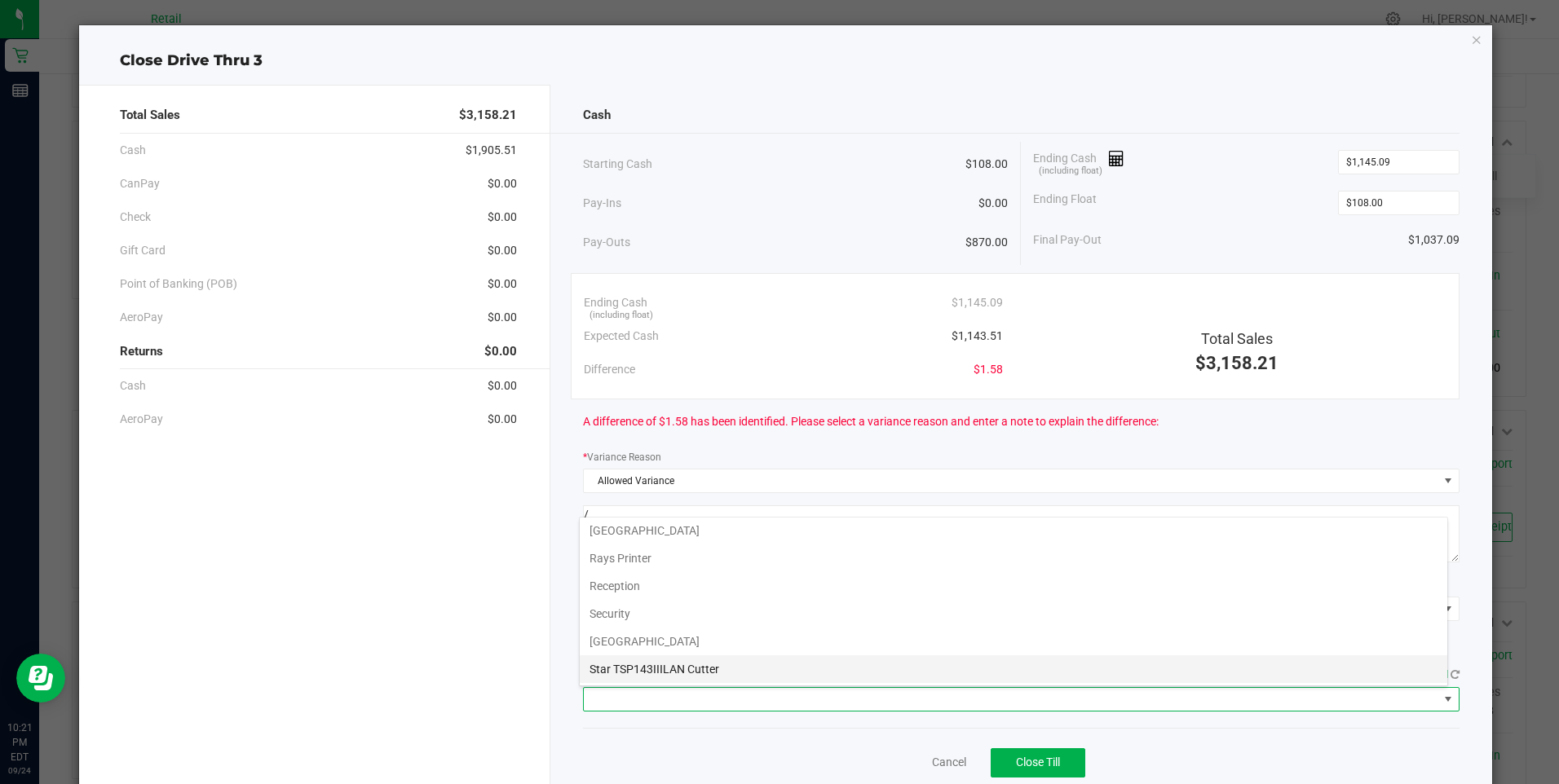
click at [721, 664] on Cutter "Star TSP143IIILAN Cutter" at bounding box center [1014, 669] width 868 height 28
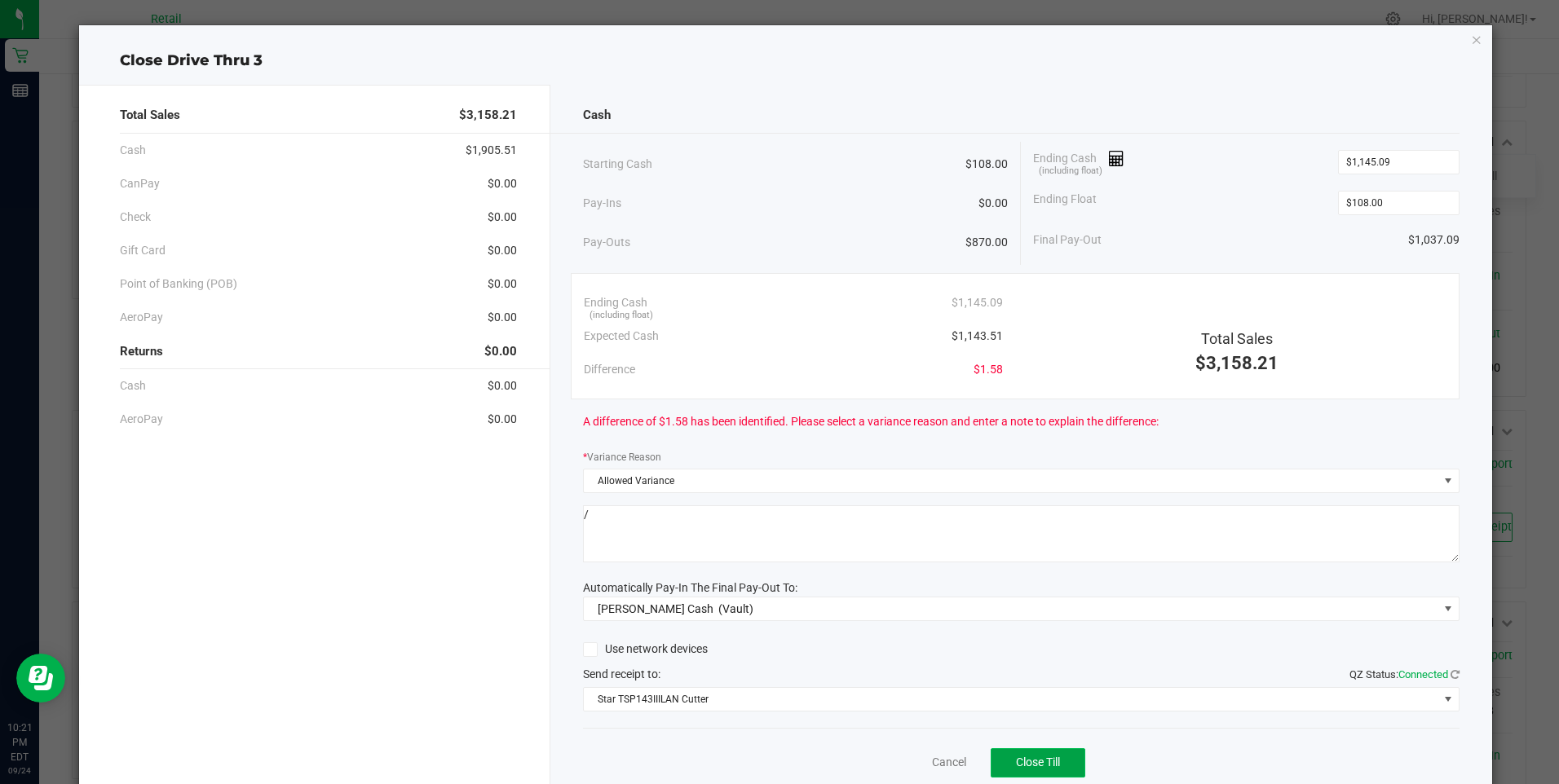
click at [1031, 767] on span "Close Till" at bounding box center [1038, 763] width 44 height 13
click at [903, 764] on link "Dismiss" at bounding box center [914, 763] width 39 height 17
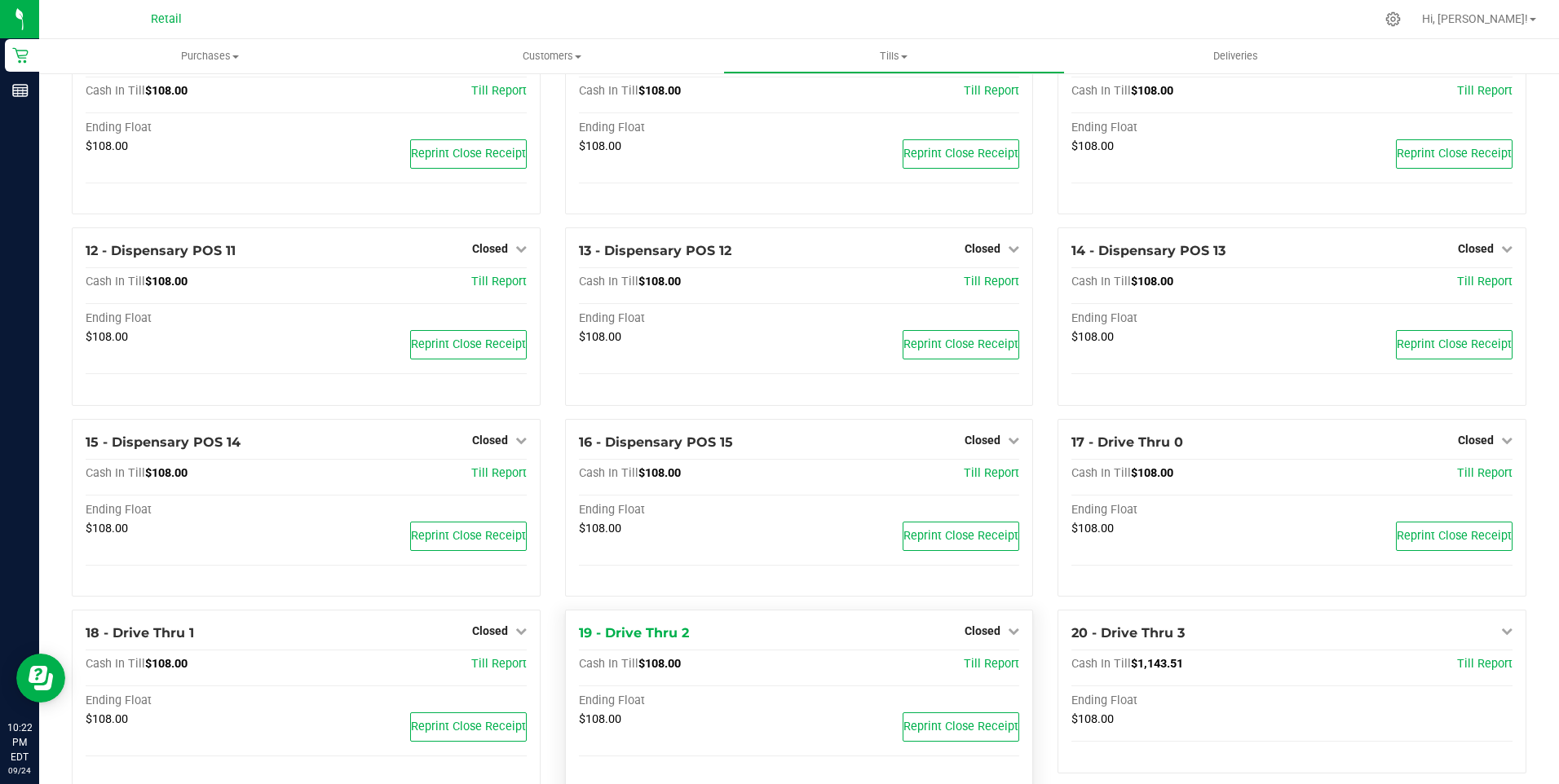
scroll to position [408, 0]
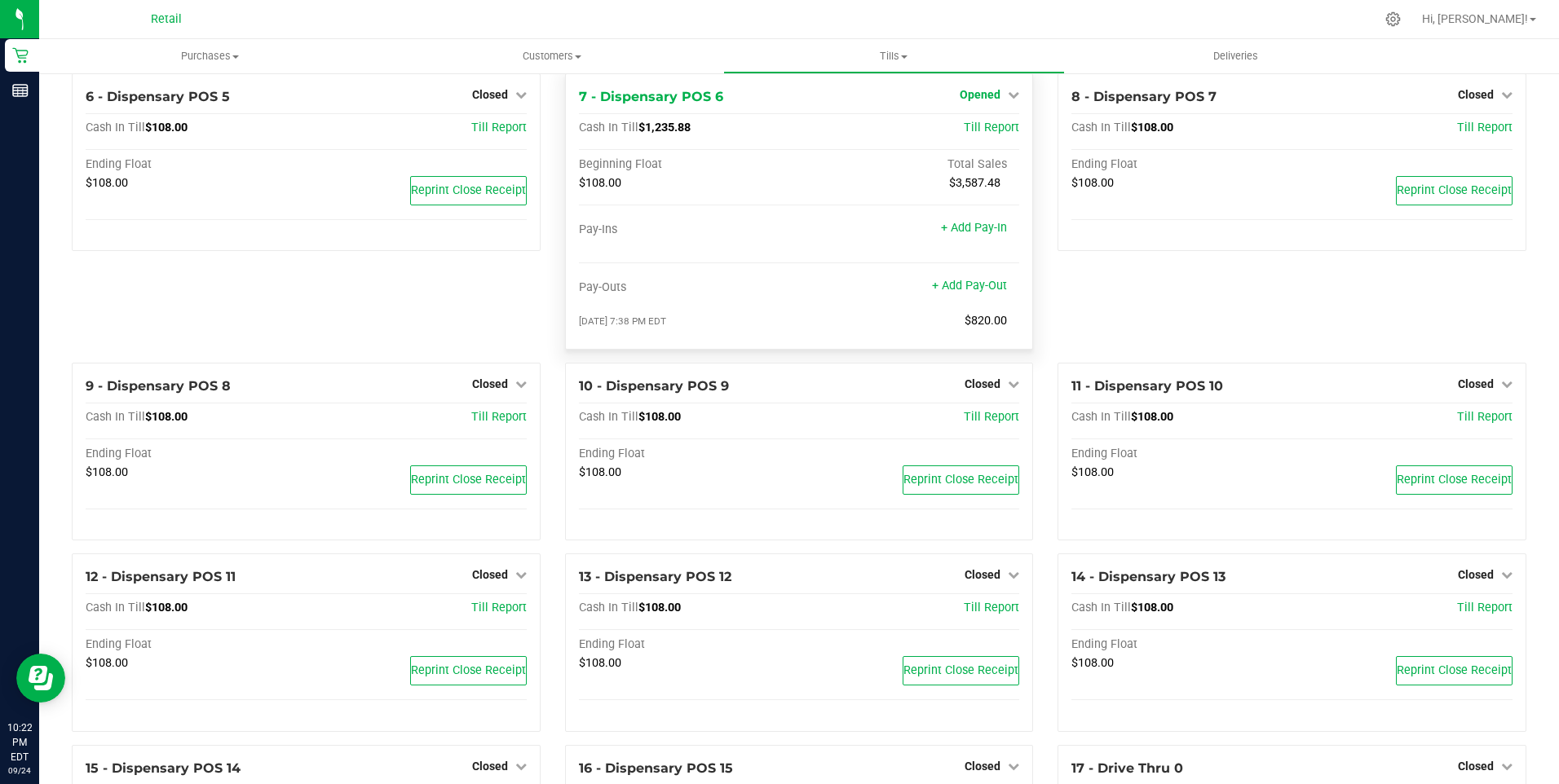
click at [973, 101] on span "Opened" at bounding box center [980, 94] width 41 height 13
click at [972, 134] on link "Close Till" at bounding box center [982, 128] width 44 height 13
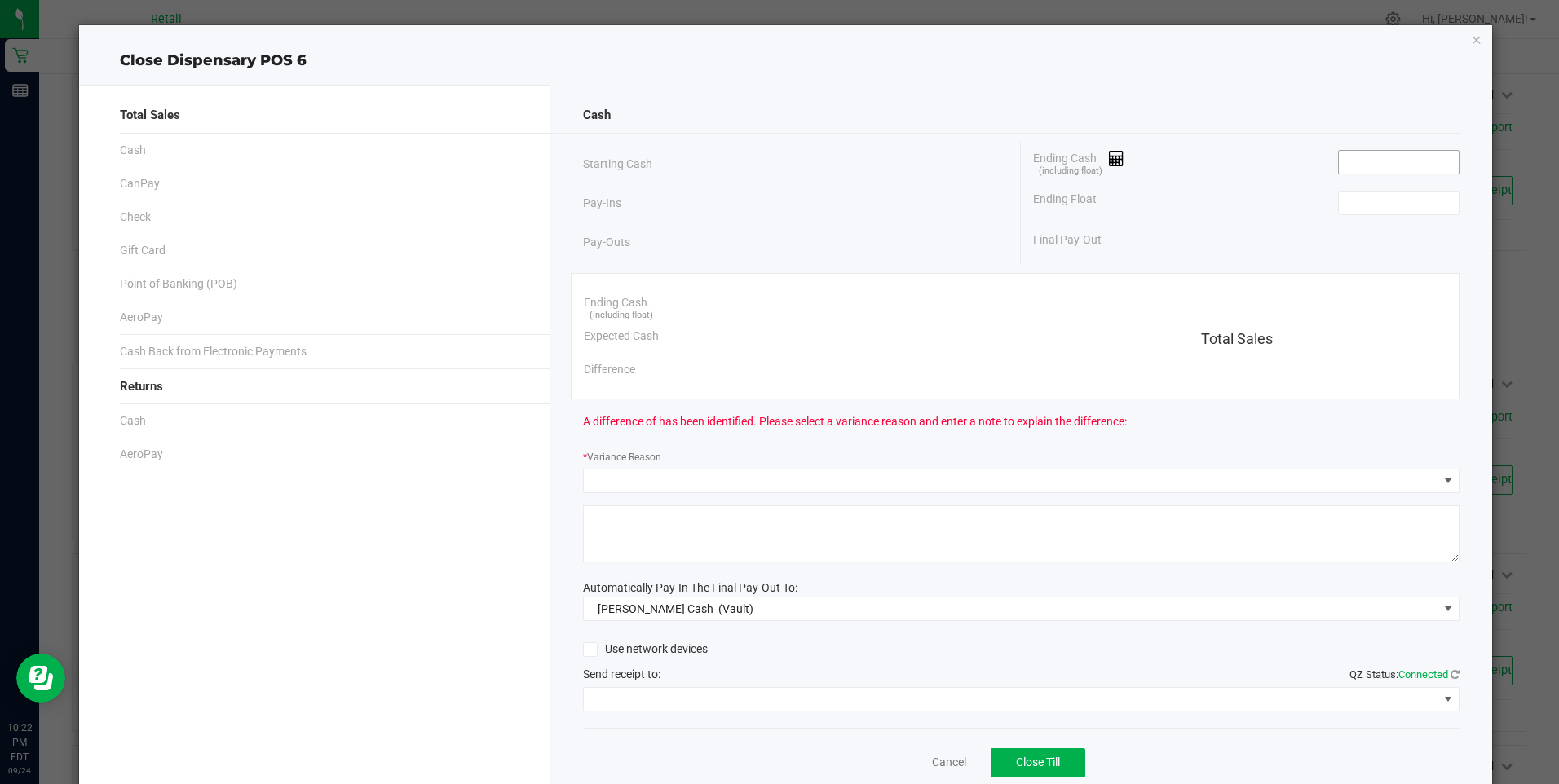
click at [1353, 157] on input at bounding box center [1398, 162] width 120 height 23
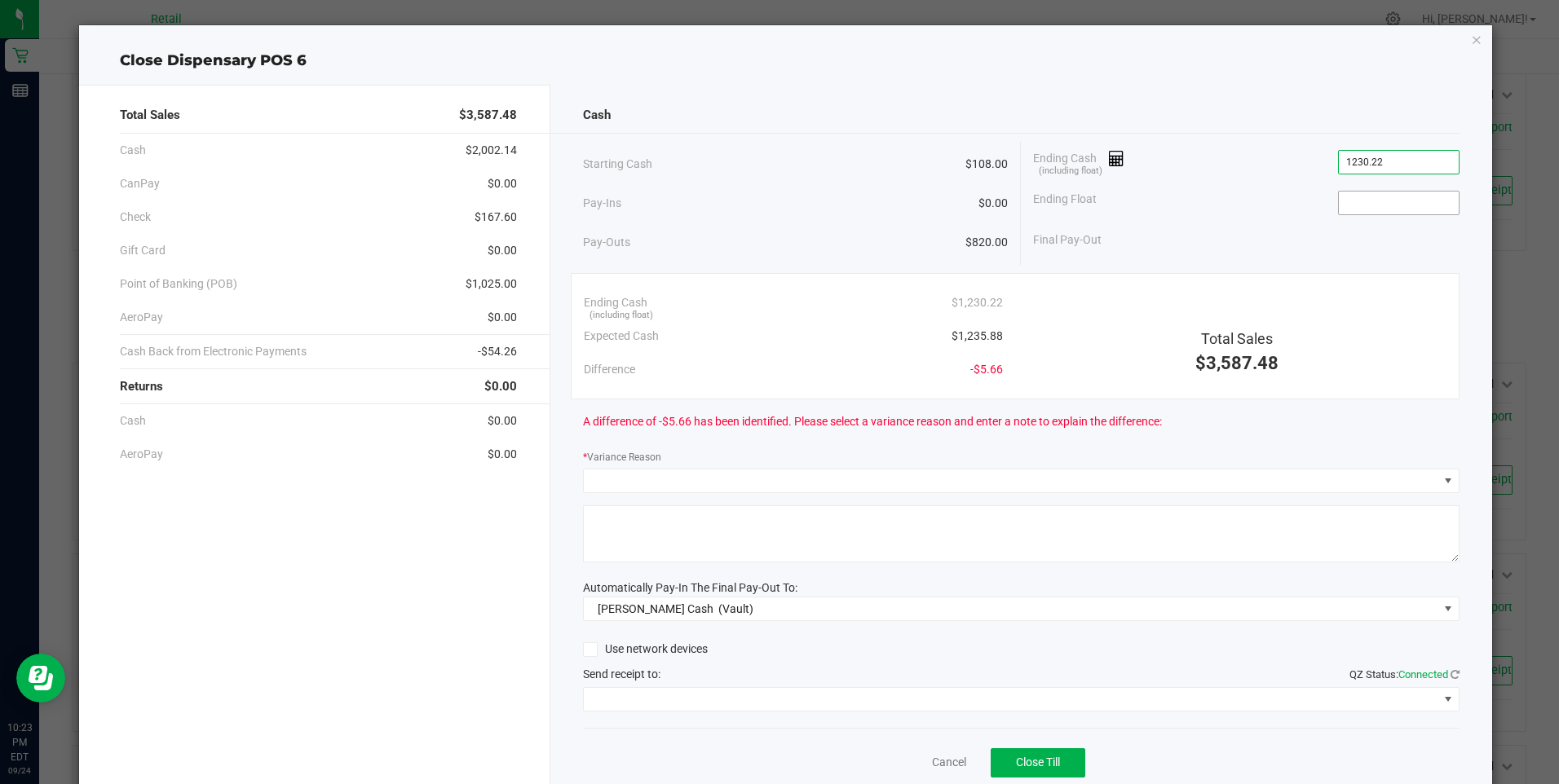
type input "$1,230.22"
click at [1362, 208] on input at bounding box center [1398, 203] width 120 height 23
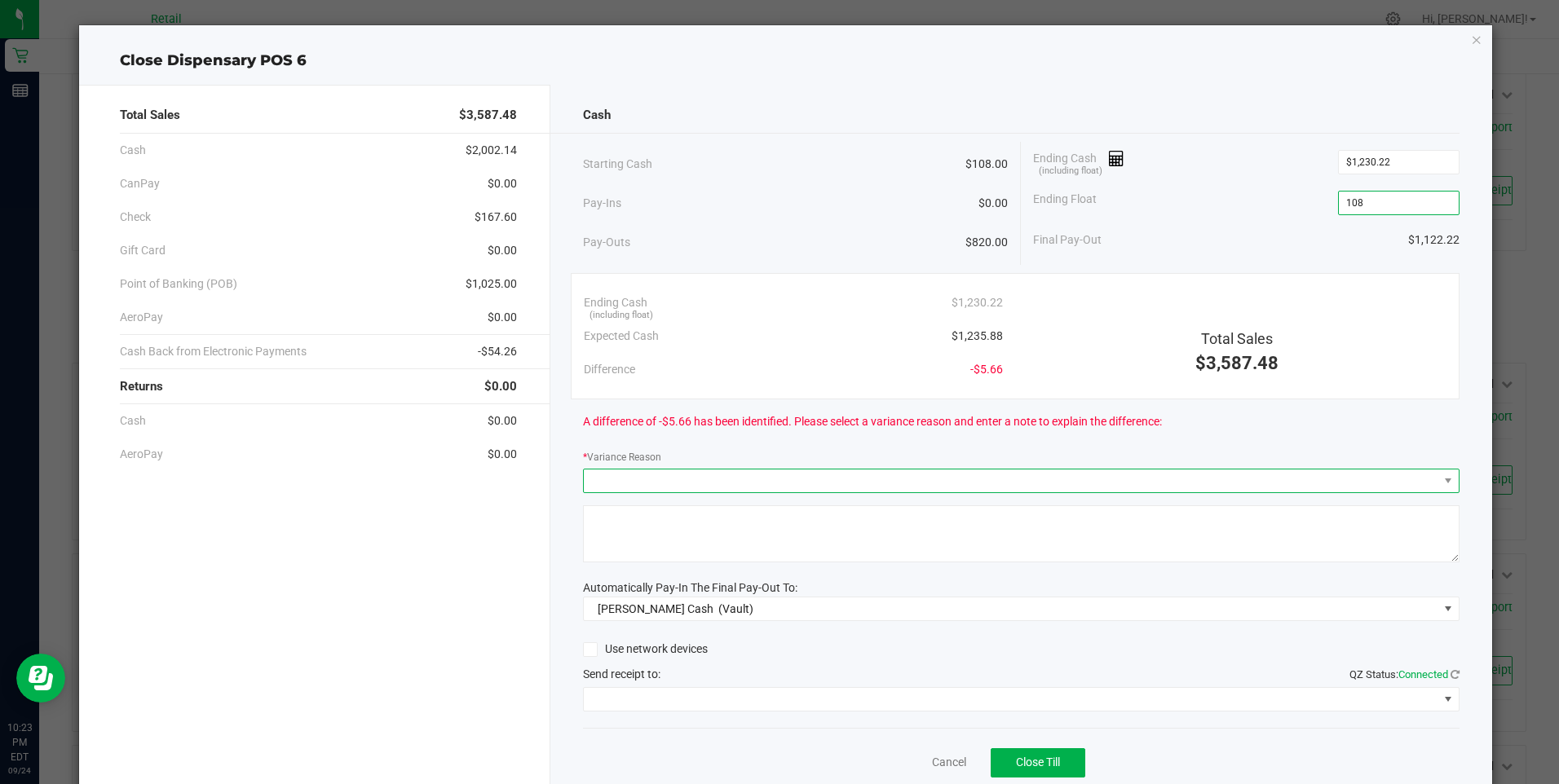
type input "$108.00"
click at [608, 485] on span at bounding box center [1011, 481] width 855 height 23
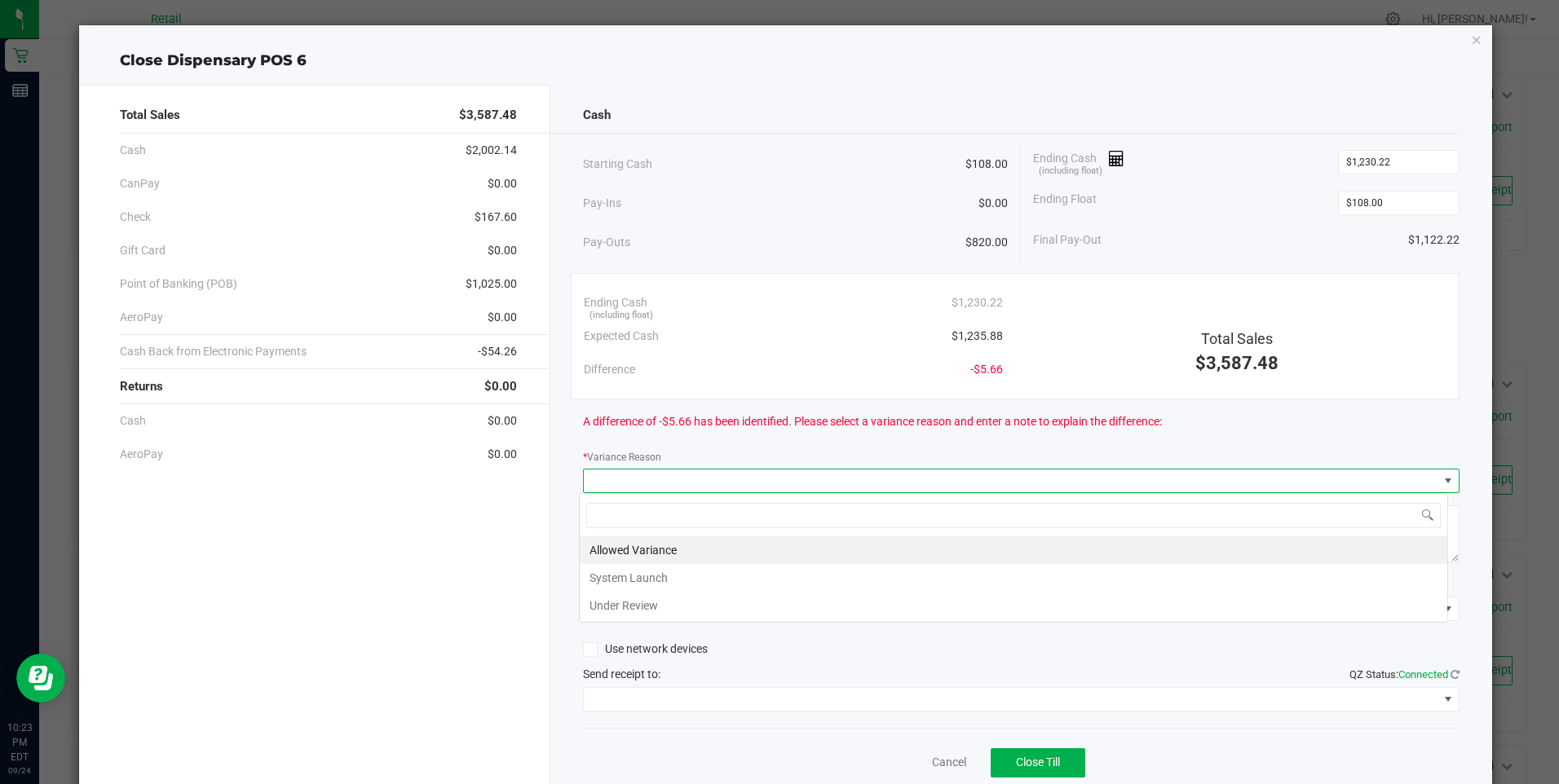
scroll to position [25, 869]
click at [609, 540] on li "Allowed Variance" at bounding box center [1014, 550] width 868 height 28
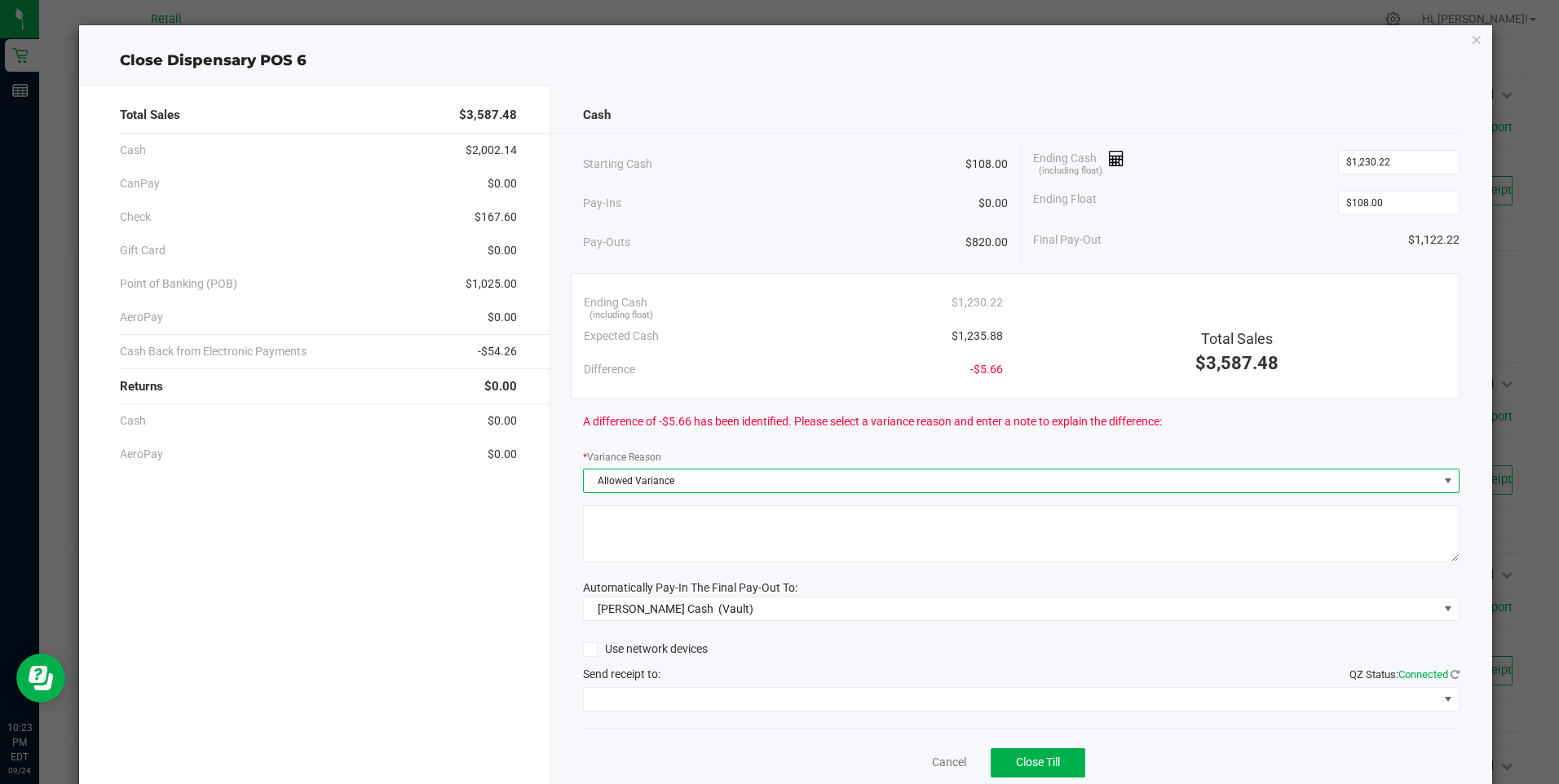
click at [609, 542] on textarea at bounding box center [1021, 534] width 877 height 57
type textarea "/"
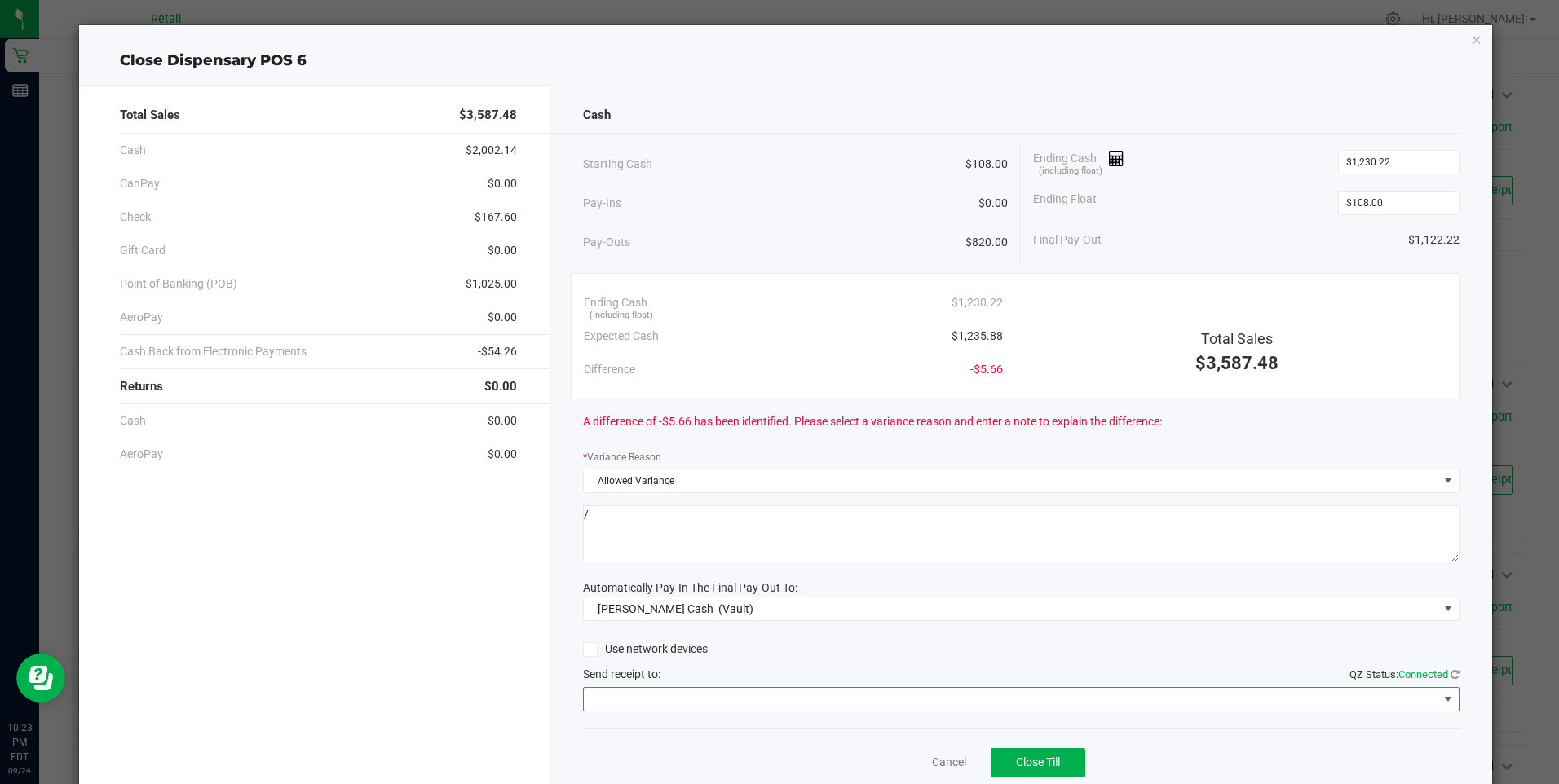
click at [662, 690] on span at bounding box center [1011, 700] width 855 height 23
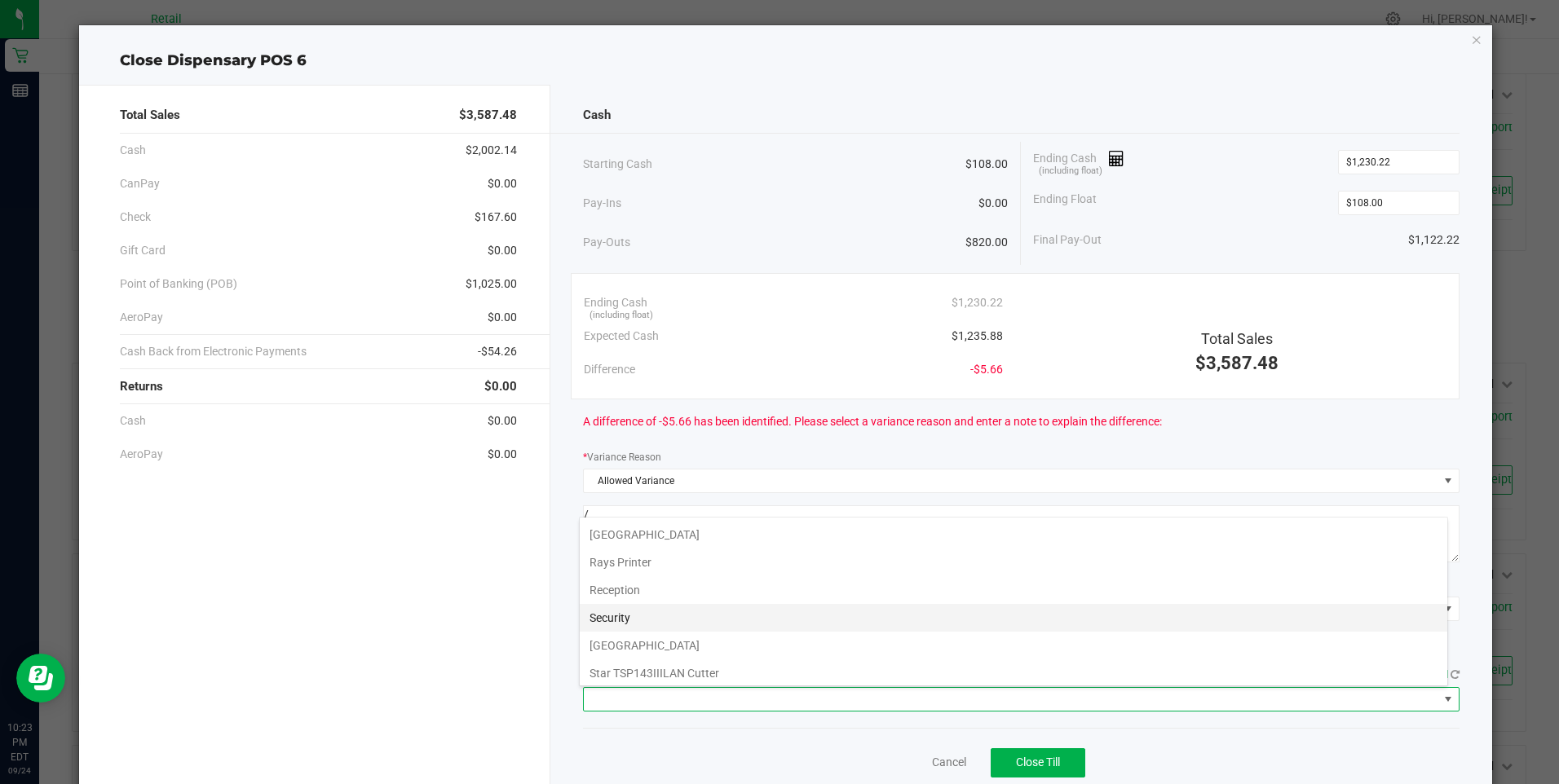
scroll to position [253, 0]
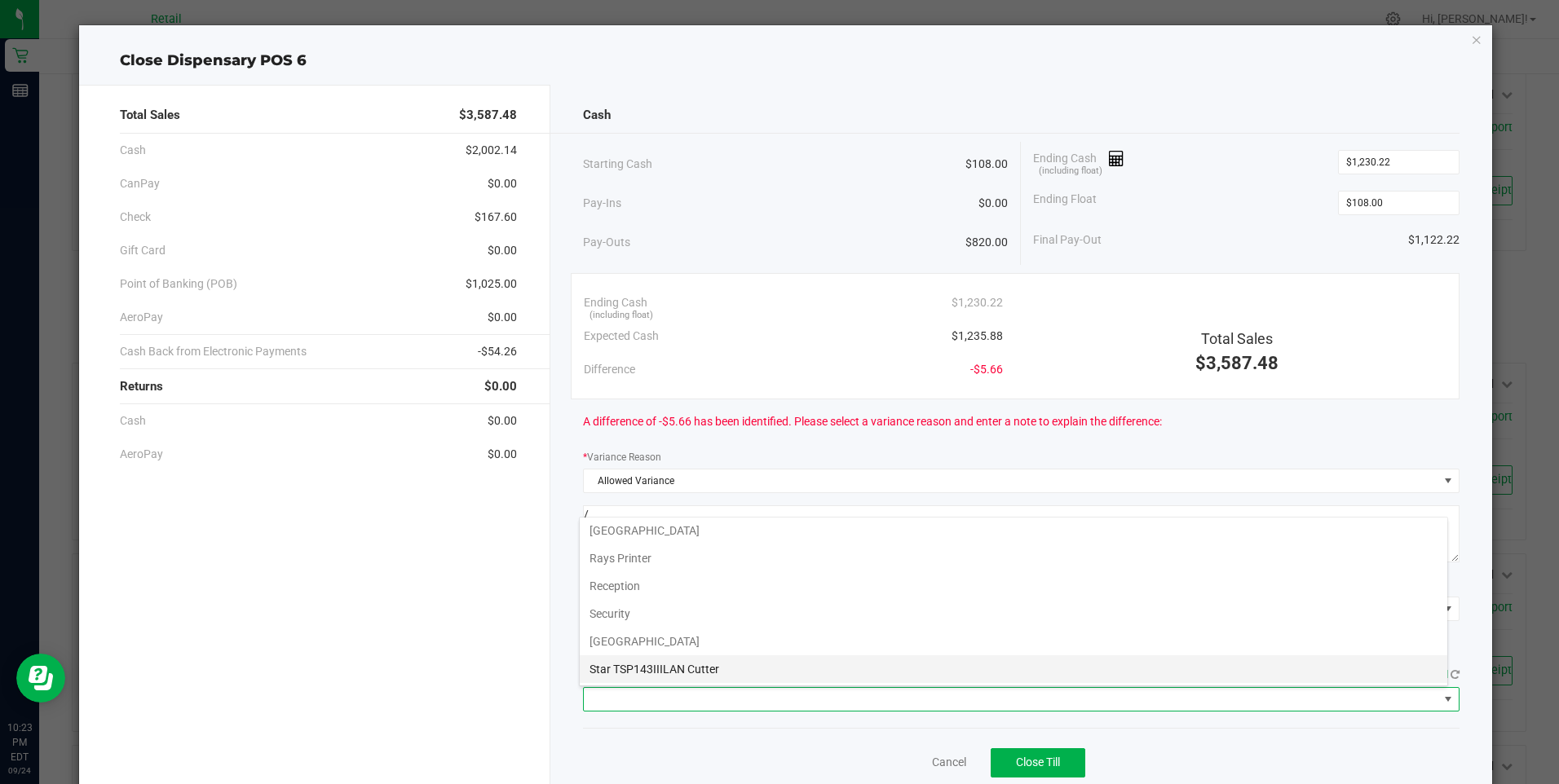
click at [677, 666] on Cutter "Star TSP143IIILAN Cutter" at bounding box center [1014, 669] width 868 height 28
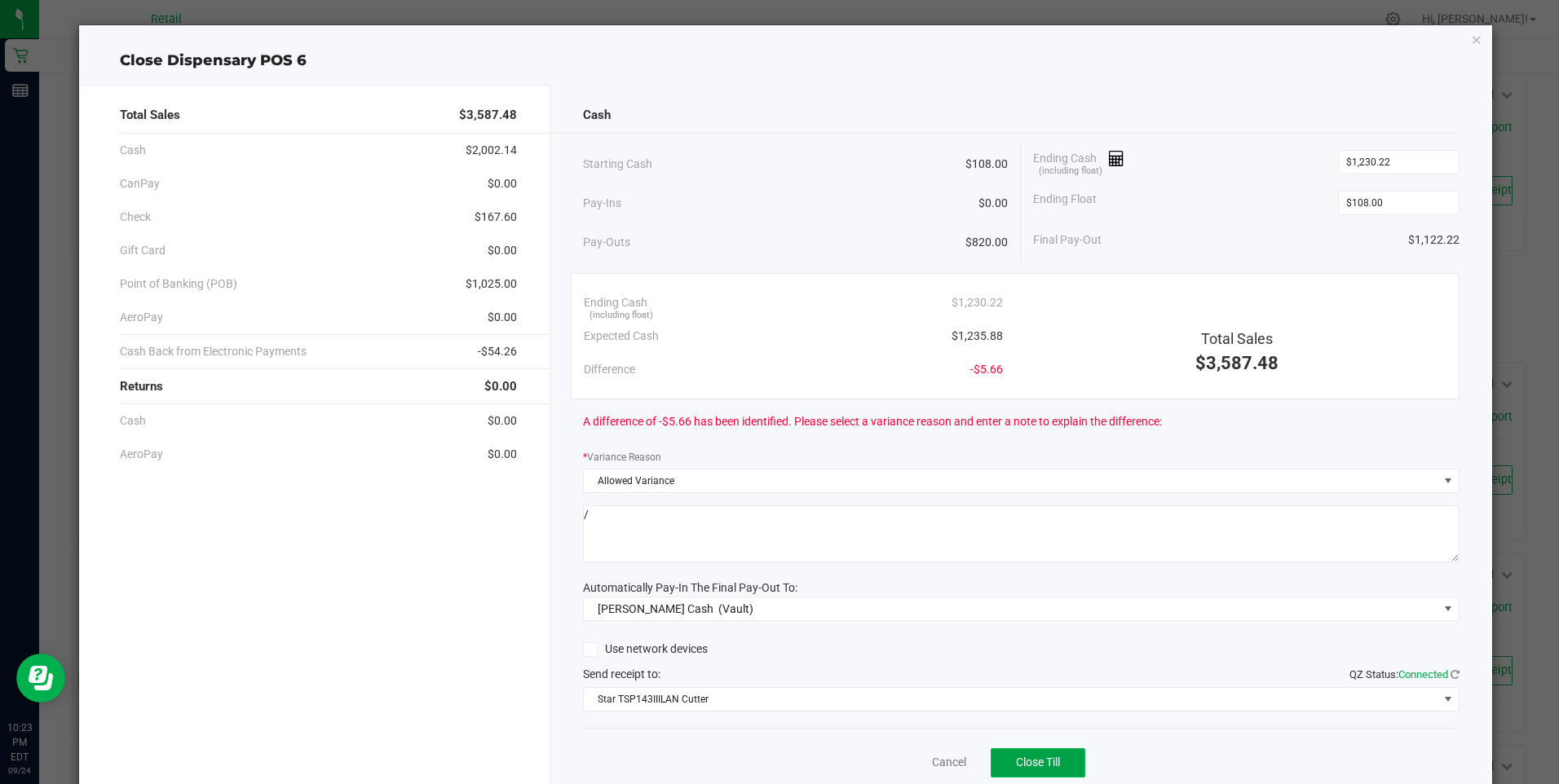
click at [1034, 759] on span "Close Till" at bounding box center [1038, 763] width 44 height 13
click at [900, 765] on link "Dismiss" at bounding box center [914, 763] width 39 height 17
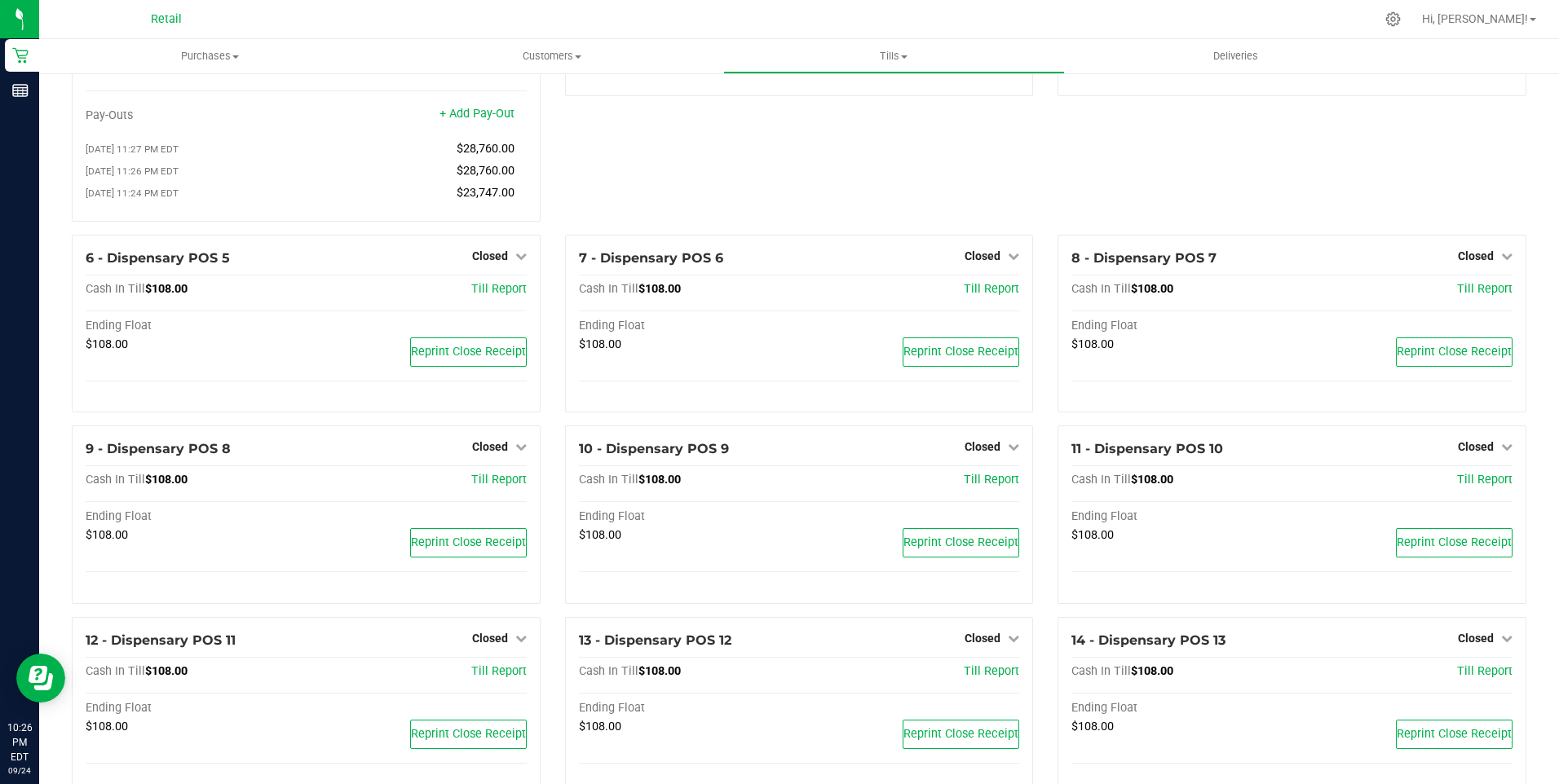
scroll to position [0, 0]
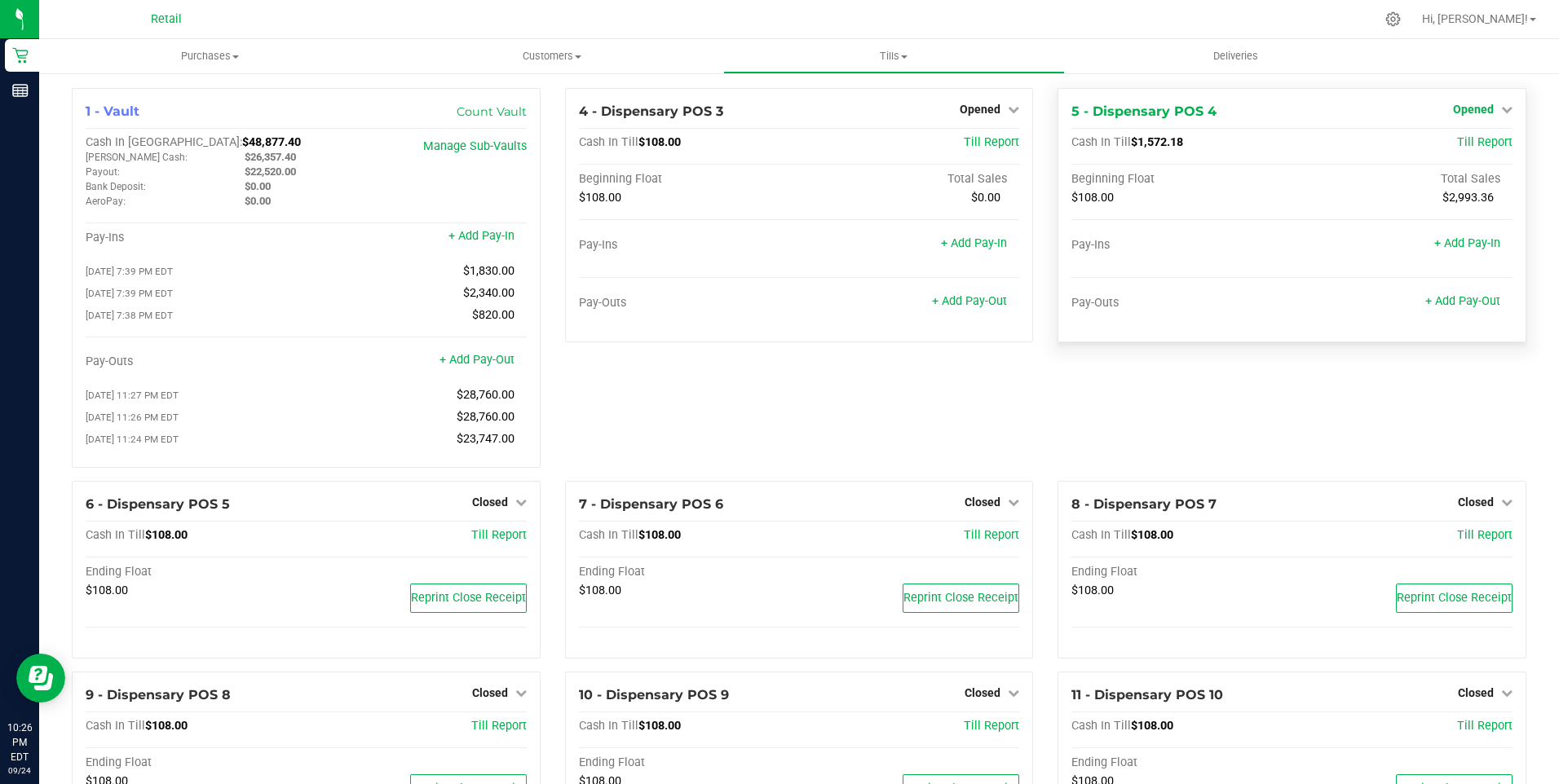
click at [1501, 112] on icon at bounding box center [1507, 109] width 11 height 11
click at [1476, 145] on link "Close Till" at bounding box center [1475, 144] width 44 height 13
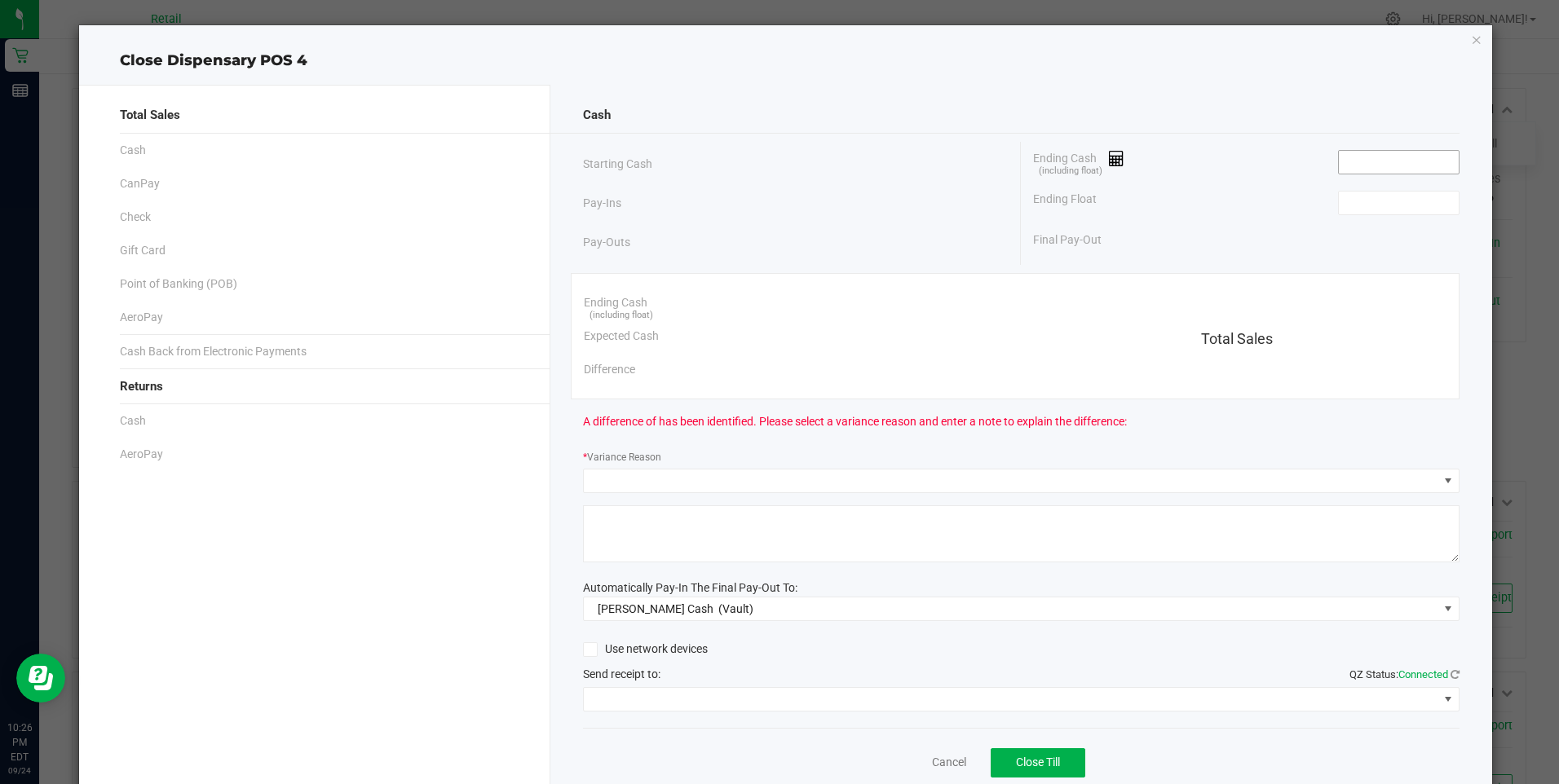
click at [1361, 166] on input at bounding box center [1398, 162] width 120 height 23
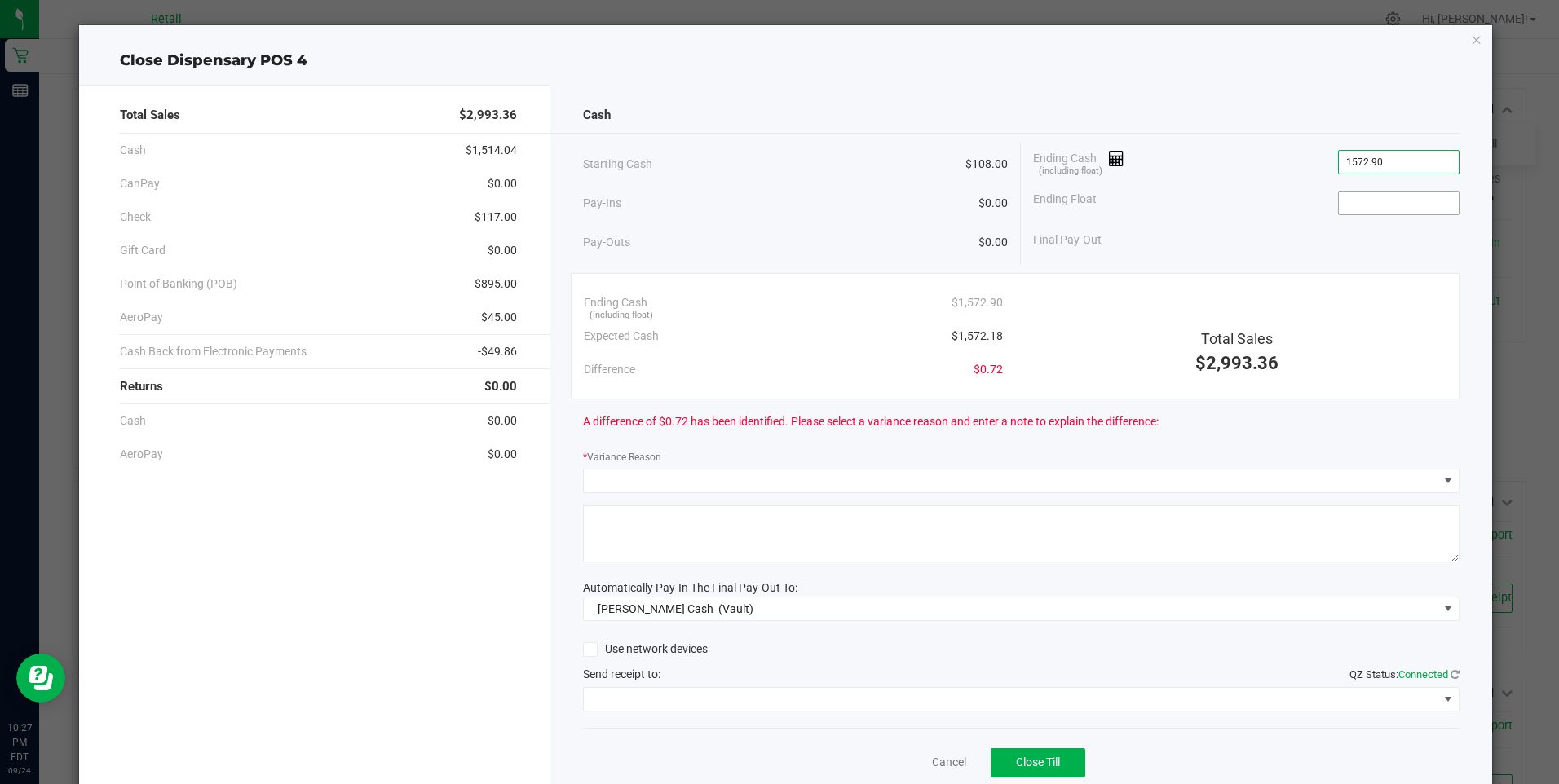
type input "$1,572.90"
click at [1362, 201] on input at bounding box center [1398, 203] width 120 height 23
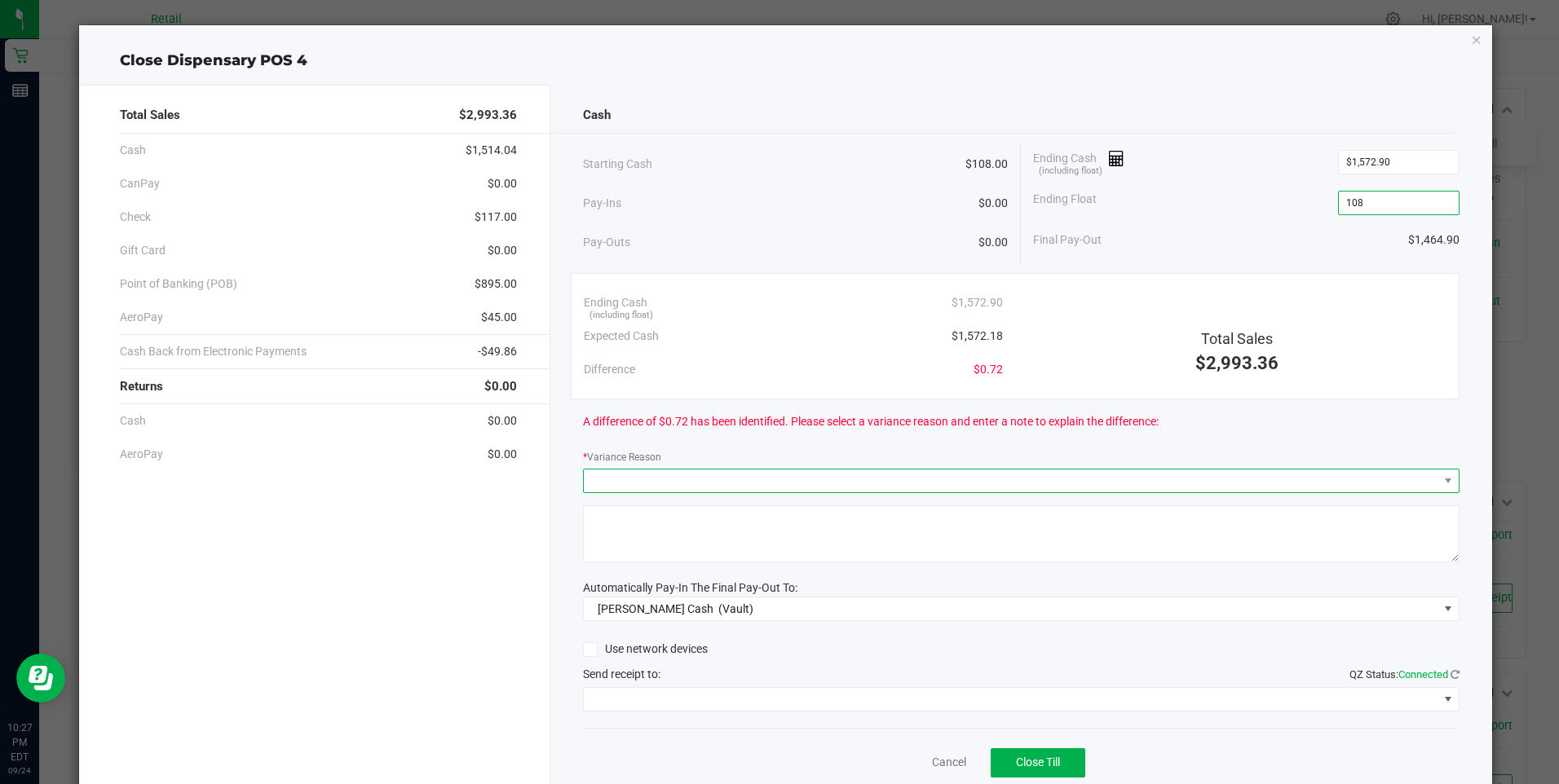
type input "$108.00"
click at [732, 487] on span at bounding box center [1011, 481] width 855 height 23
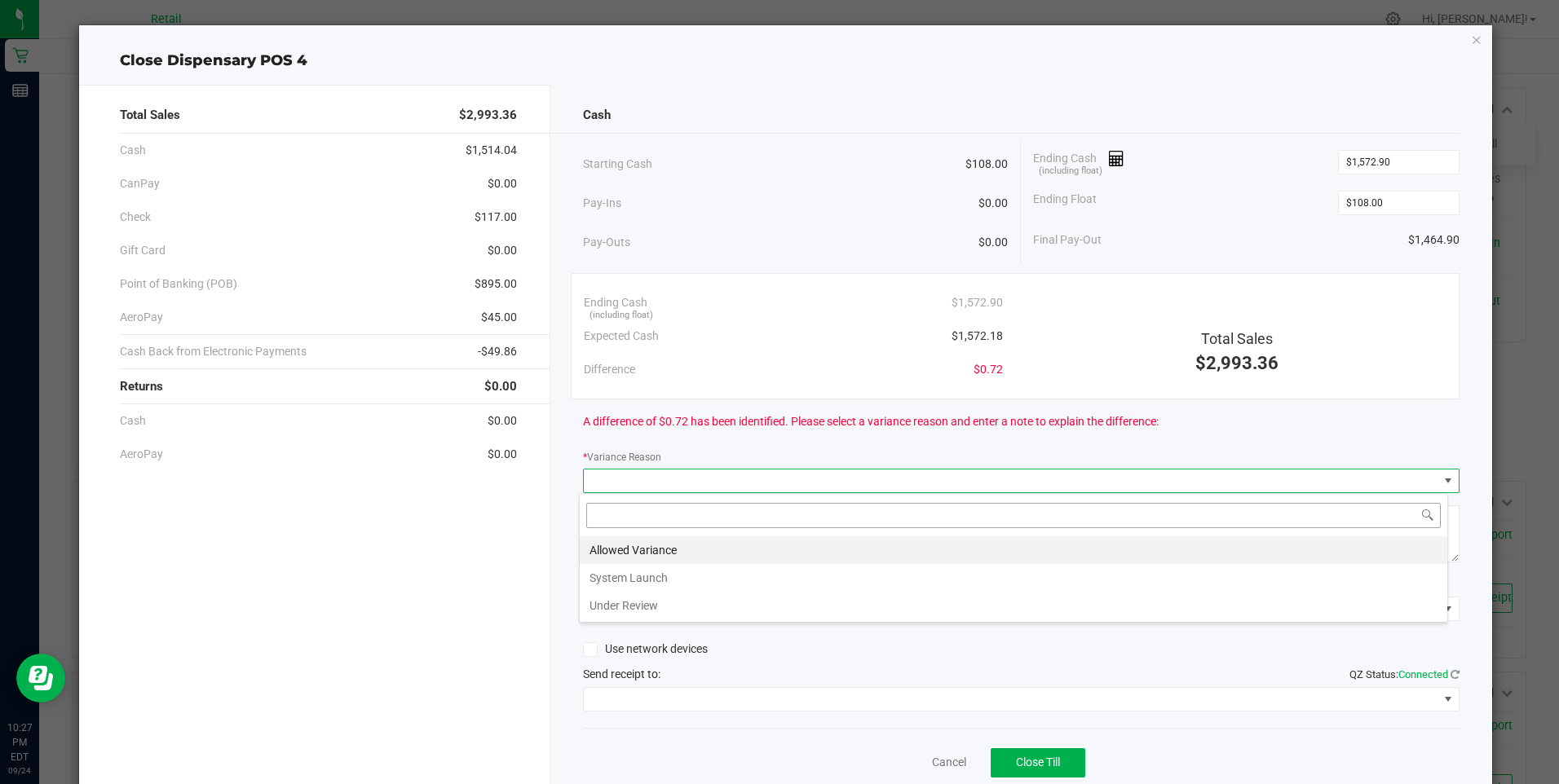
scroll to position [25, 869]
click at [642, 545] on li "Allowed Variance" at bounding box center [1014, 550] width 868 height 28
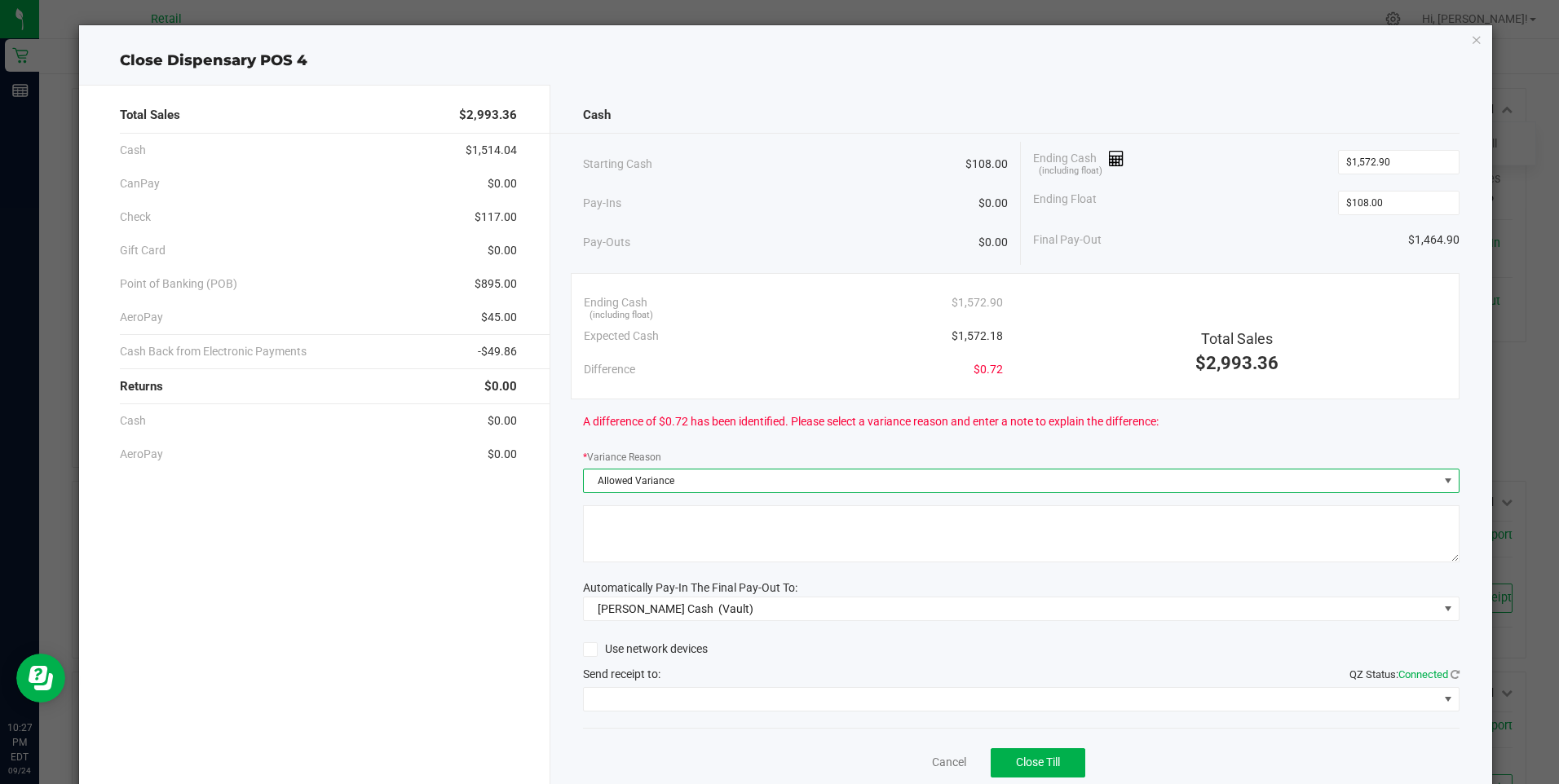
click at [642, 544] on textarea at bounding box center [1021, 534] width 877 height 57
type textarea "/"
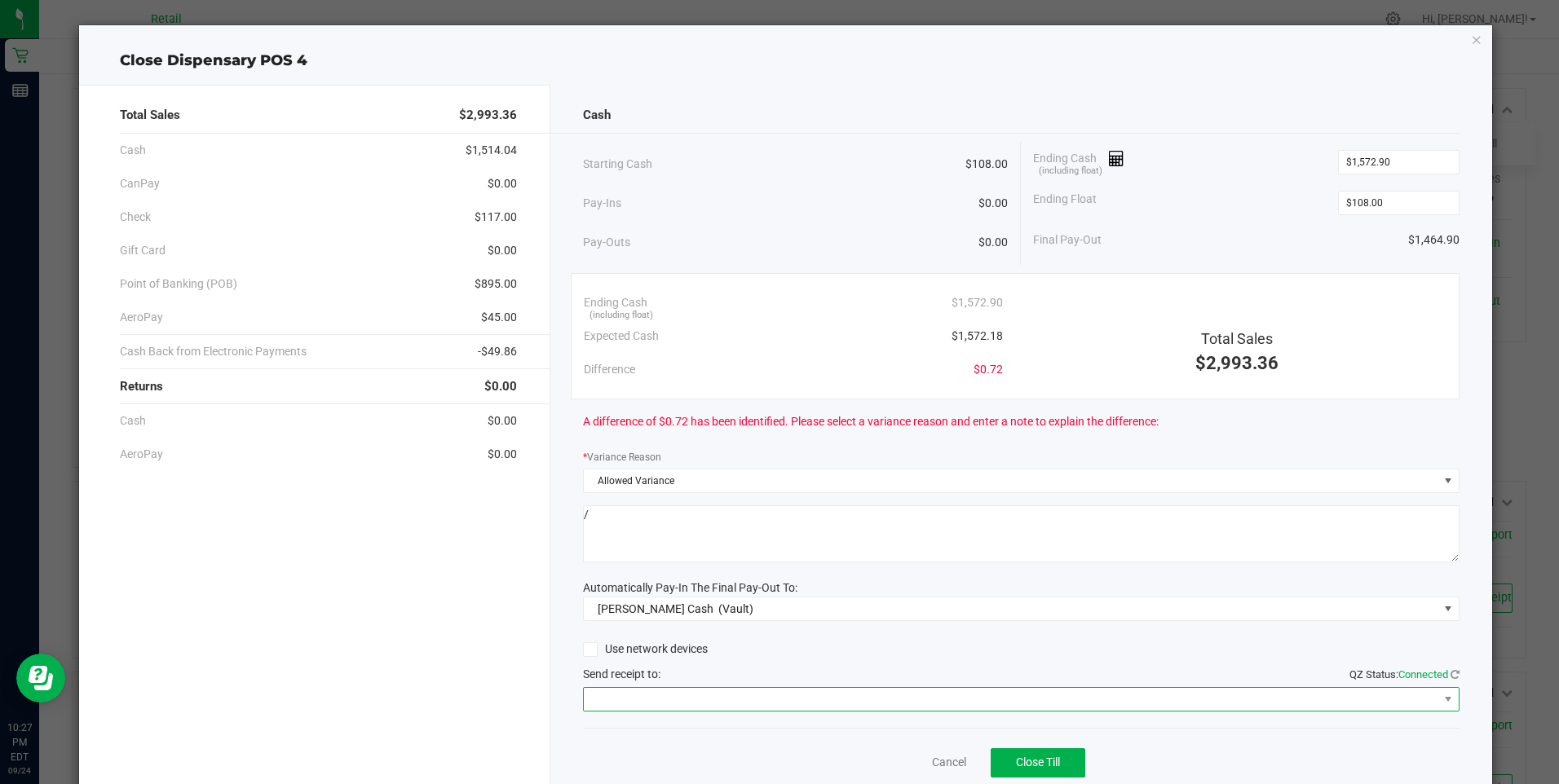
click at [700, 700] on span at bounding box center [1011, 700] width 855 height 23
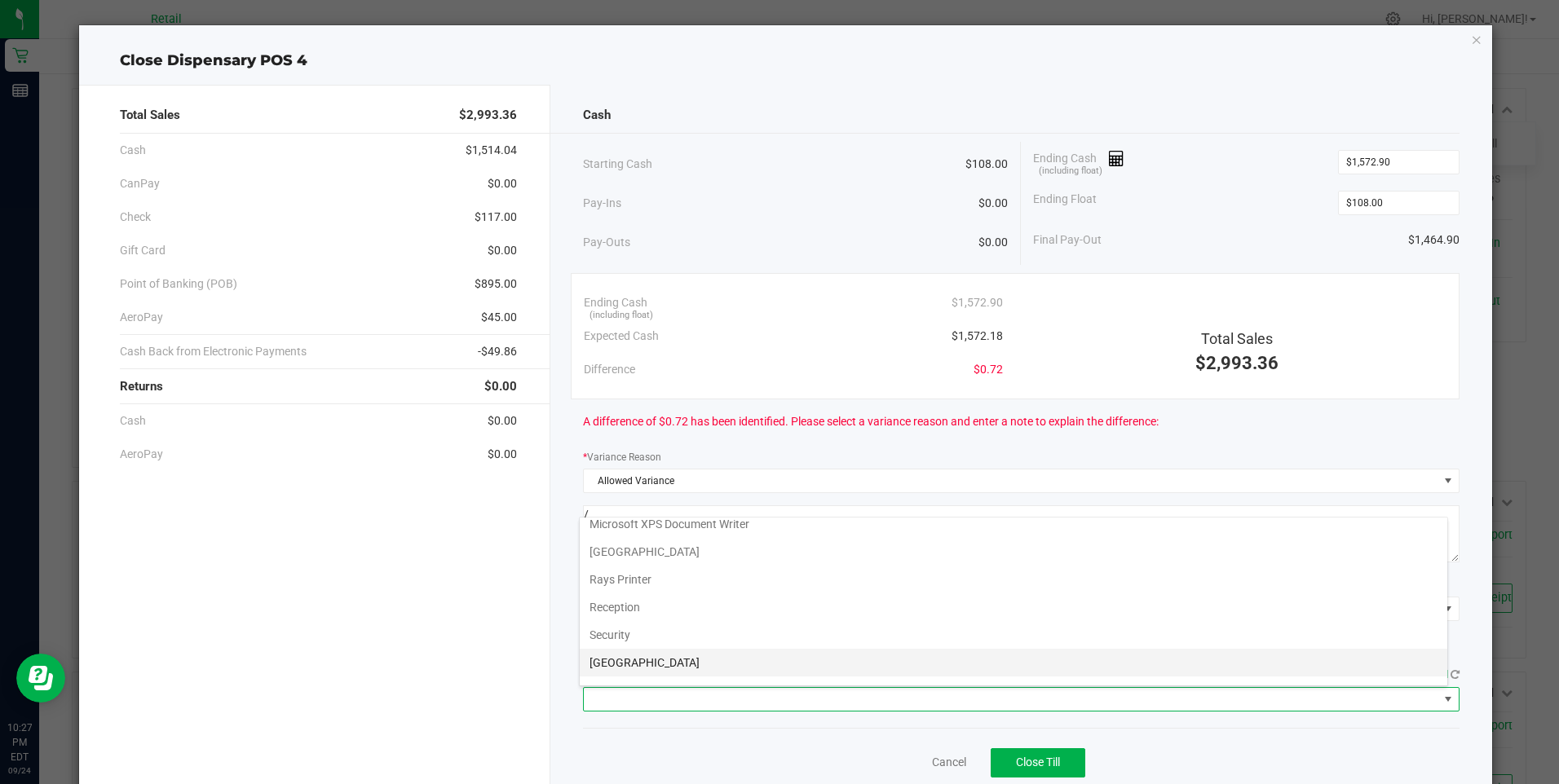
scroll to position [253, 0]
click at [682, 673] on Cutter "Star TSP143IIILAN Cutter" at bounding box center [1014, 669] width 868 height 28
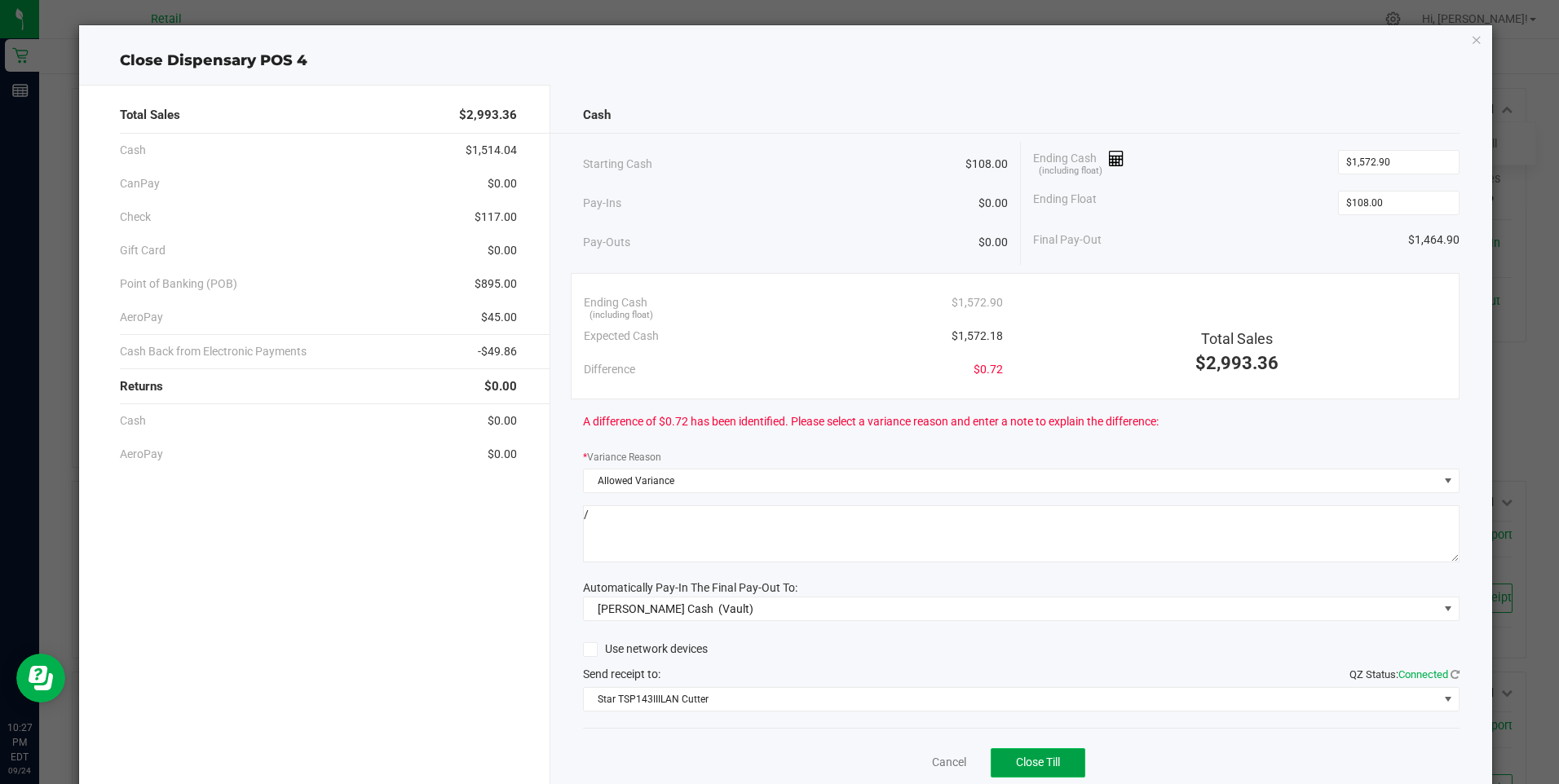
click at [1041, 762] on span "Close Till" at bounding box center [1038, 763] width 44 height 13
click at [900, 765] on link "Dismiss" at bounding box center [914, 763] width 39 height 17
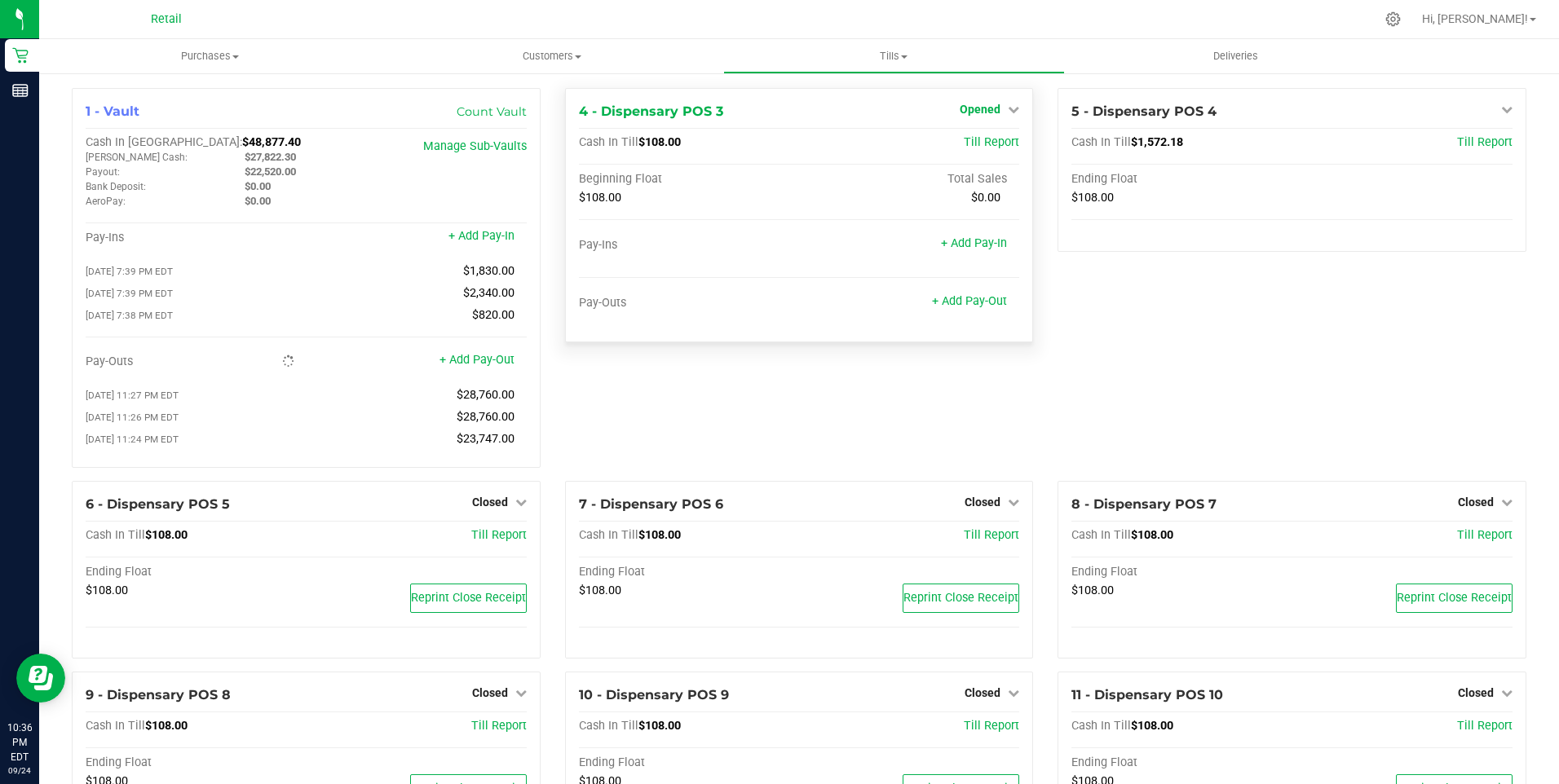
click at [996, 112] on link "Opened" at bounding box center [989, 109] width 60 height 13
click at [991, 147] on link "Close Till" at bounding box center [982, 144] width 44 height 13
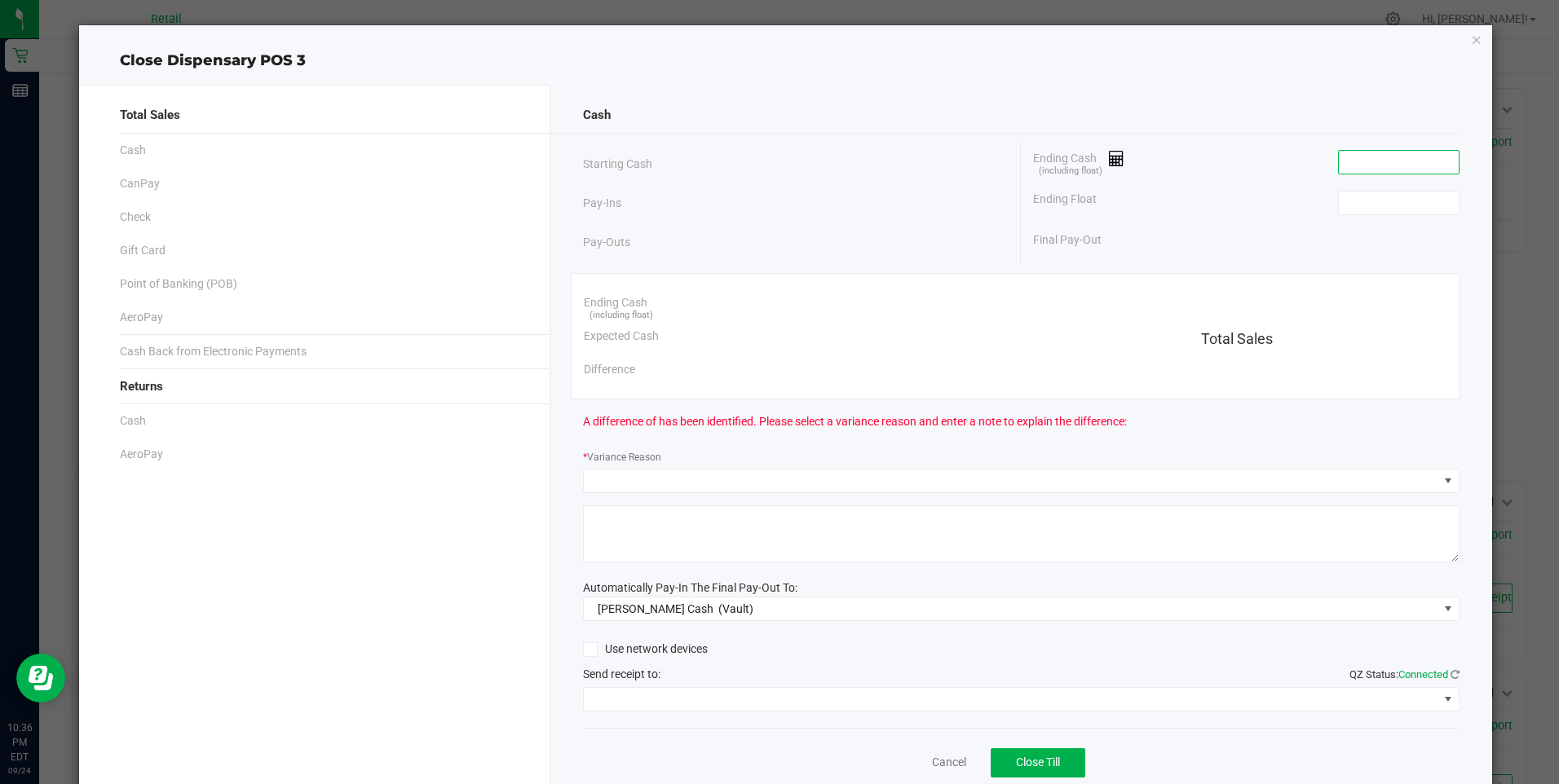
click at [1358, 166] on input at bounding box center [1398, 162] width 120 height 23
type input "$108.00"
click at [1352, 197] on input at bounding box center [1398, 203] width 120 height 23
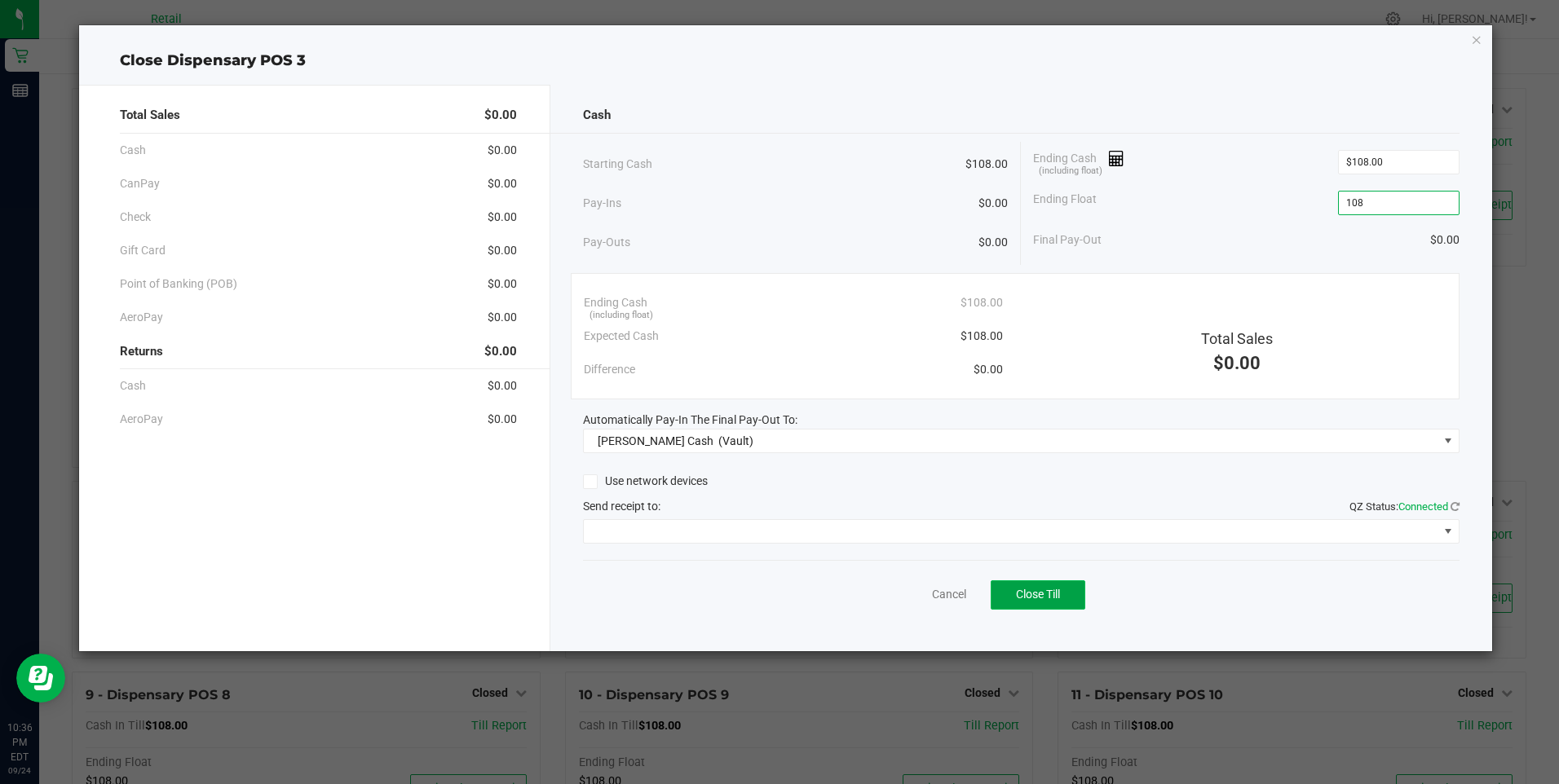
type input "$108.00"
click at [1042, 599] on span "Close Till" at bounding box center [1038, 595] width 44 height 13
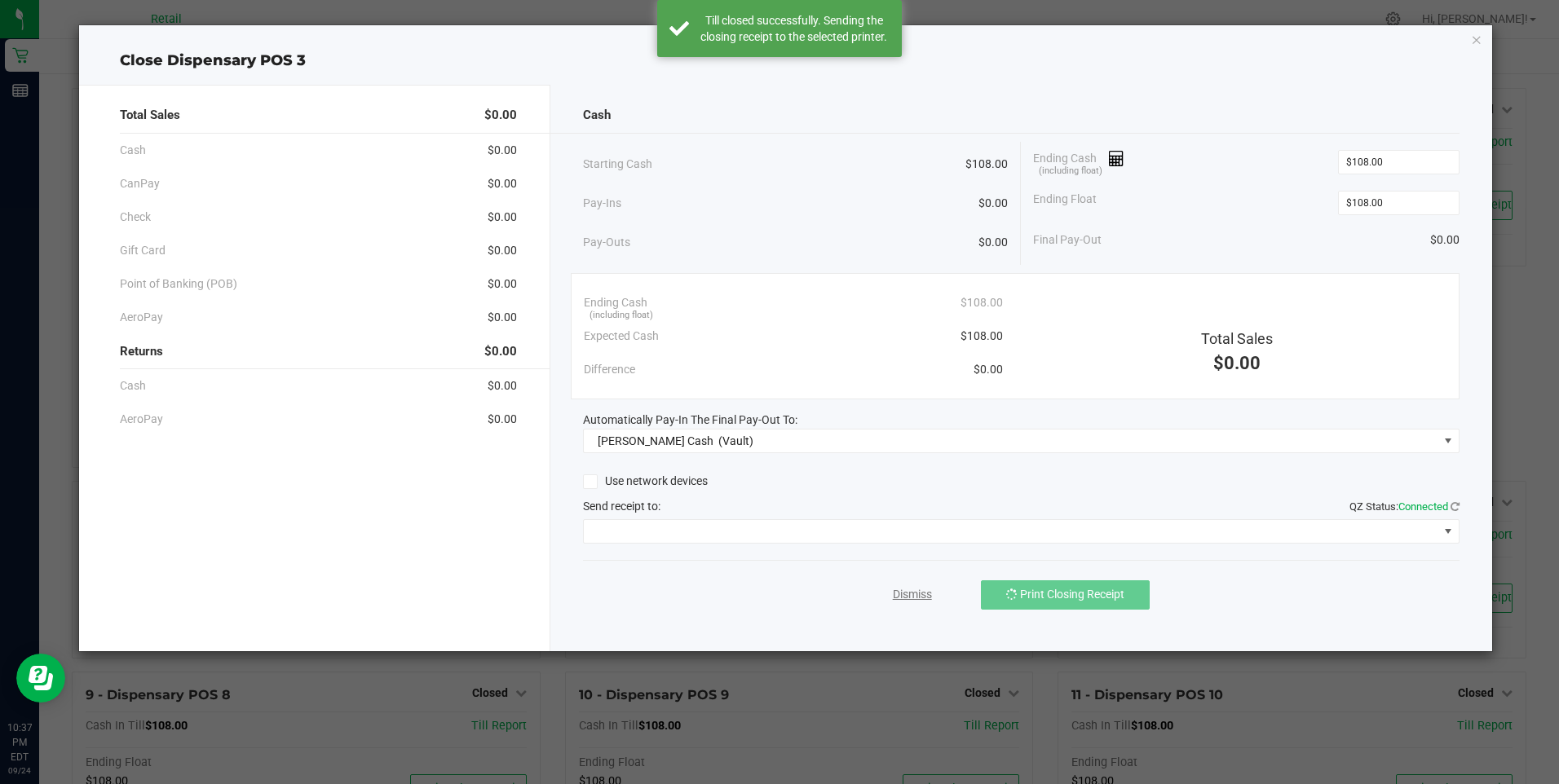
click at [909, 591] on link "Dismiss" at bounding box center [913, 595] width 39 height 17
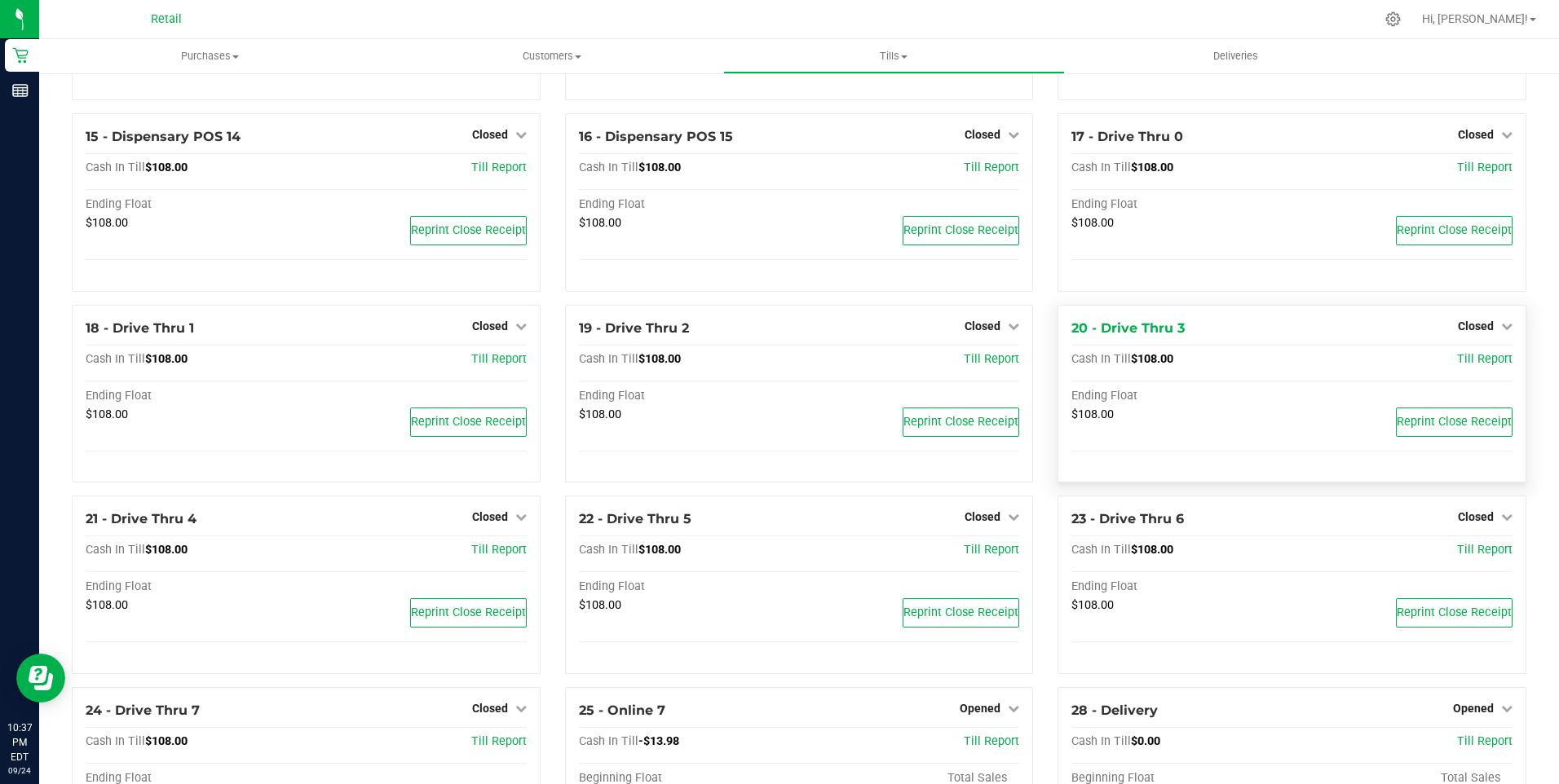
scroll to position [1136, 0]
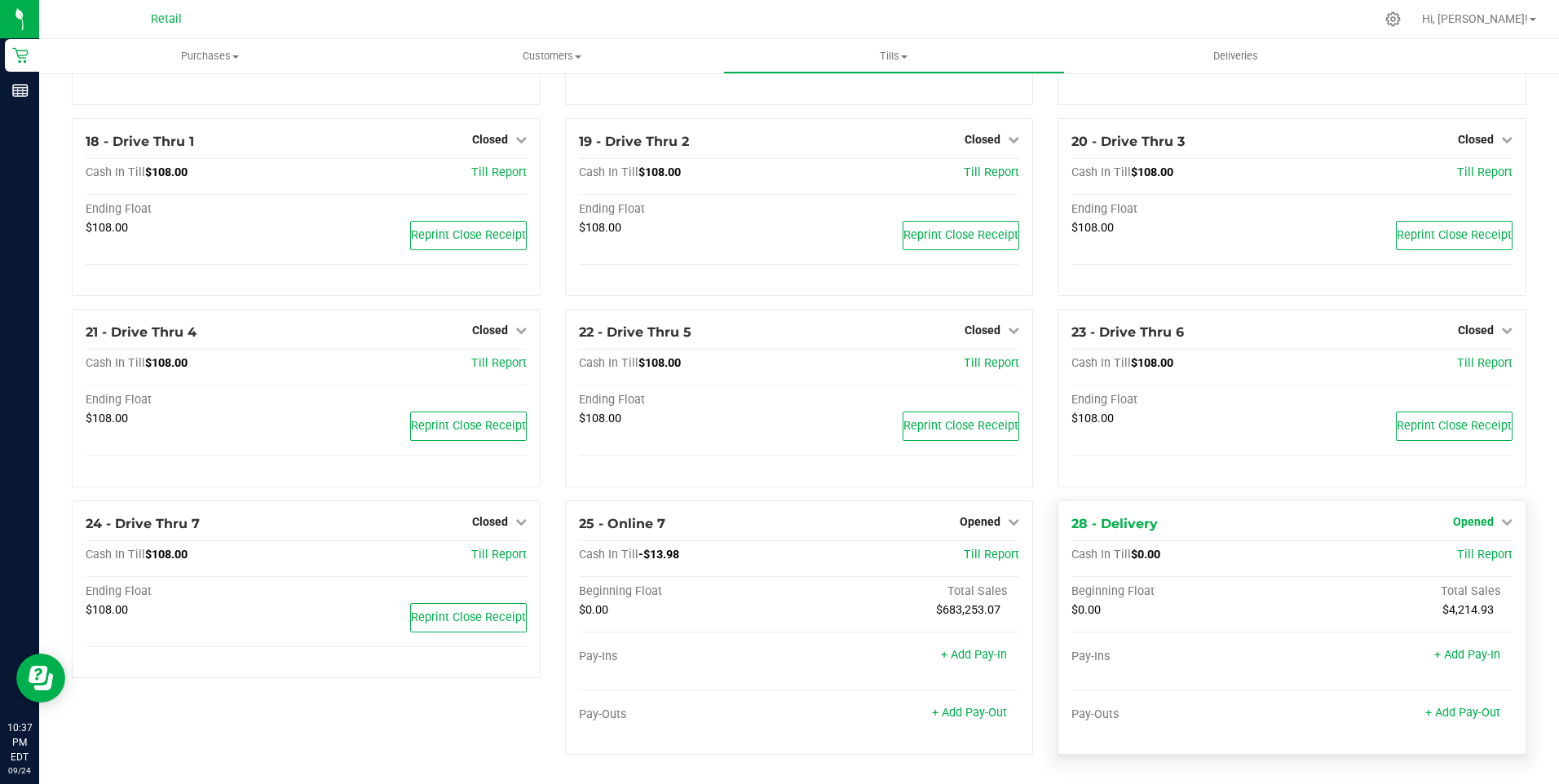
click at [1467, 526] on span "Opened" at bounding box center [1474, 522] width 41 height 13
click at [1461, 555] on link "Close Till" at bounding box center [1475, 555] width 44 height 13
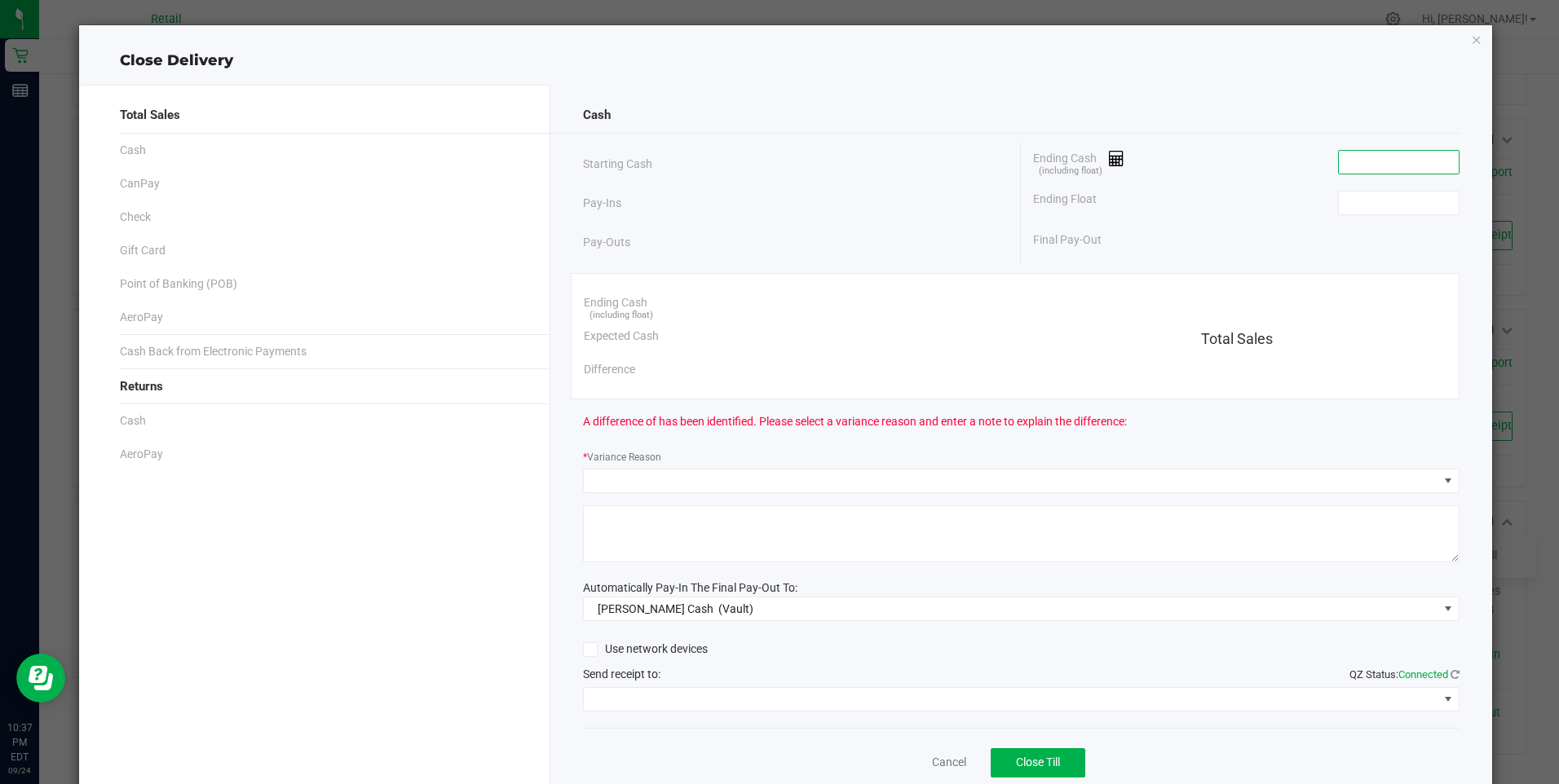
click at [1360, 166] on input at bounding box center [1398, 162] width 120 height 23
type input "$0.00"
click at [1355, 195] on input at bounding box center [1398, 203] width 120 height 23
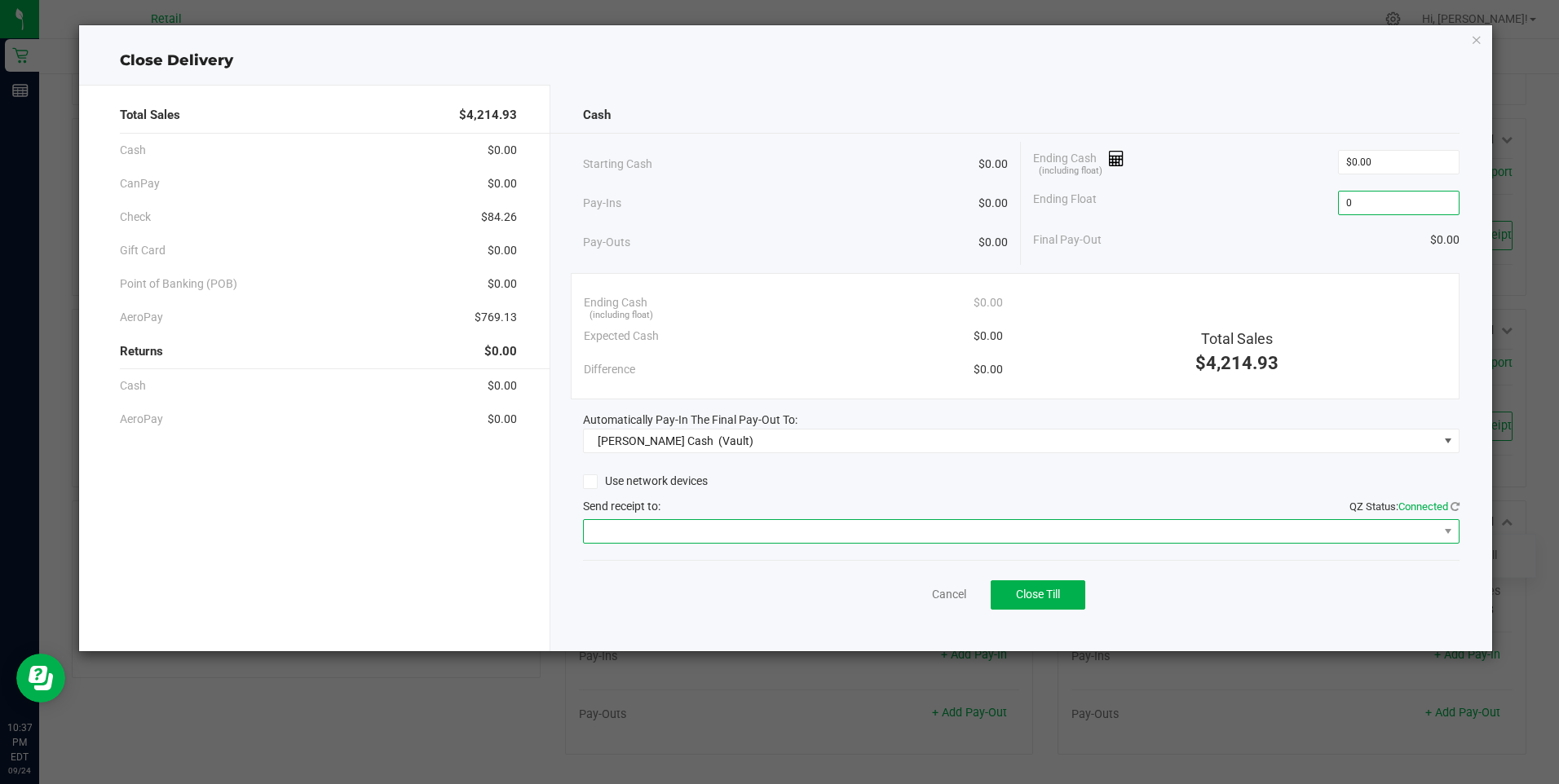
type input "$0.00"
click at [732, 530] on span at bounding box center [1011, 531] width 855 height 23
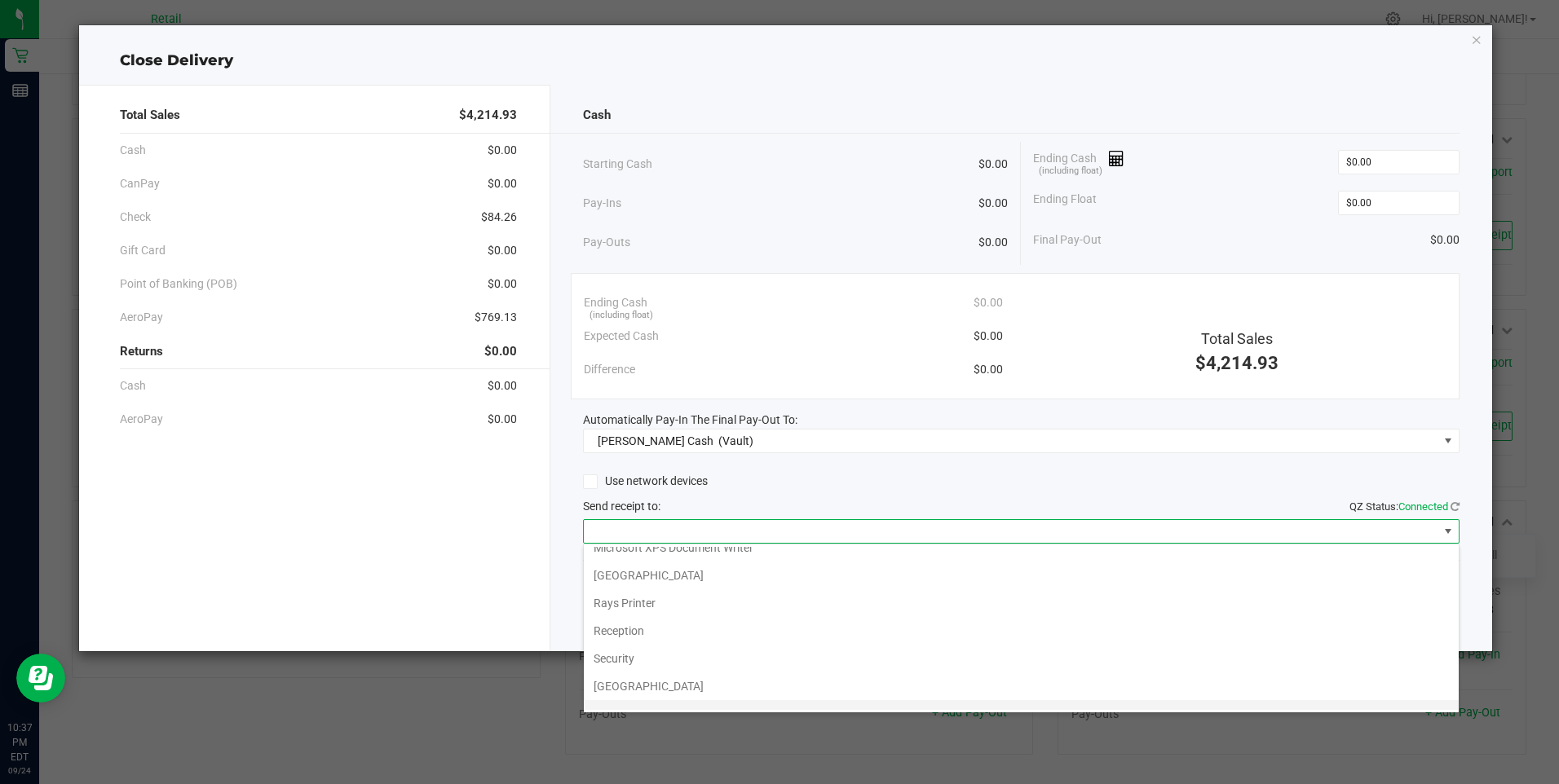
scroll to position [253, 0]
click at [738, 692] on Cutter "Star TSP143IIILAN Cutter" at bounding box center [1021, 696] width 875 height 28
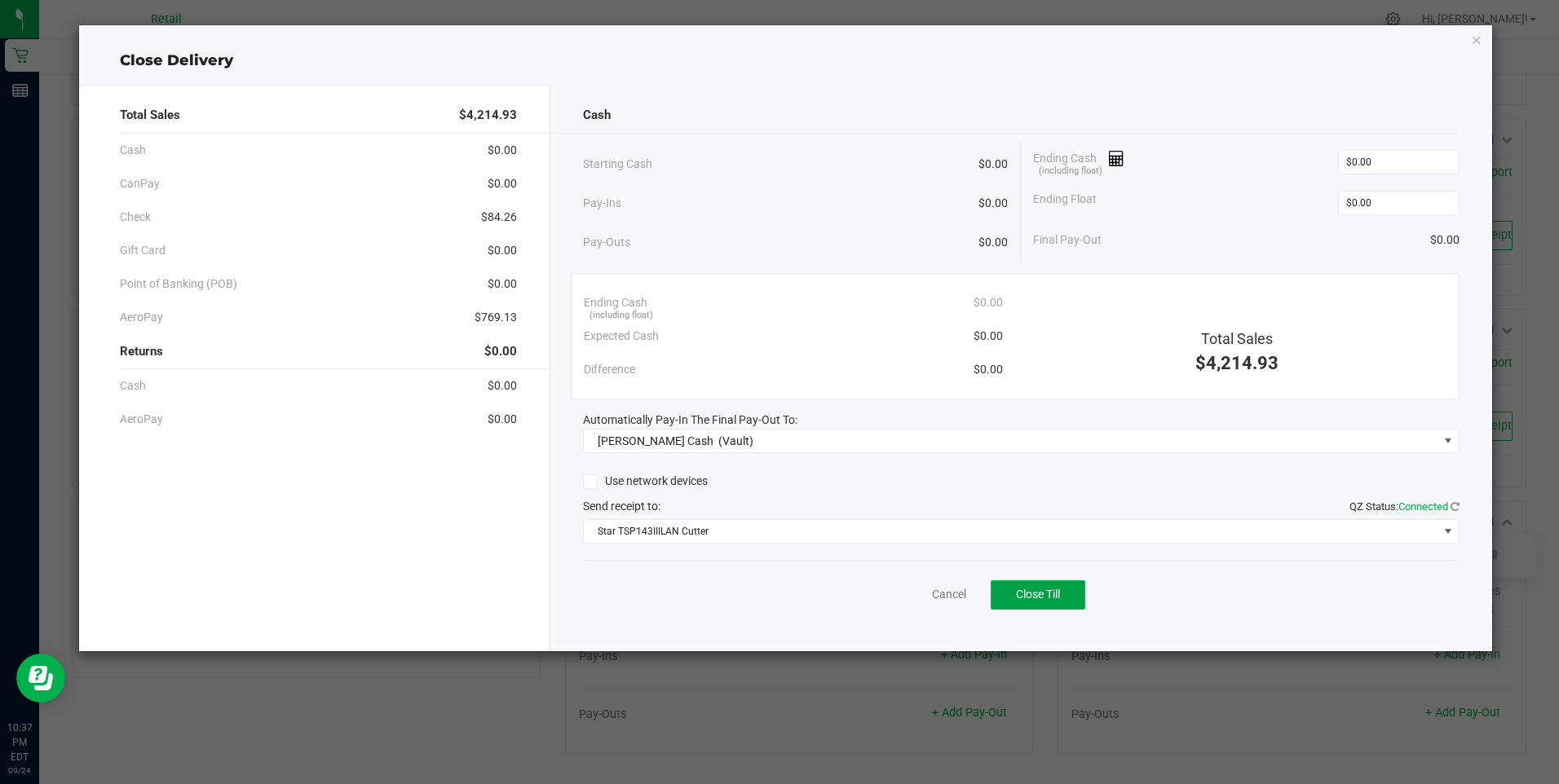
click at [1029, 595] on span "Close Till" at bounding box center [1038, 595] width 44 height 13
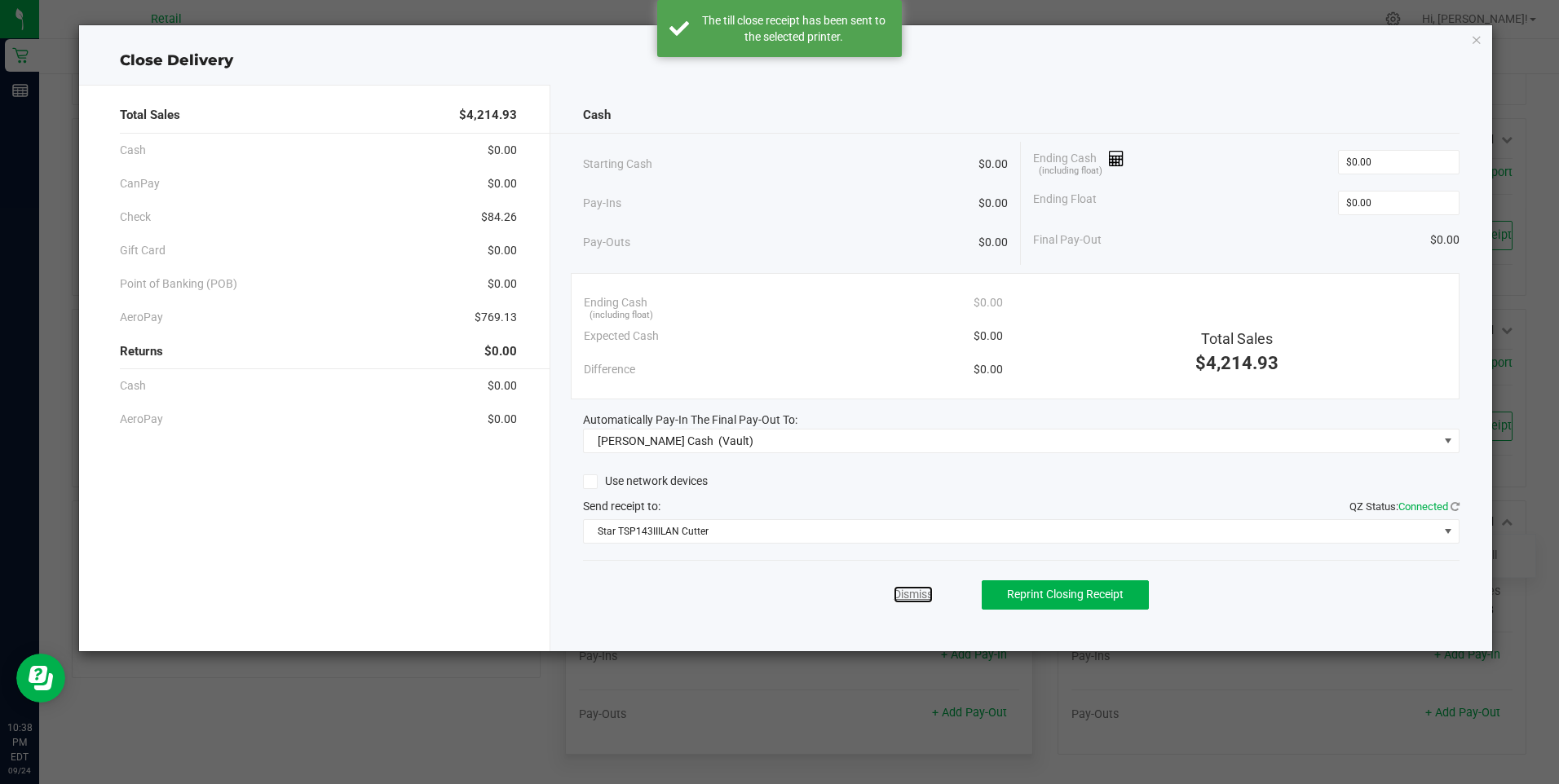
click at [910, 596] on link "Dismiss" at bounding box center [914, 595] width 39 height 17
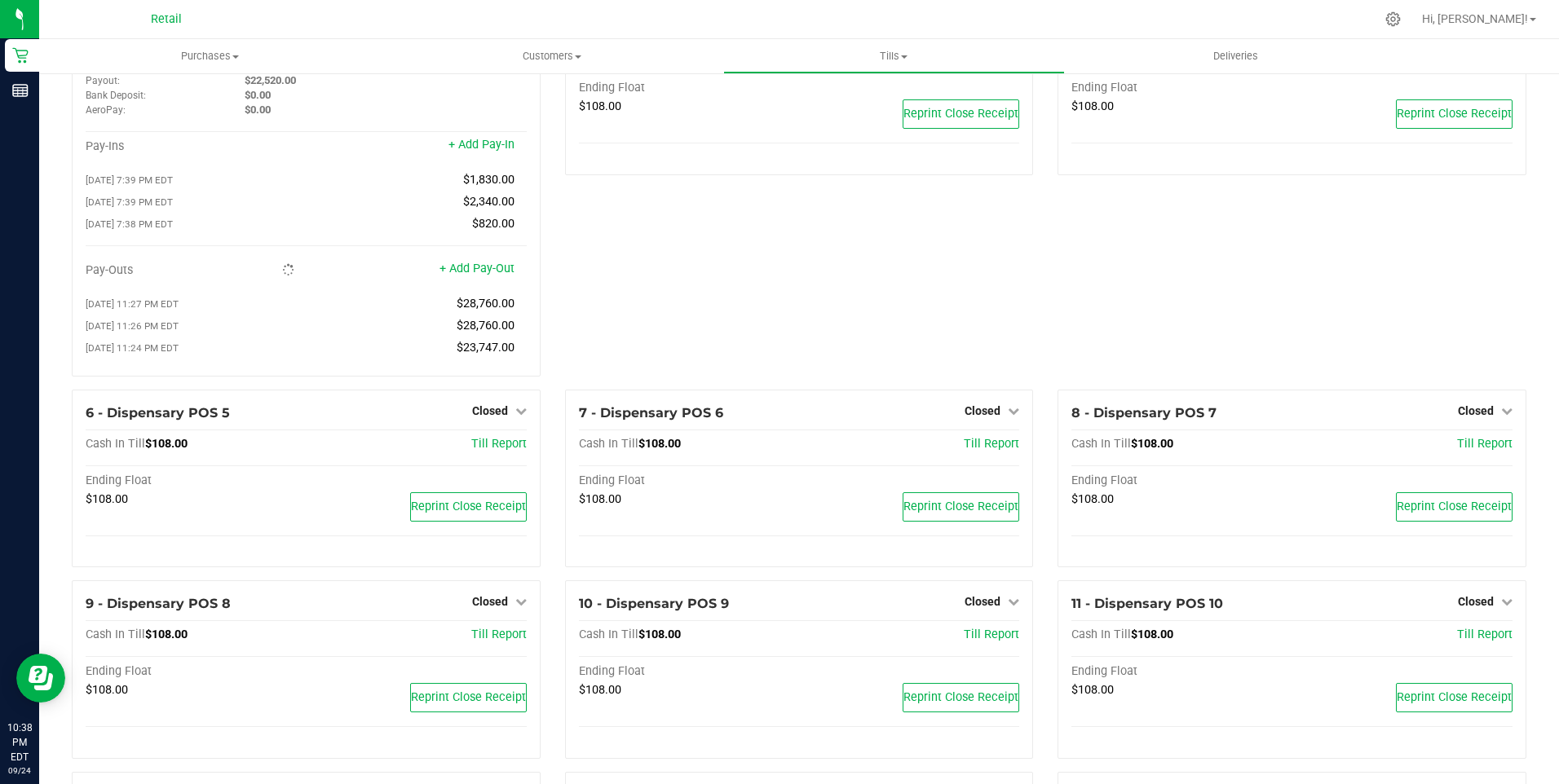
scroll to position [0, 0]
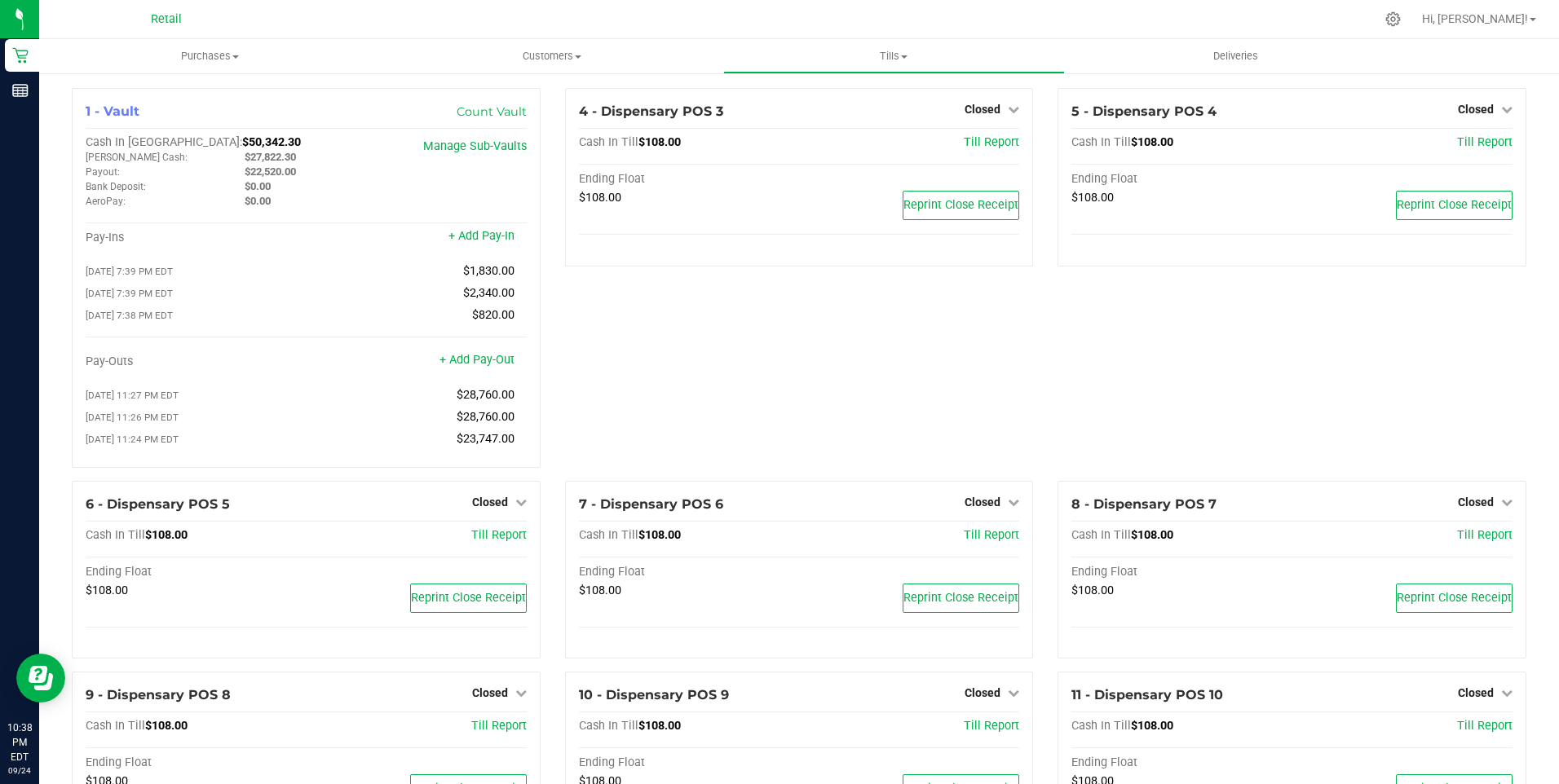
click at [553, 452] on div "4 - Dispensary POS 3 Closed Open Till Cash In Till $108.00 Till Report Ending F…" at bounding box center [799, 284] width 493 height 393
